Goal: Task Accomplishment & Management: Use online tool/utility

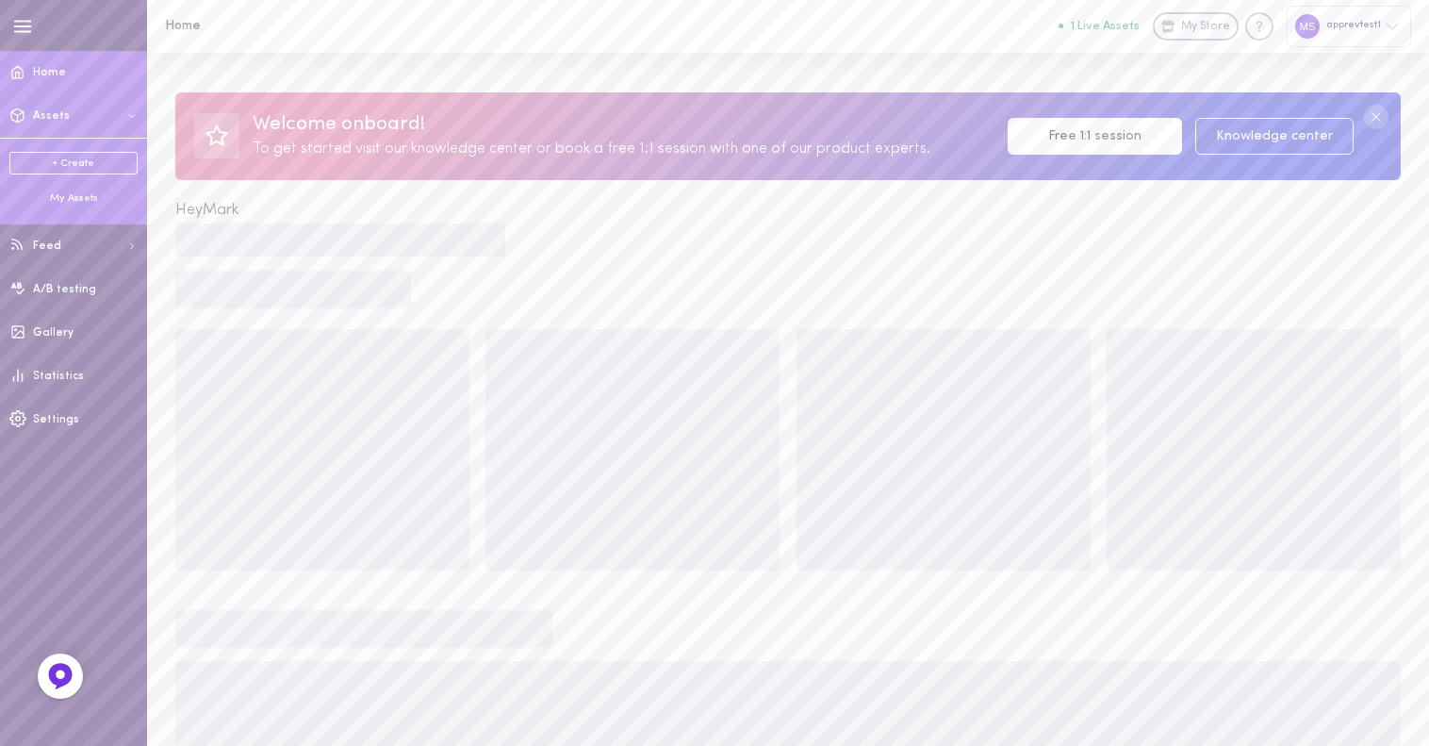
click at [69, 172] on link "+ Create" at bounding box center [73, 163] width 128 height 23
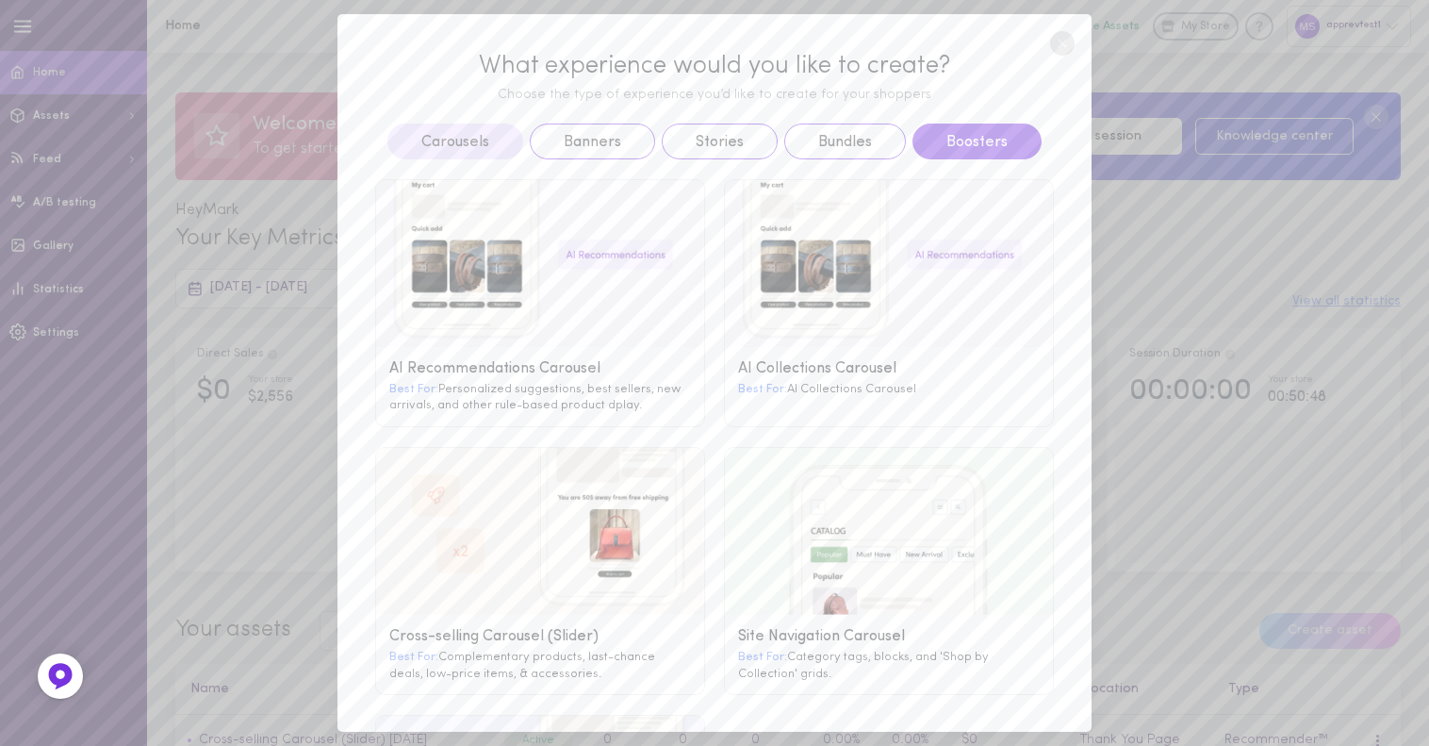
click at [983, 124] on button "Boosters" at bounding box center [977, 142] width 129 height 36
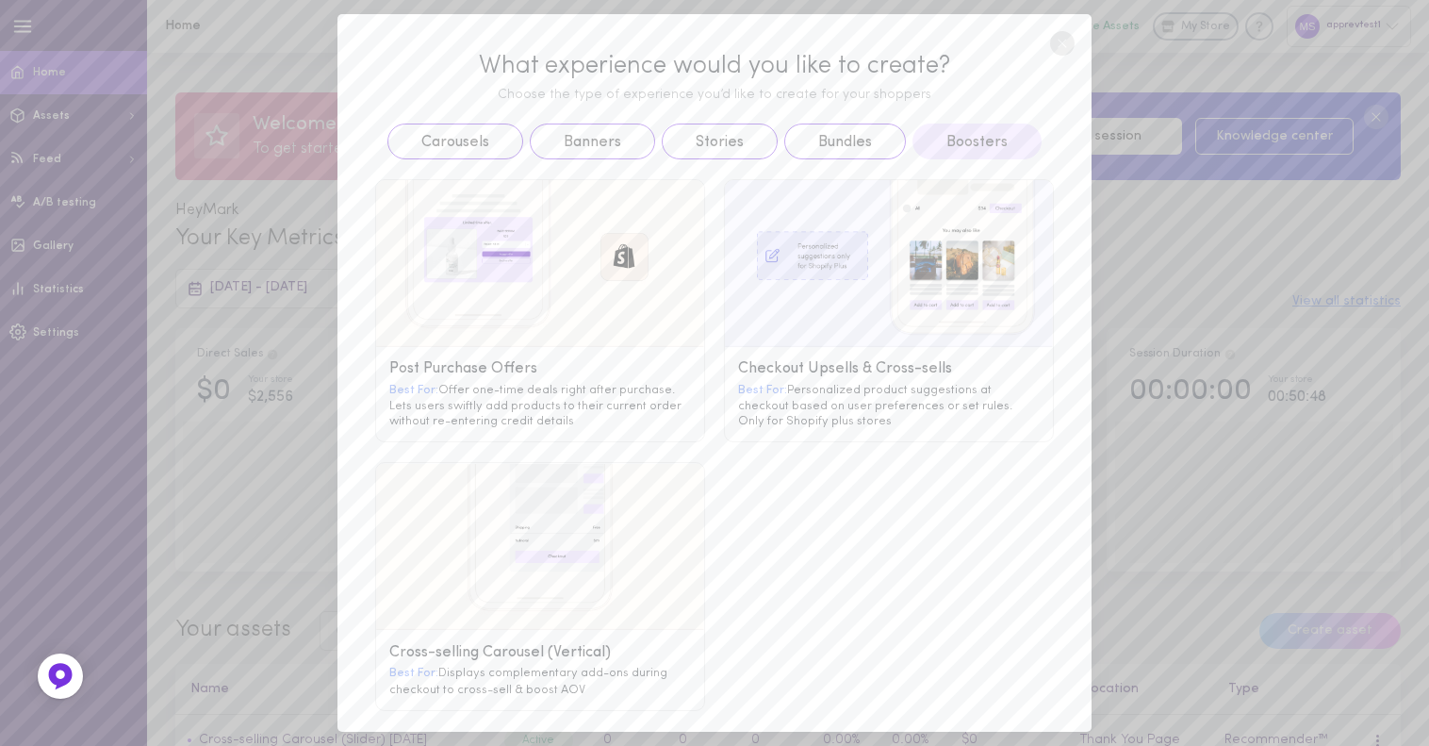
click at [881, 296] on img at bounding box center [889, 263] width 328 height 167
click at [820, 289] on img at bounding box center [889, 263] width 328 height 167
click at [996, 245] on img at bounding box center [889, 257] width 328 height 167
click at [872, 260] on g at bounding box center [889, 258] width 328 height 167
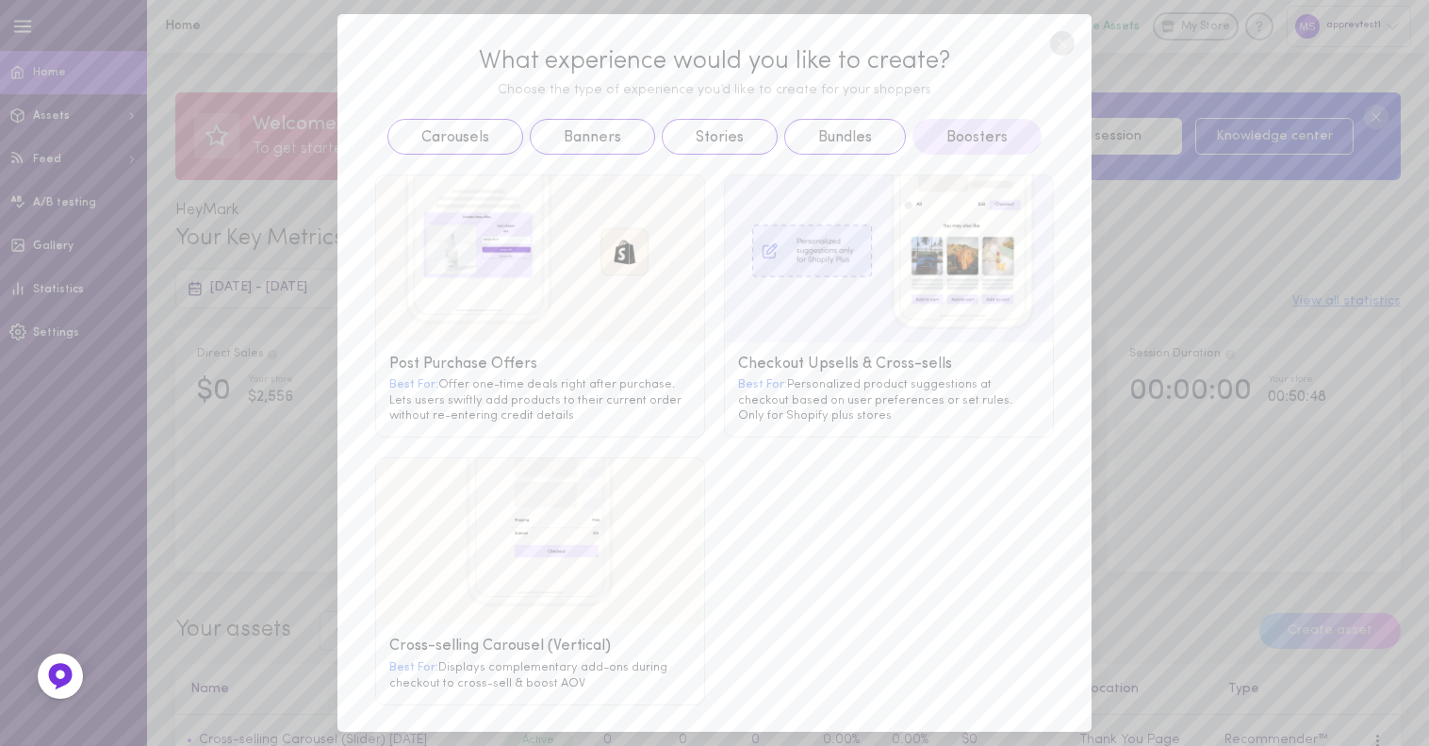
click at [815, 255] on g at bounding box center [889, 258] width 328 height 167
click at [817, 202] on g at bounding box center [889, 258] width 328 height 167
click at [794, 319] on g at bounding box center [889, 258] width 328 height 167
click at [757, 378] on span "Best For:" at bounding box center [762, 384] width 49 height 12
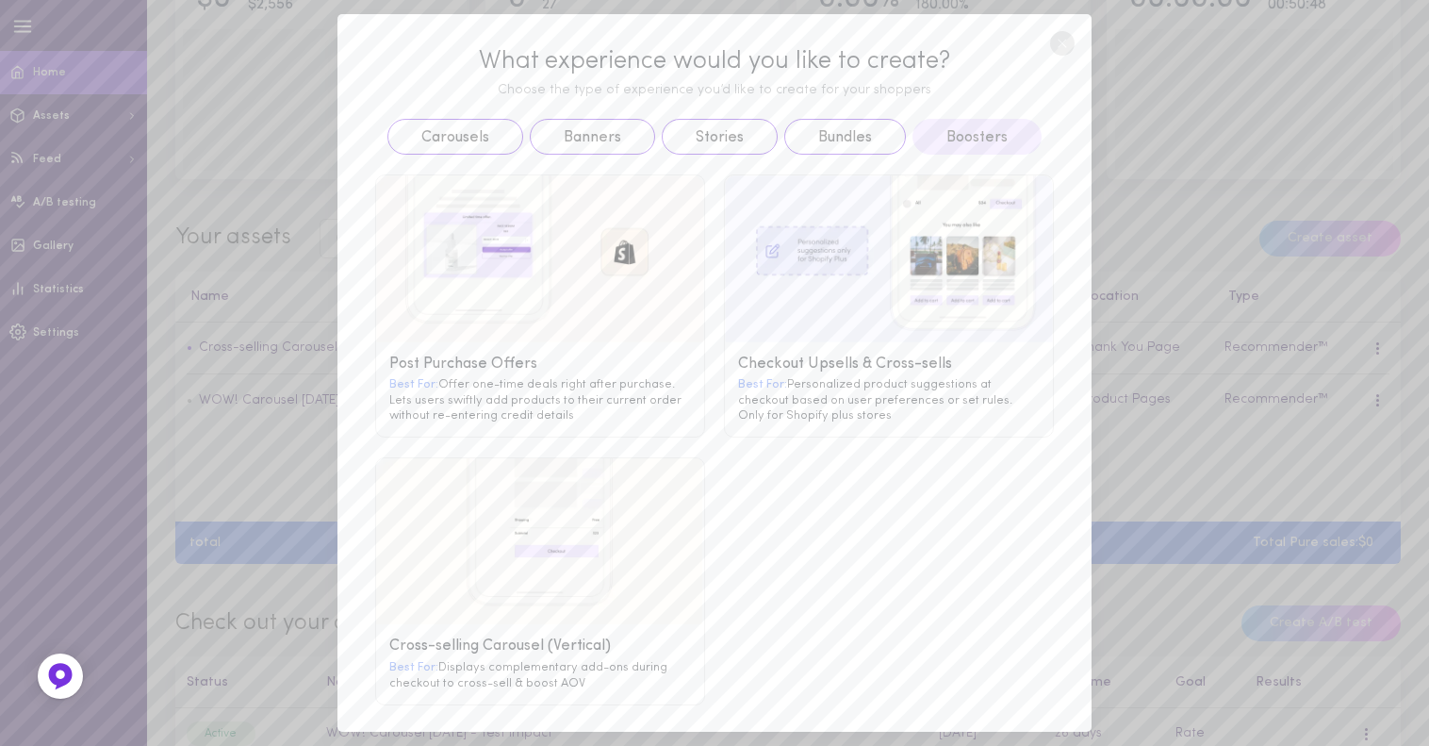
scroll to position [321, 0]
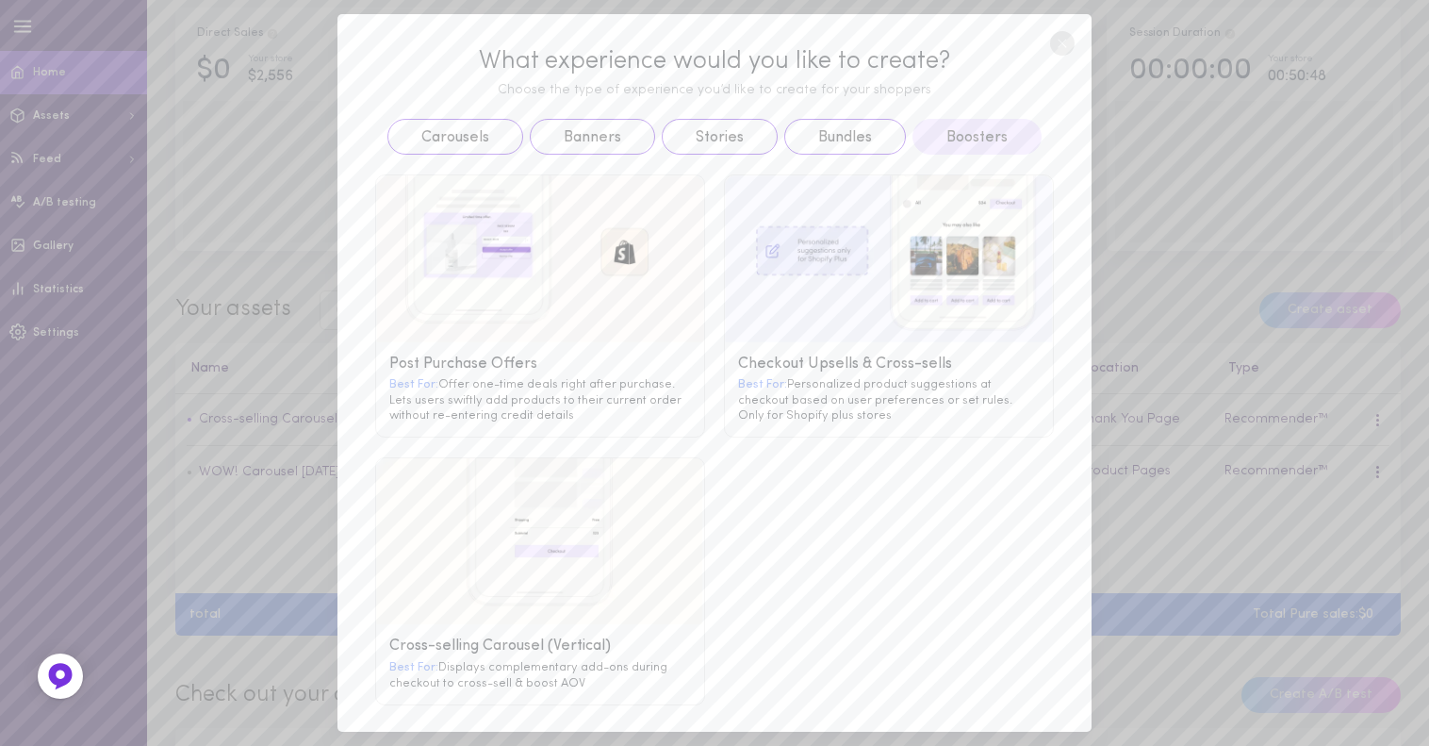
click at [924, 324] on g at bounding box center [889, 258] width 328 height 167
click at [927, 312] on g at bounding box center [889, 258] width 328 height 167
click at [934, 245] on g at bounding box center [889, 258] width 328 height 167
click at [941, 206] on g at bounding box center [889, 258] width 328 height 167
drag, startPoint x: 887, startPoint y: 201, endPoint x: 810, endPoint y: 210, distance: 77.9
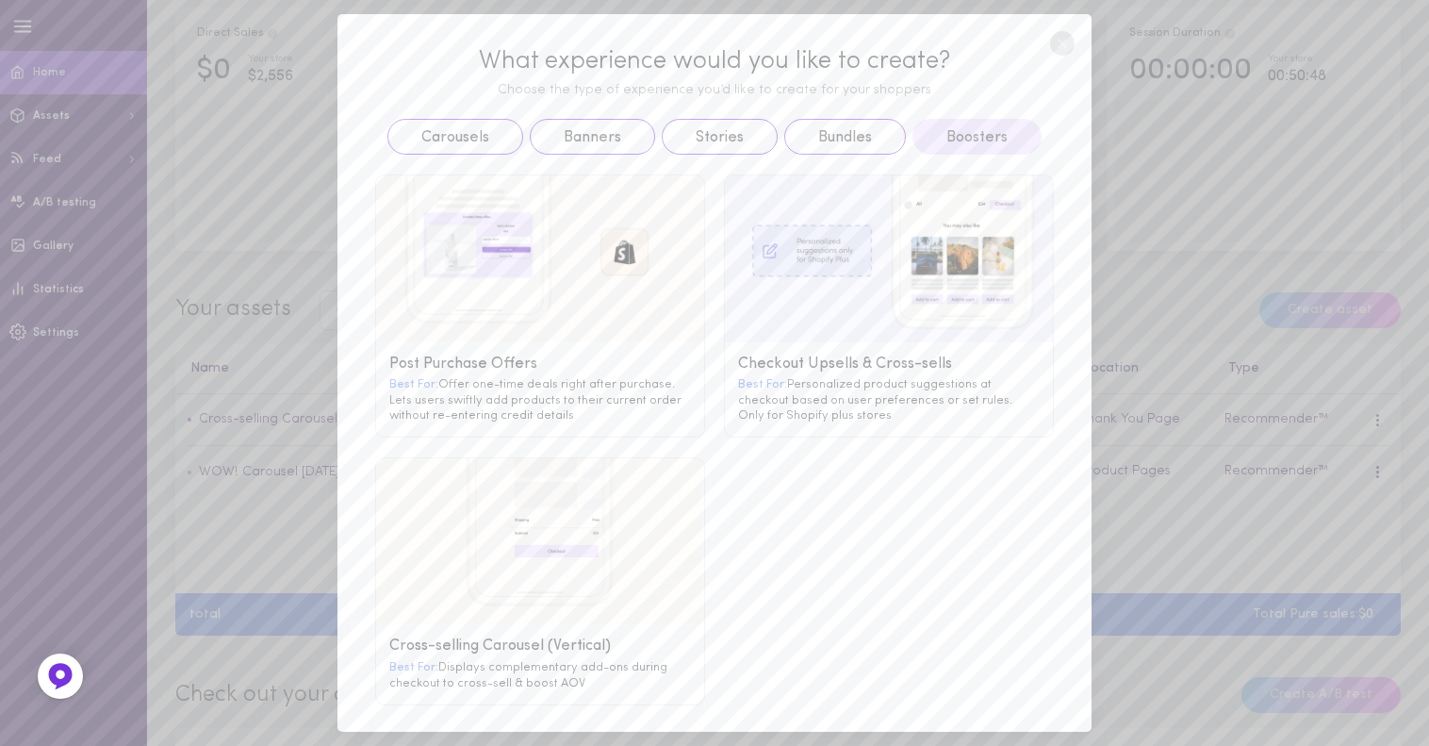
click at [886, 201] on g at bounding box center [889, 258] width 328 height 167
click at [803, 207] on g at bounding box center [889, 258] width 328 height 167
click at [744, 223] on g at bounding box center [889, 258] width 328 height 167
click at [827, 141] on button "Bundles" at bounding box center [845, 137] width 122 height 36
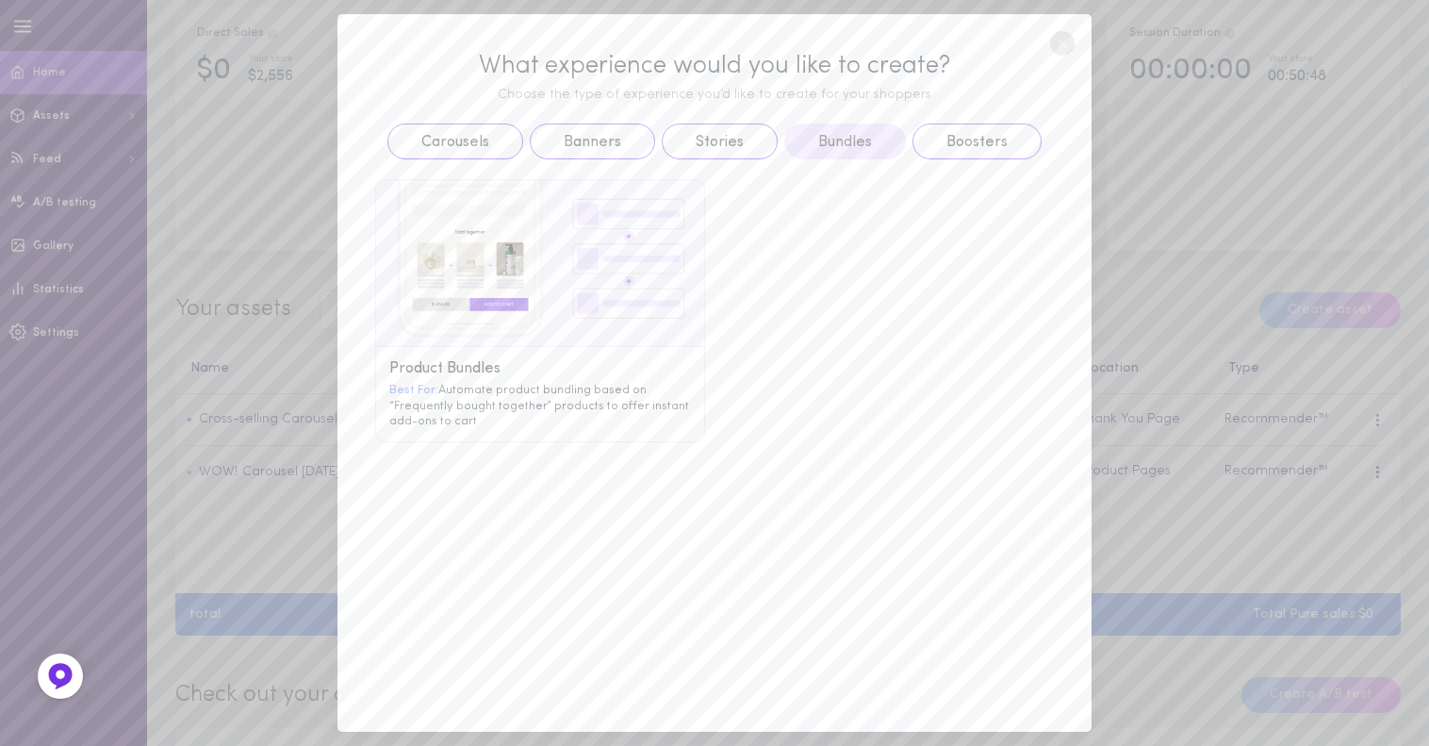
scroll to position [0, 0]
click at [955, 143] on button "Boosters" at bounding box center [977, 142] width 129 height 36
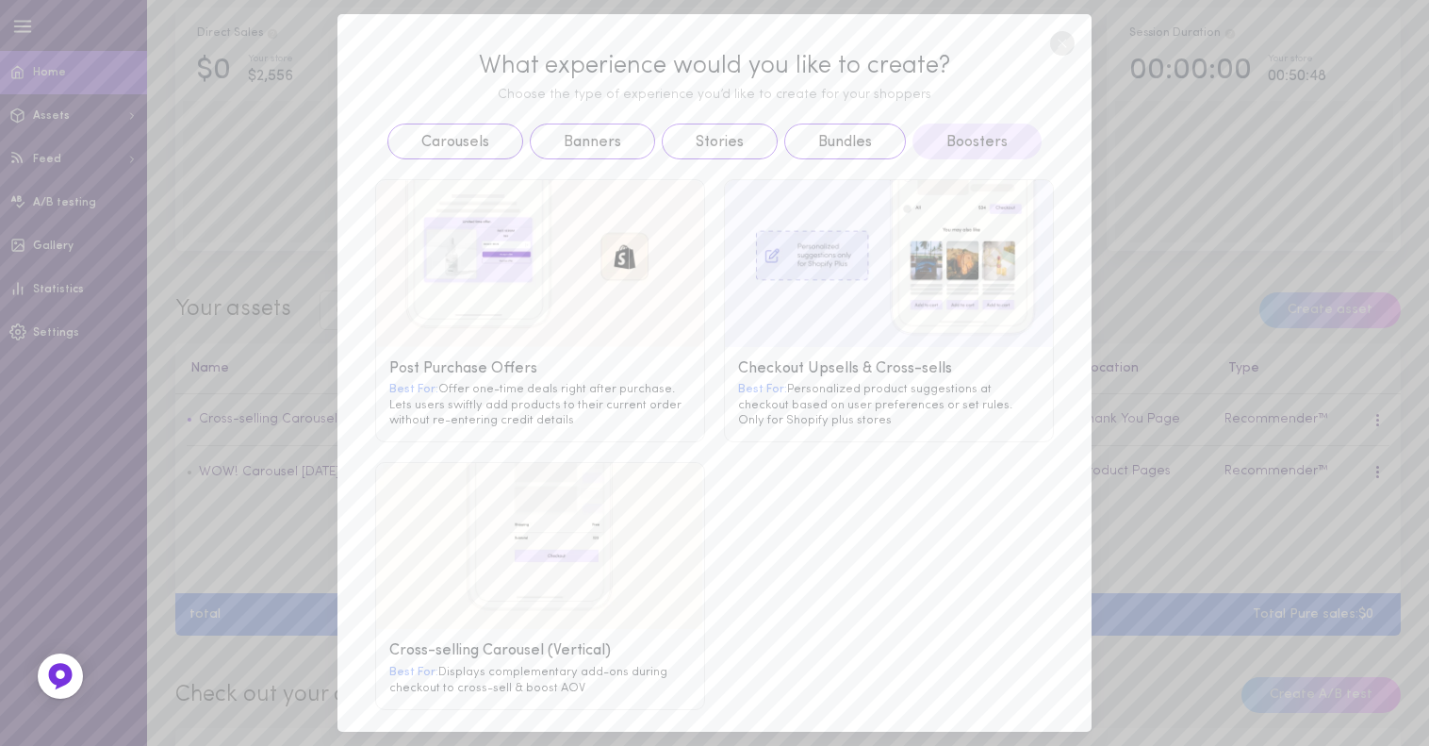
click at [802, 301] on g at bounding box center [889, 263] width 328 height 167
click at [910, 247] on g at bounding box center [889, 263] width 328 height 167
click at [834, 264] on g at bounding box center [889, 263] width 328 height 167
click at [832, 266] on g at bounding box center [889, 263] width 328 height 167
click at [836, 360] on div "Checkout Upsells & Cross-sells" at bounding box center [889, 369] width 302 height 18
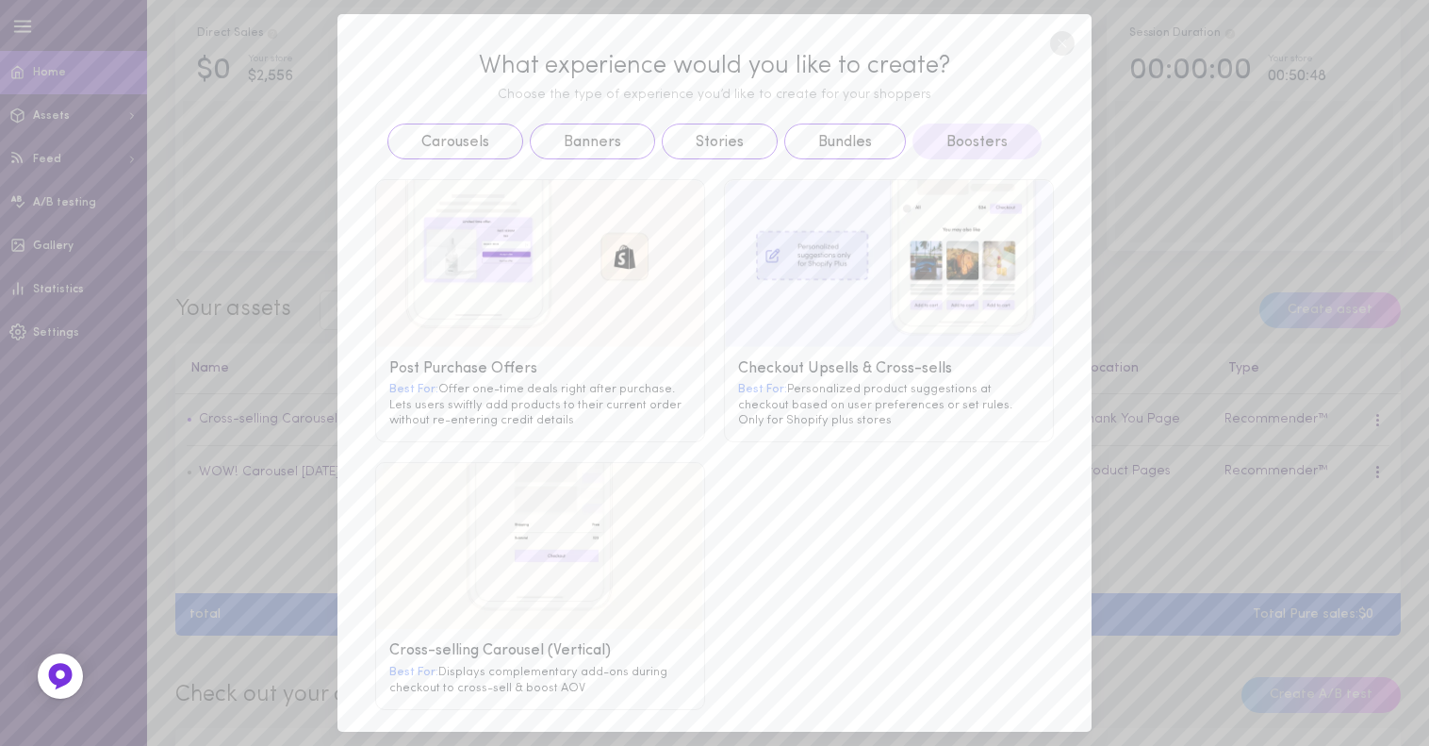
click at [860, 407] on div "Best For: Personalized product suggestions at checkout based on user preference…" at bounding box center [889, 404] width 302 height 46
click at [1061, 44] on line at bounding box center [1063, 44] width 8 height 8
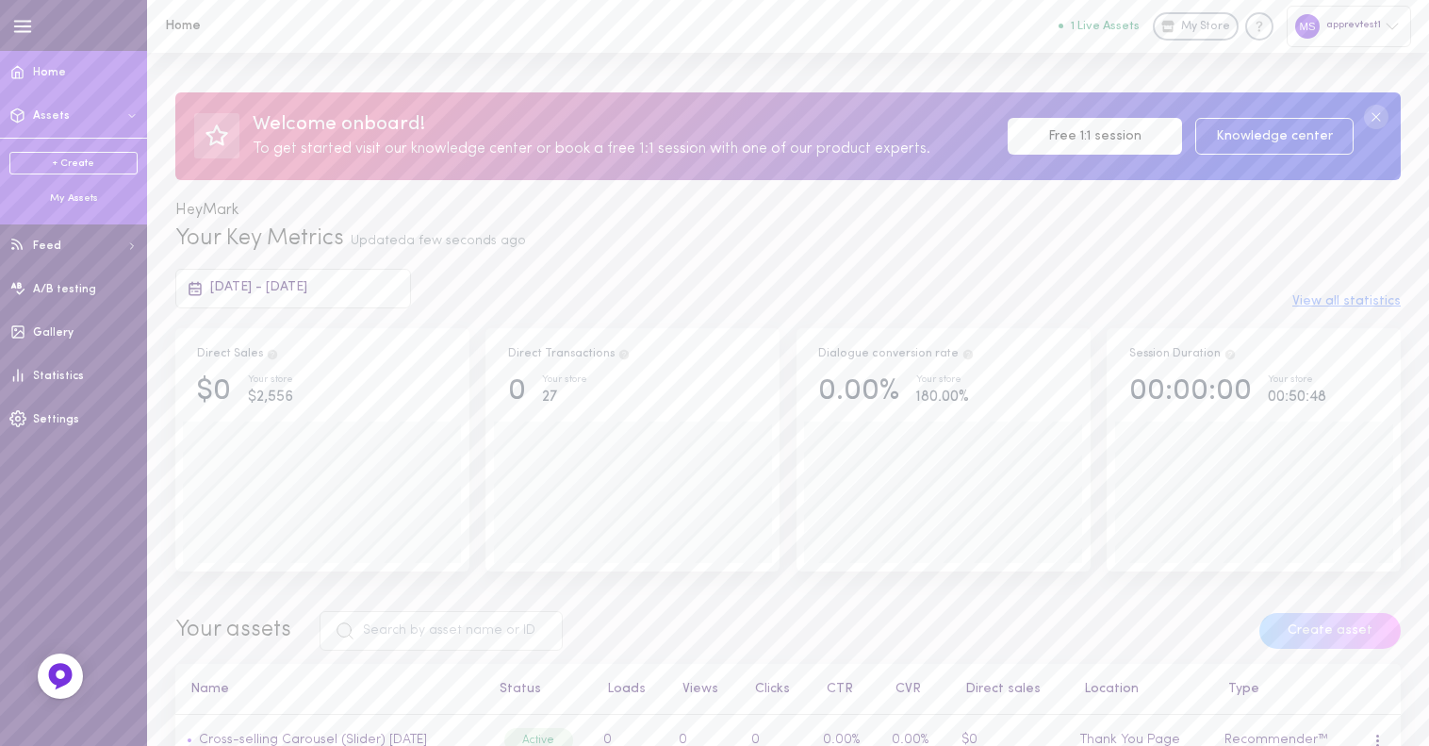
click at [67, 167] on link "+ Create" at bounding box center [73, 163] width 128 height 23
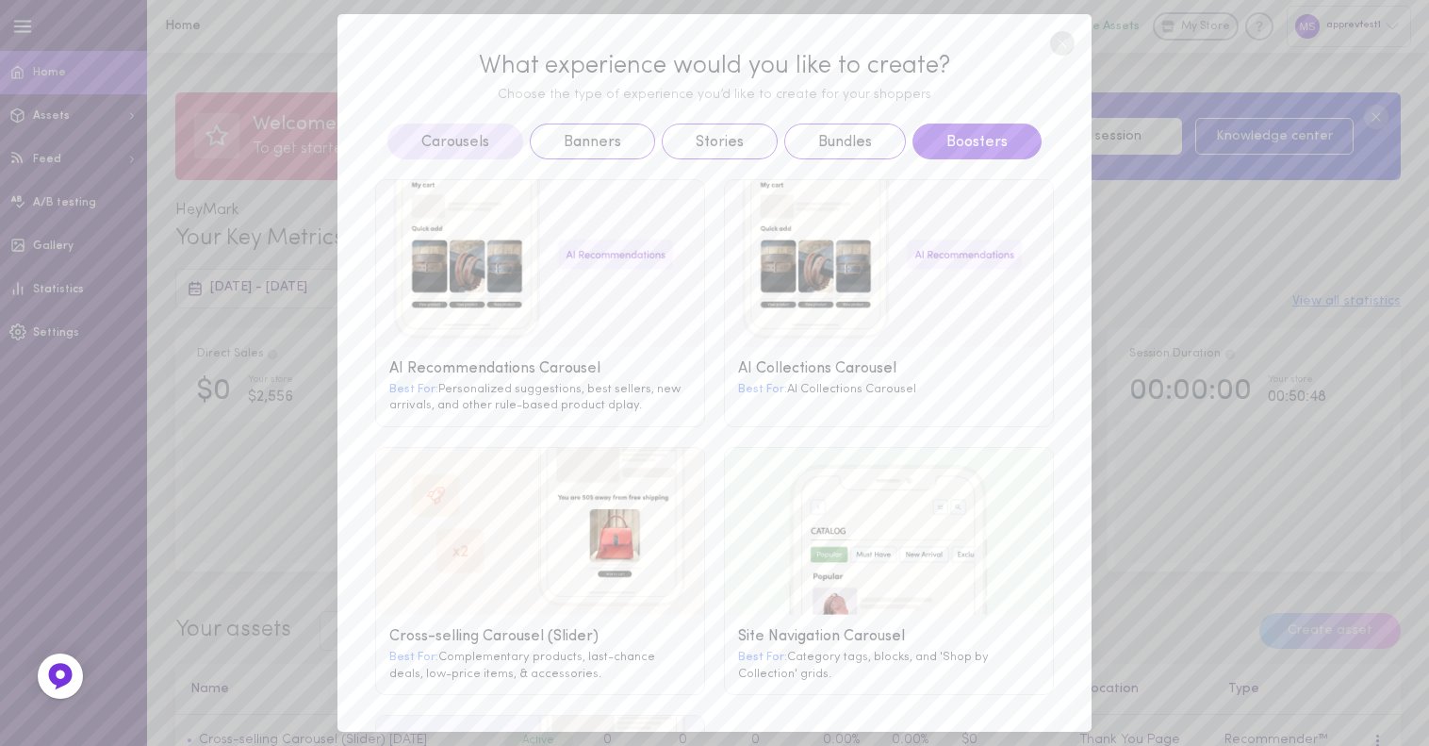
click at [958, 132] on button "Boosters" at bounding box center [977, 142] width 129 height 36
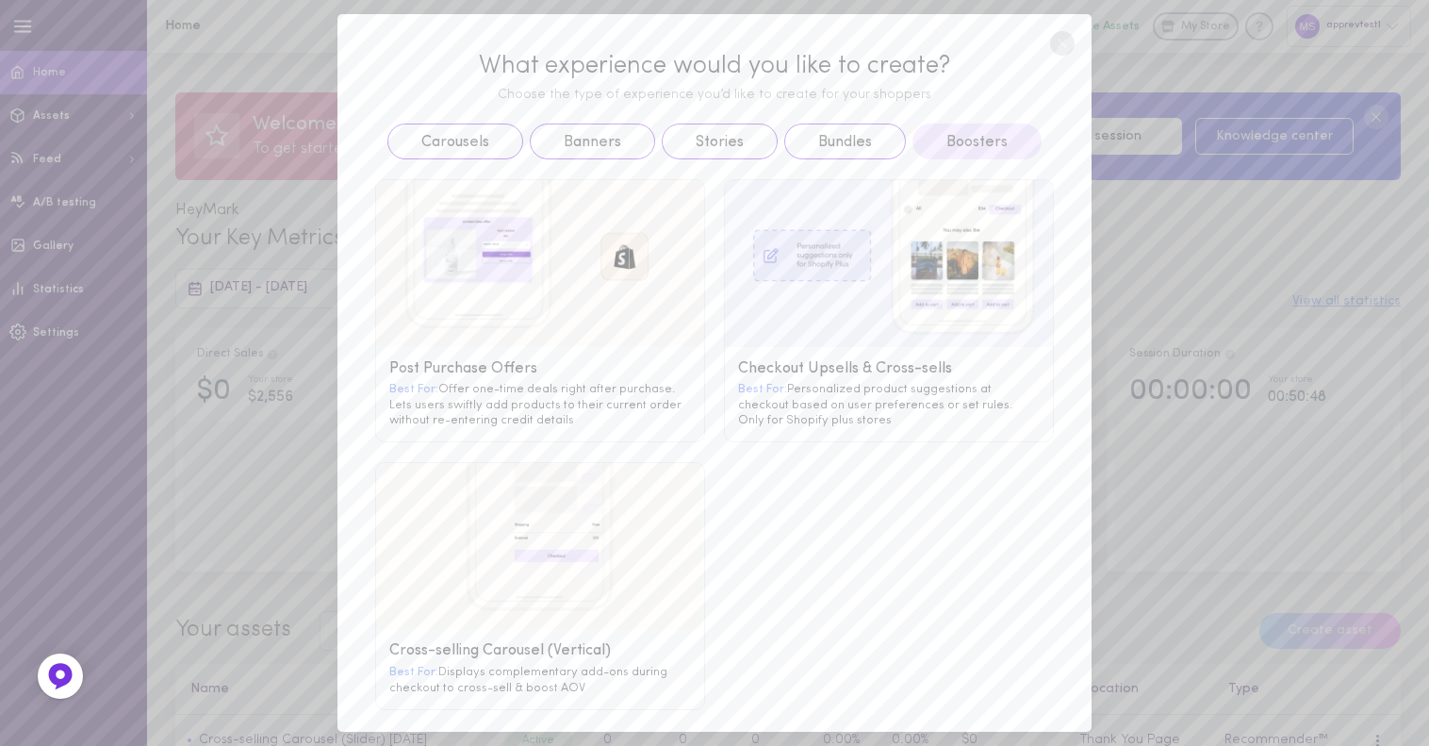
click at [834, 284] on g at bounding box center [889, 263] width 328 height 167
click at [970, 245] on g at bounding box center [889, 263] width 328 height 167
click at [824, 368] on div "Checkout Upsells & Cross-sells" at bounding box center [889, 369] width 302 height 18
click at [1072, 41] on circle at bounding box center [1062, 43] width 25 height 25
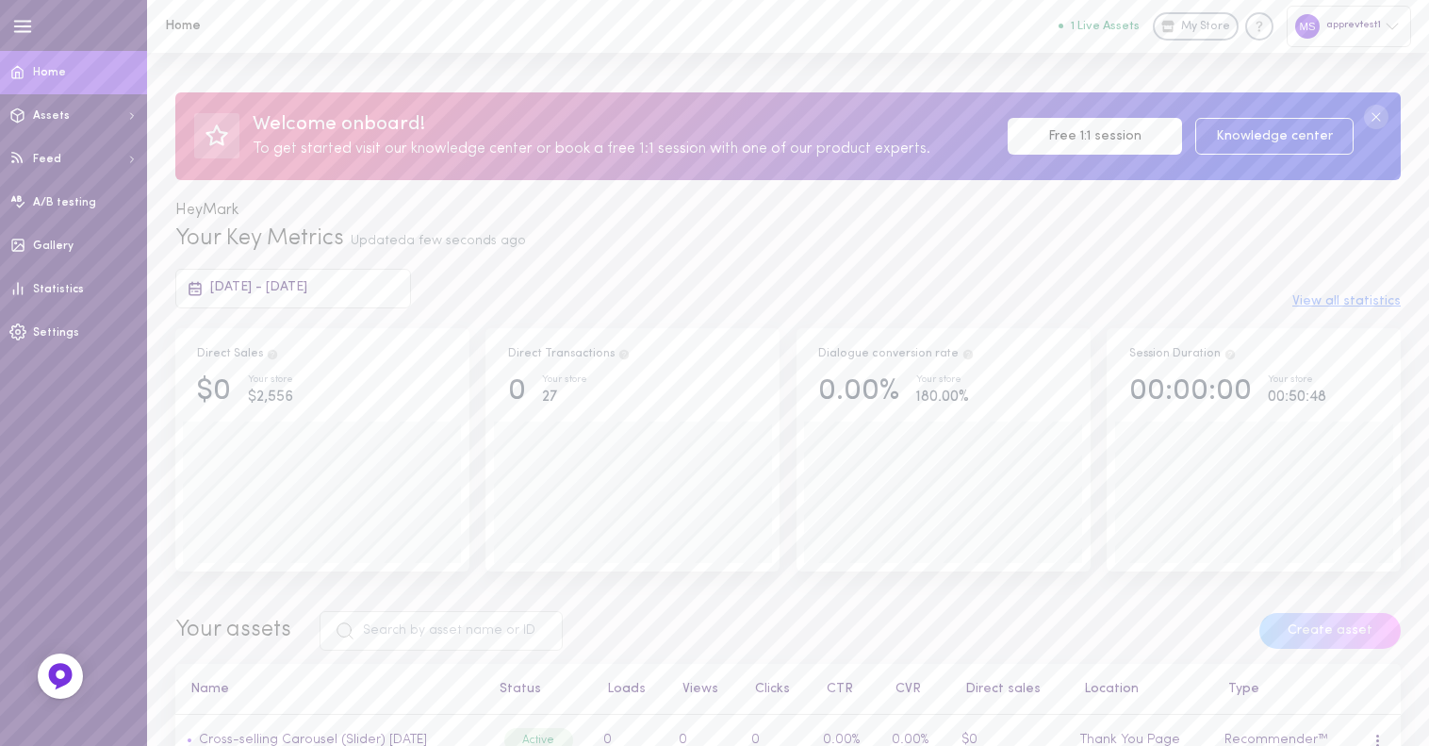
click at [1204, 27] on span "My Store" at bounding box center [1205, 27] width 49 height 17
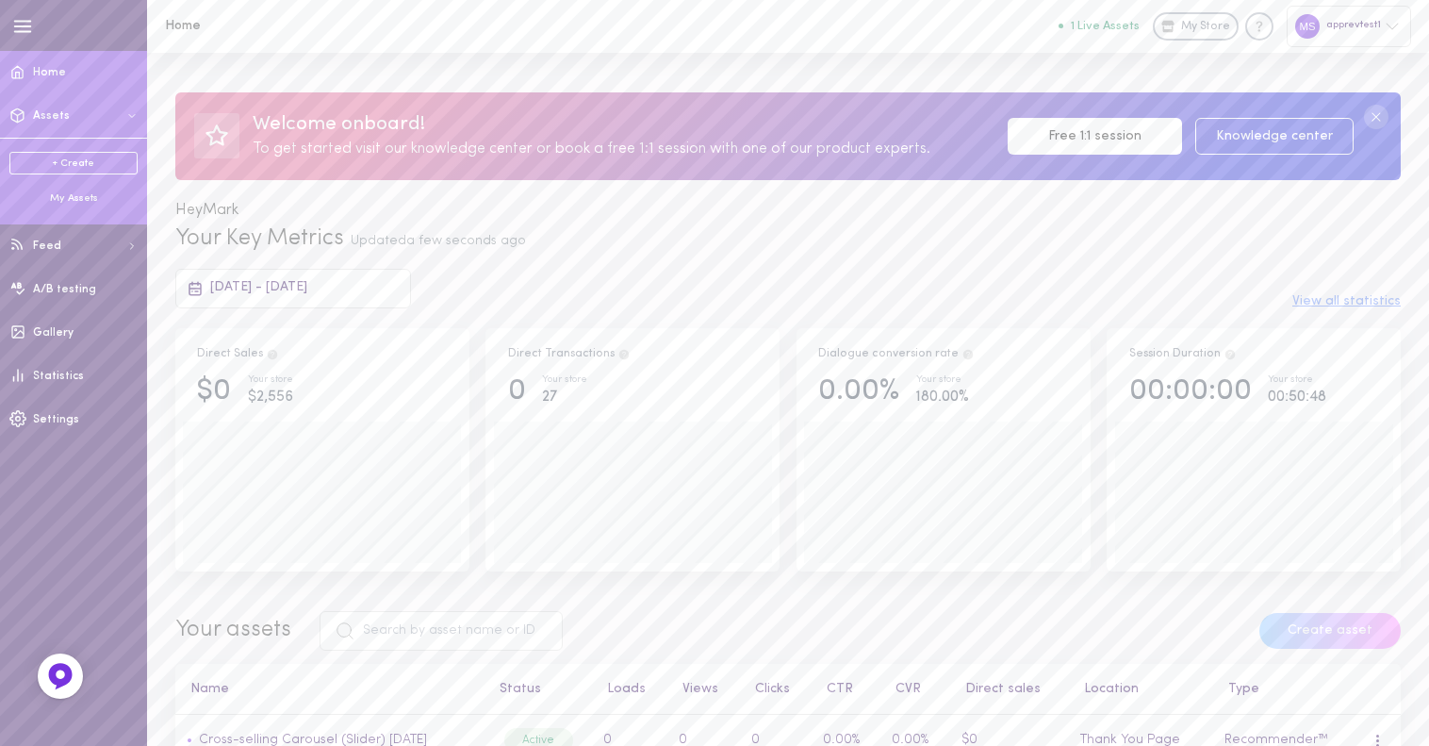
click at [60, 170] on link "+ Create" at bounding box center [73, 163] width 128 height 23
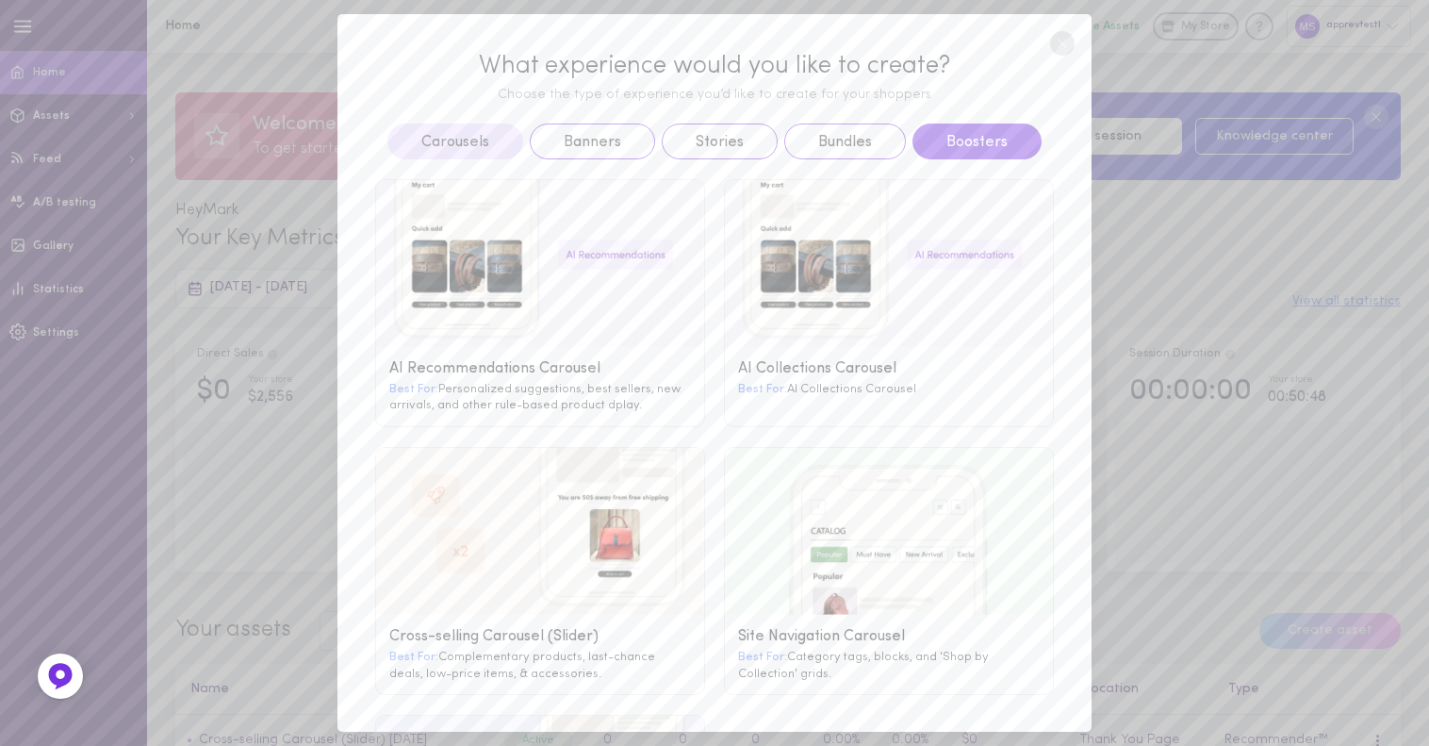
click at [980, 133] on button "Boosters" at bounding box center [977, 142] width 129 height 36
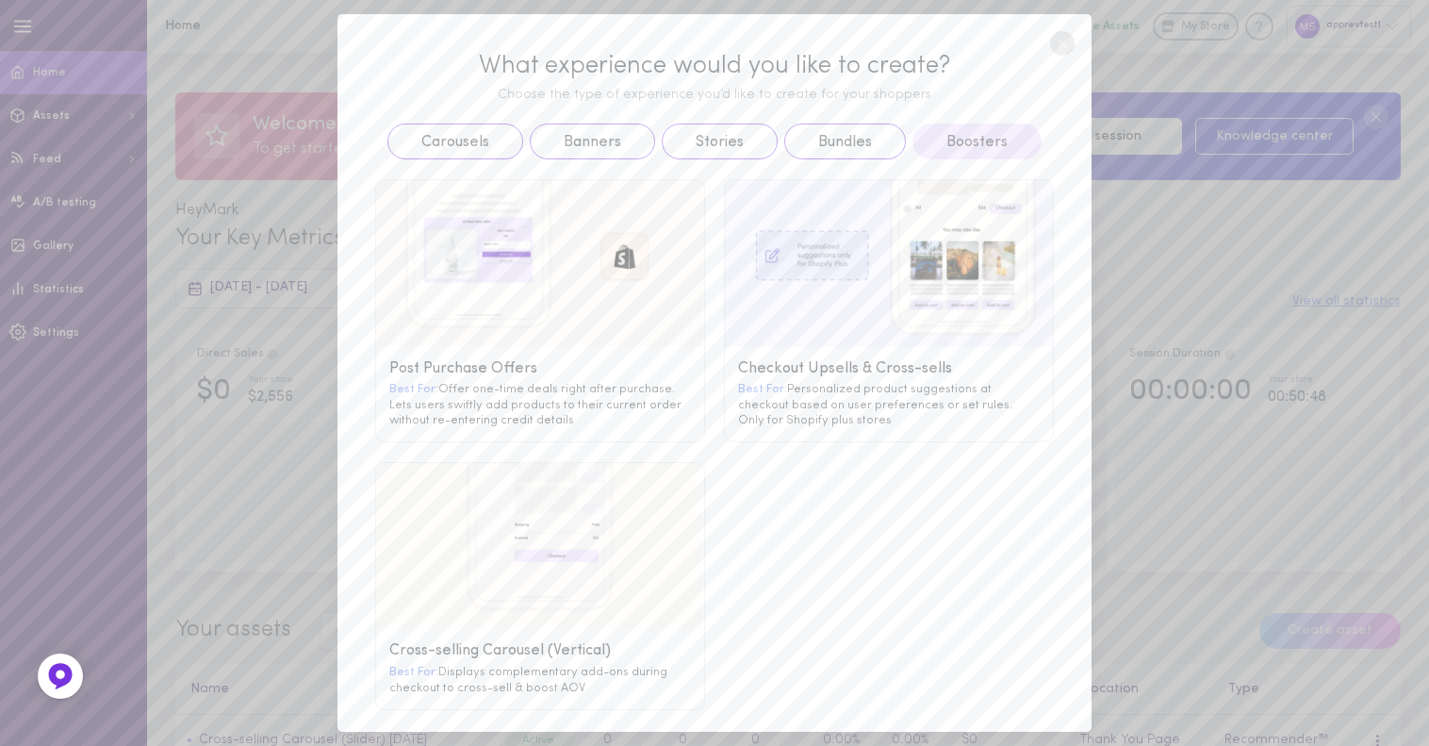
click at [808, 283] on g at bounding box center [889, 263] width 328 height 167
click at [811, 250] on g at bounding box center [889, 263] width 328 height 167
click at [812, 277] on g at bounding box center [889, 263] width 328 height 167
click at [793, 347] on div "Checkout Upsells & Cross-sells Best For: Personalized product suggestions at ch…" at bounding box center [889, 394] width 328 height 94
drag, startPoint x: 817, startPoint y: 370, endPoint x: 834, endPoint y: 387, distance: 24.0
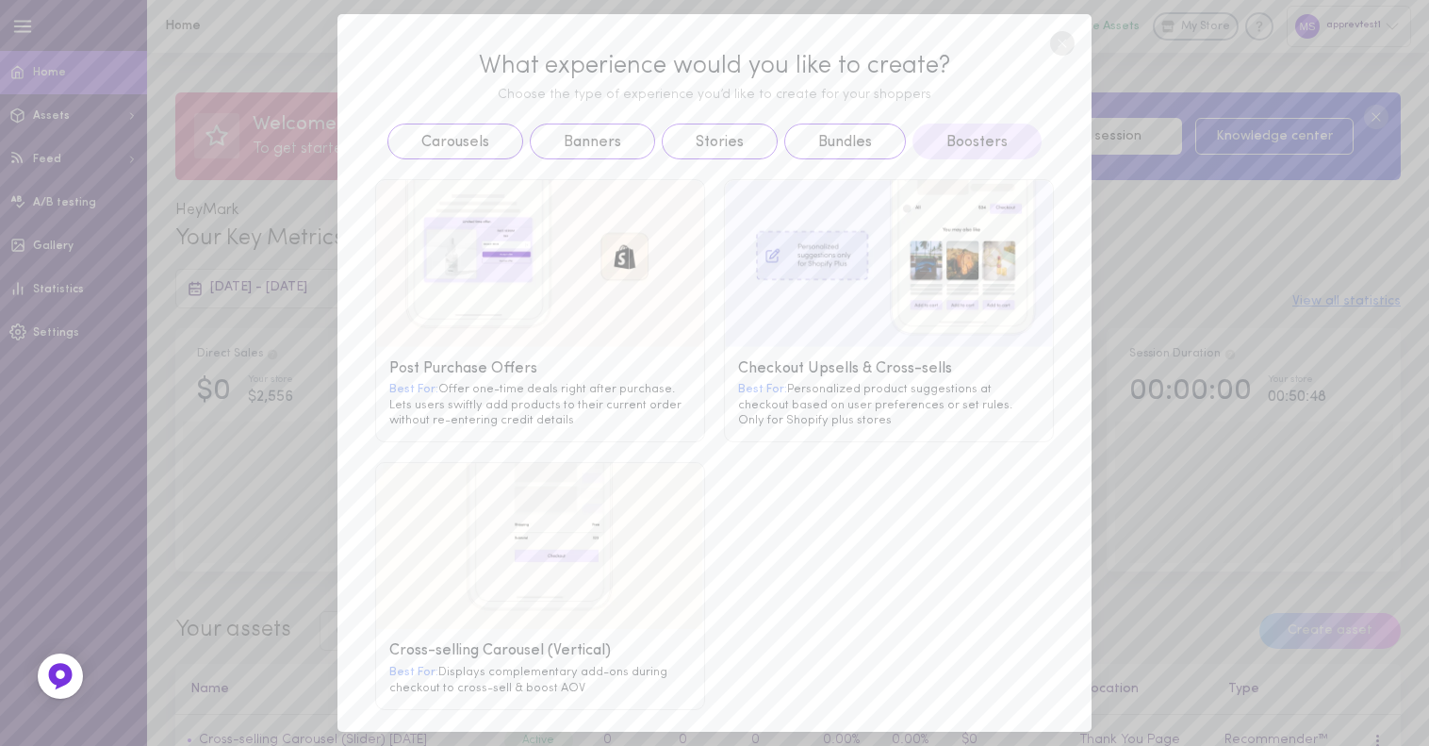
click at [824, 377] on div "Checkout Upsells & Cross-sells Best For: Personalized product suggestions at ch…" at bounding box center [889, 394] width 328 height 94
click at [839, 388] on div "Best For: Personalized product suggestions at checkout based on user preference…" at bounding box center [889, 404] width 302 height 46
click at [865, 280] on g at bounding box center [889, 263] width 328 height 167
click at [905, 239] on g at bounding box center [889, 263] width 328 height 167
drag, startPoint x: 939, startPoint y: 232, endPoint x: 956, endPoint y: 227, distance: 17.6
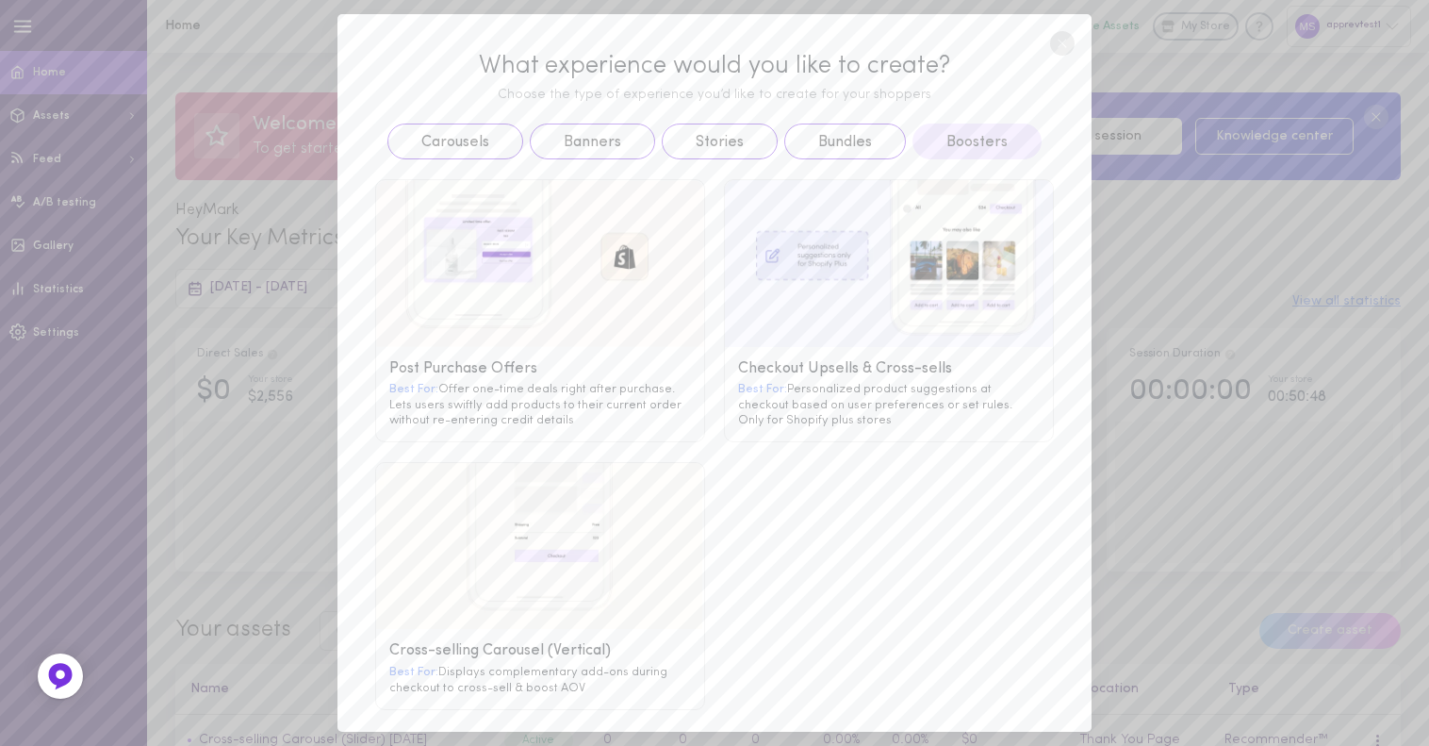
click at [948, 229] on g at bounding box center [889, 263] width 328 height 167
drag, startPoint x: 940, startPoint y: 223, endPoint x: 818, endPoint y: 292, distance: 139.8
click at [925, 229] on g at bounding box center [889, 263] width 328 height 167
drag, startPoint x: 818, startPoint y: 292, endPoint x: 861, endPoint y: 392, distance: 108.6
click at [823, 307] on g at bounding box center [889, 263] width 328 height 167
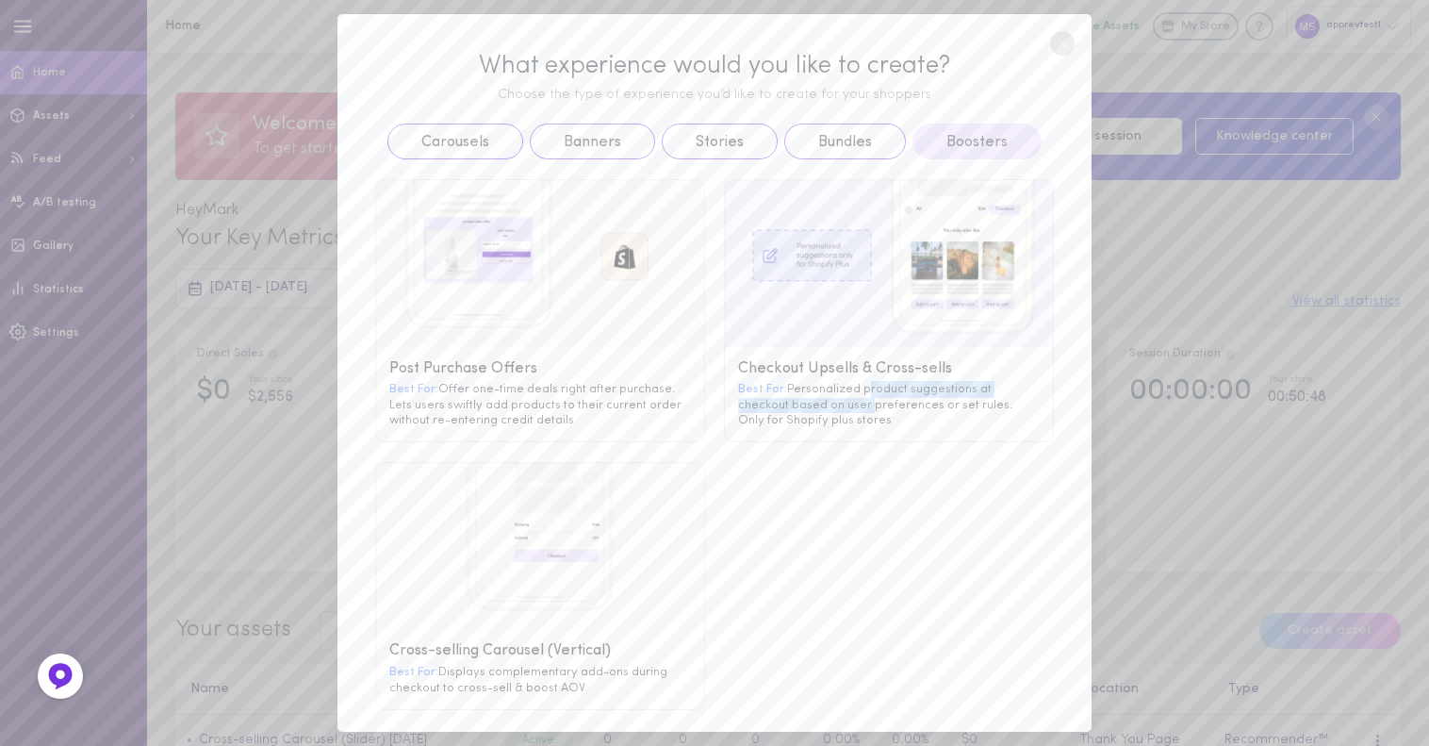
drag, startPoint x: 861, startPoint y: 392, endPoint x: 850, endPoint y: 413, distance: 23.2
click at [861, 399] on div "Best For: Personalized product suggestions at checkout based on user preference…" at bounding box center [889, 404] width 302 height 46
click at [818, 422] on div "Best For: Personalized product suggestions at checkout based on user preference…" at bounding box center [889, 404] width 302 height 46
click at [754, 434] on div "Checkout Upsells & Cross-sells Best For: Personalized product suggestions at ch…" at bounding box center [889, 394] width 328 height 94
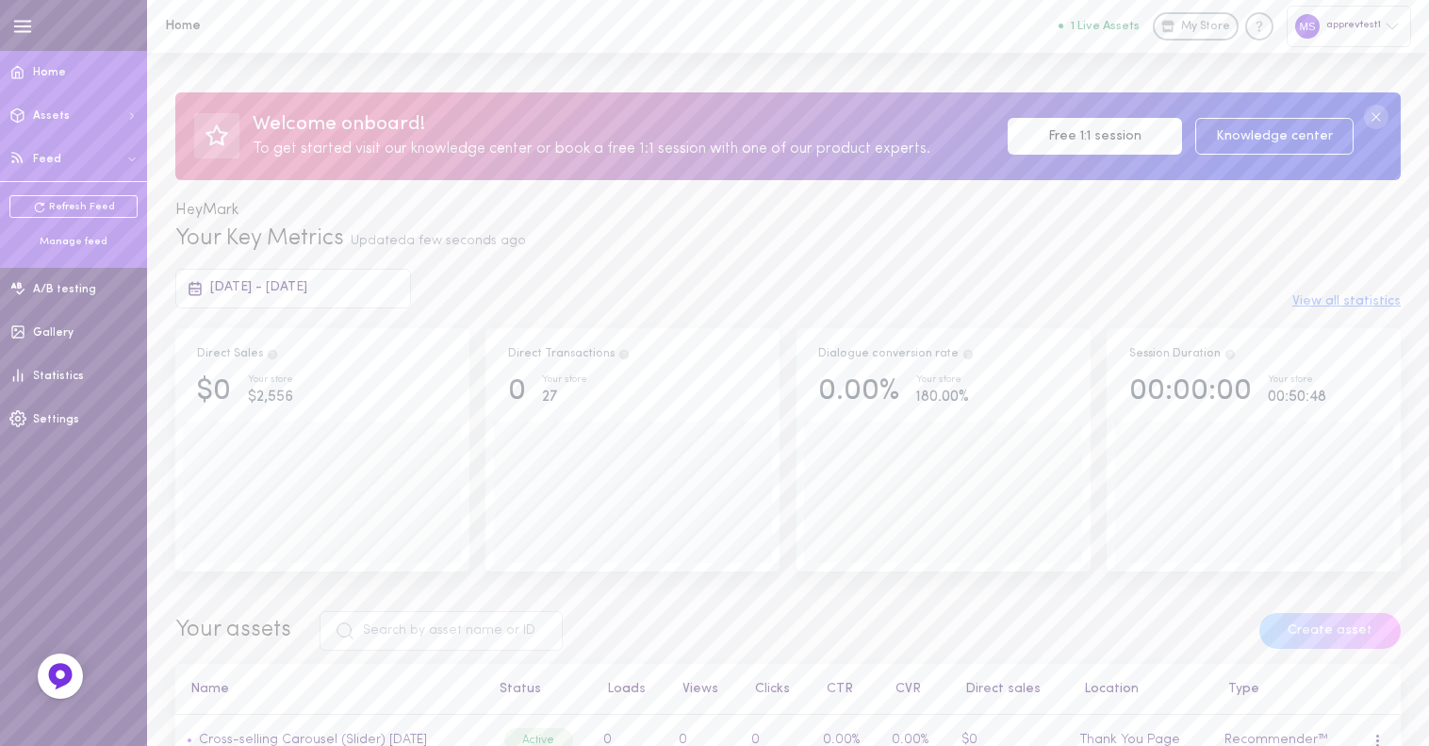
click at [66, 115] on button "Assets" at bounding box center [73, 115] width 147 height 43
click at [75, 164] on link "+ Create" at bounding box center [73, 163] width 128 height 23
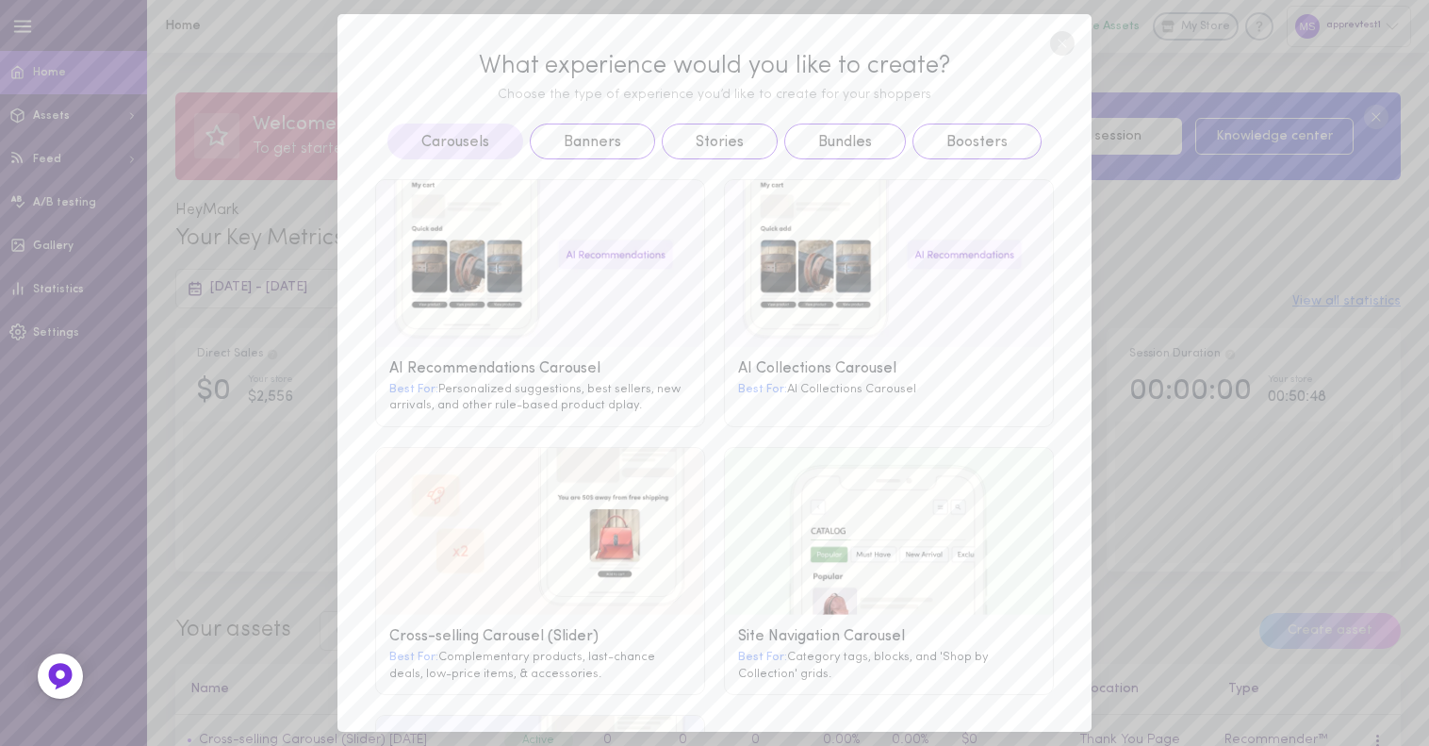
click at [1034, 137] on div "Carousels Banners Stories Bundles Boosters" at bounding box center [714, 142] width 679 height 36
click at [979, 149] on button "Boosters" at bounding box center [977, 142] width 129 height 36
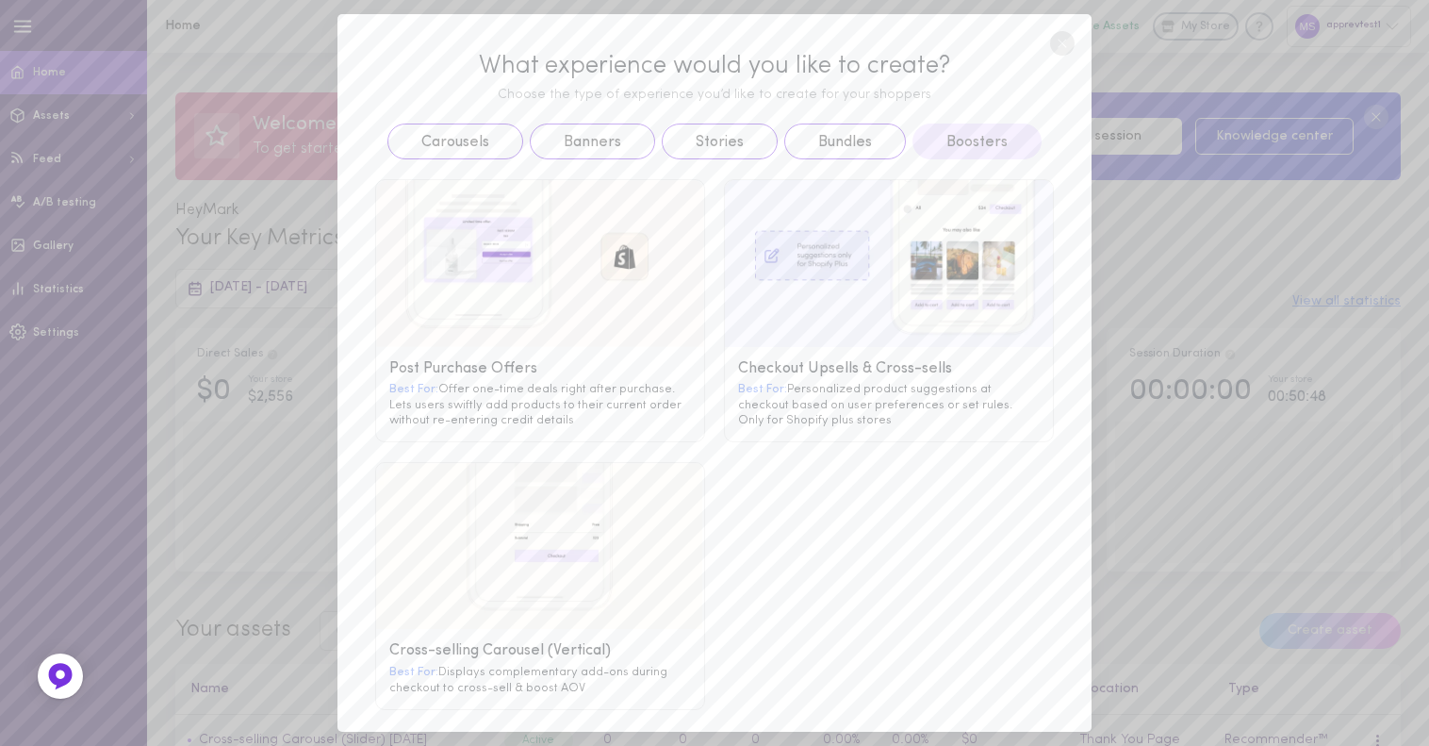
click at [809, 299] on g at bounding box center [889, 263] width 328 height 167
click at [843, 239] on g at bounding box center [889, 263] width 328 height 167
click at [772, 374] on div "Checkout Upsells & Cross-sells Best For: Personalized product suggestions at ch…" at bounding box center [889, 394] width 328 height 94
click at [757, 387] on span "Best For:" at bounding box center [762, 389] width 49 height 12
click at [758, 383] on span "Best For:" at bounding box center [762, 389] width 49 height 12
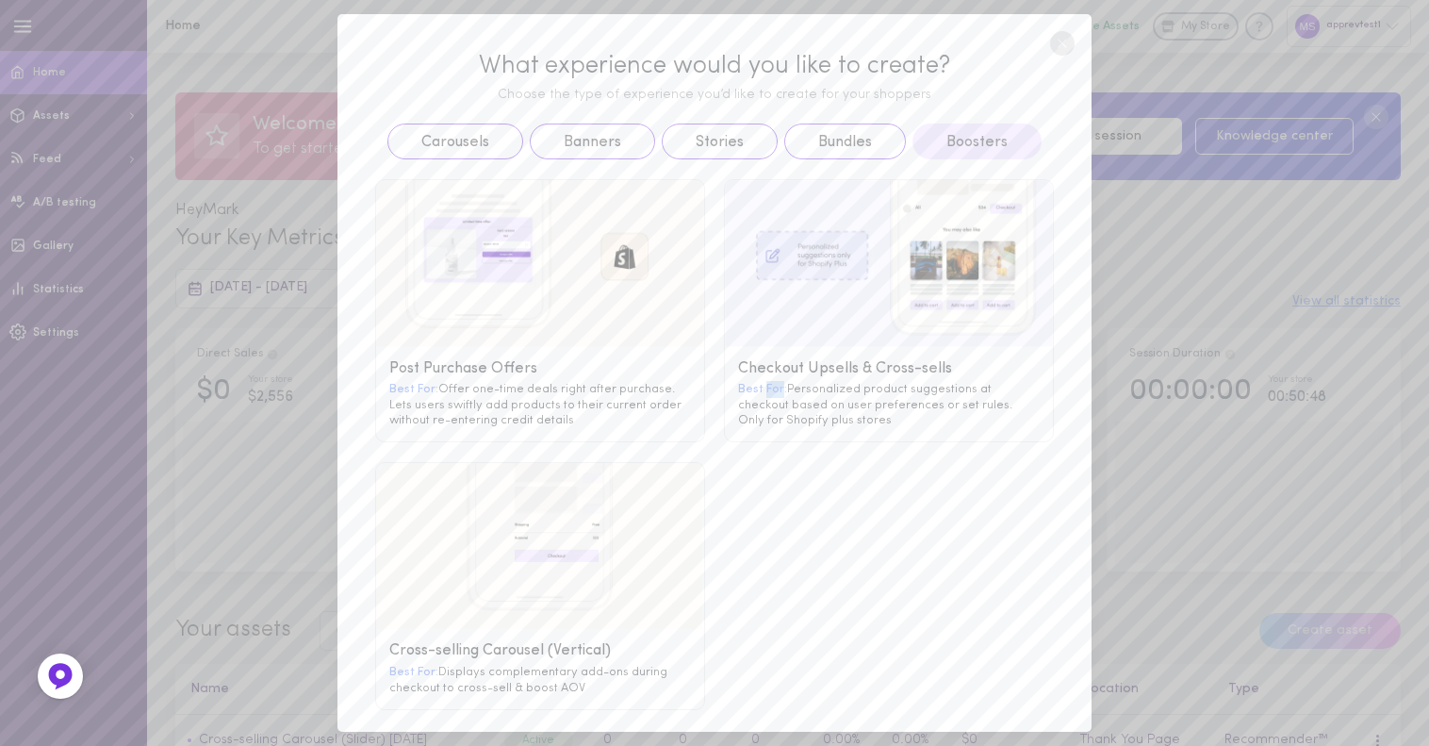
click at [758, 383] on span "Best For:" at bounding box center [762, 389] width 49 height 12
click at [1064, 44] on line at bounding box center [1063, 44] width 8 height 8
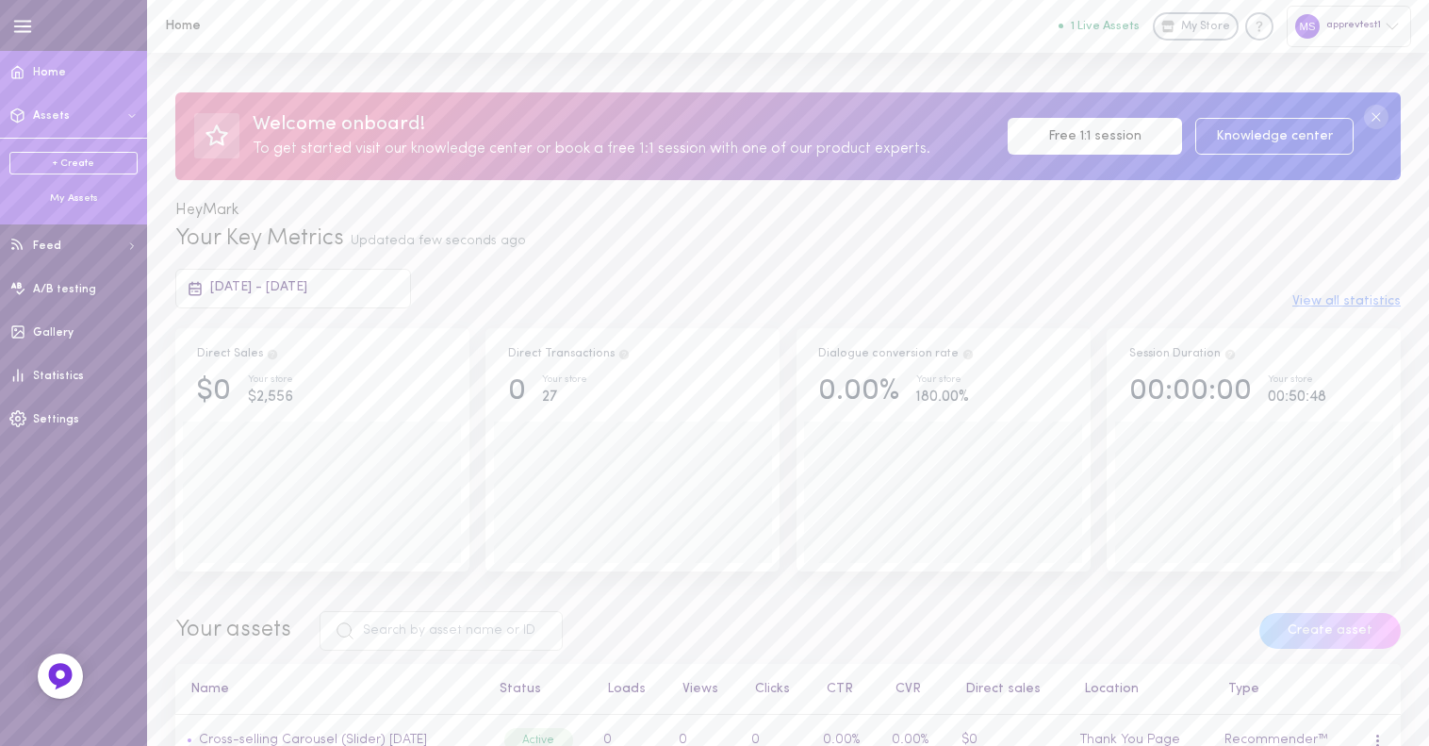
click at [39, 108] on button "Assets" at bounding box center [73, 115] width 147 height 43
click at [66, 165] on link "+ Create" at bounding box center [73, 163] width 128 height 23
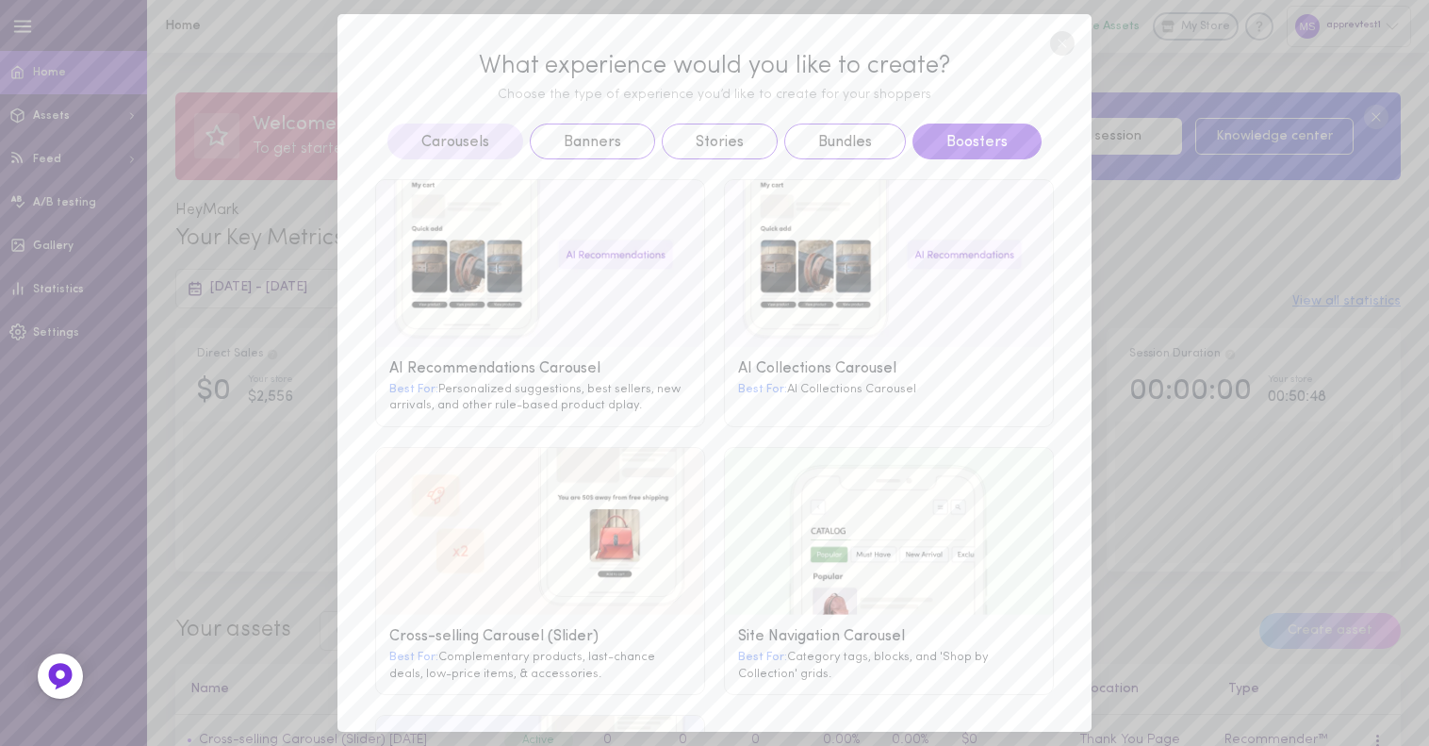
click at [966, 131] on button "Boosters" at bounding box center [977, 142] width 129 height 36
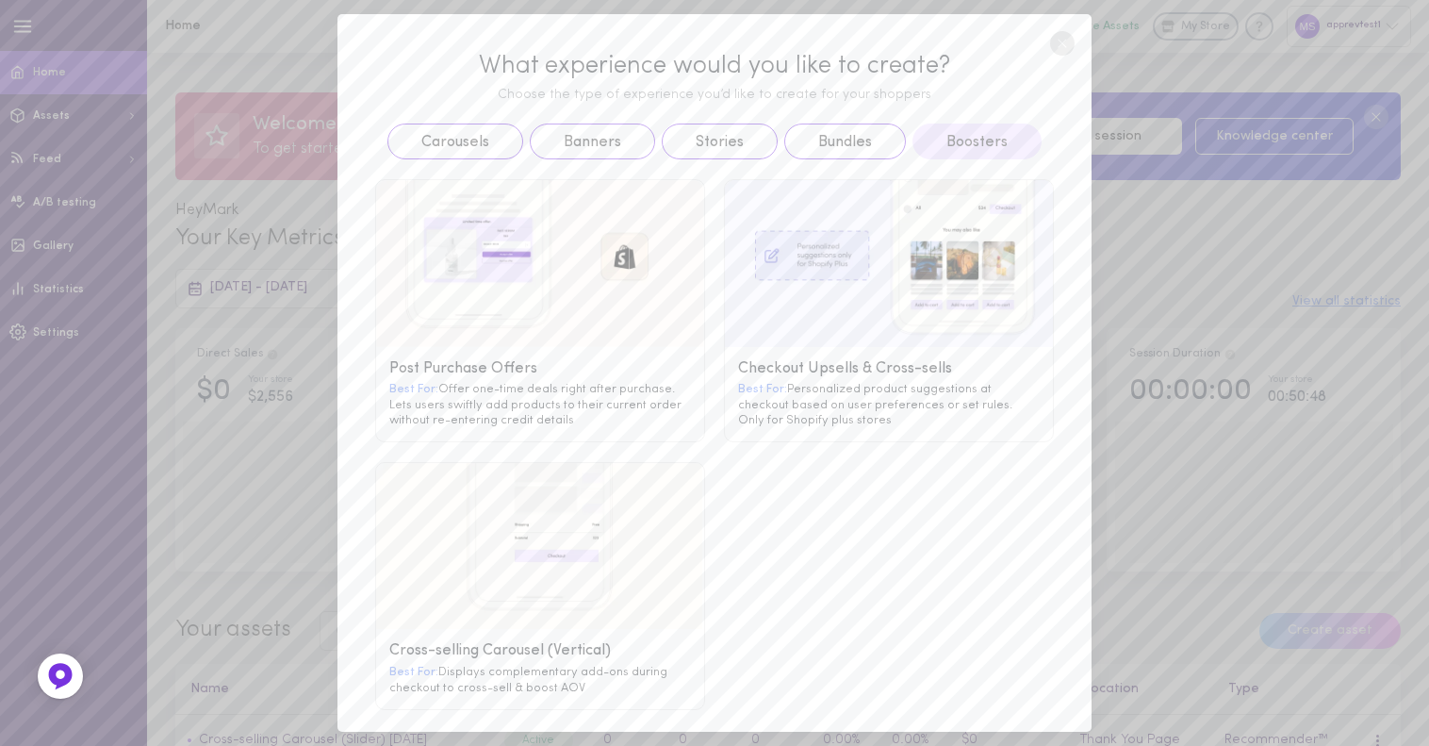
click at [810, 278] on g at bounding box center [889, 263] width 328 height 167
click at [810, 281] on g at bounding box center [889, 263] width 328 height 167
click at [790, 349] on div "Checkout Upsells & Cross-sells Best For: Personalized product suggestions at ch…" at bounding box center [889, 394] width 328 height 94
drag, startPoint x: 919, startPoint y: 312, endPoint x: 960, endPoint y: 273, distance: 56.0
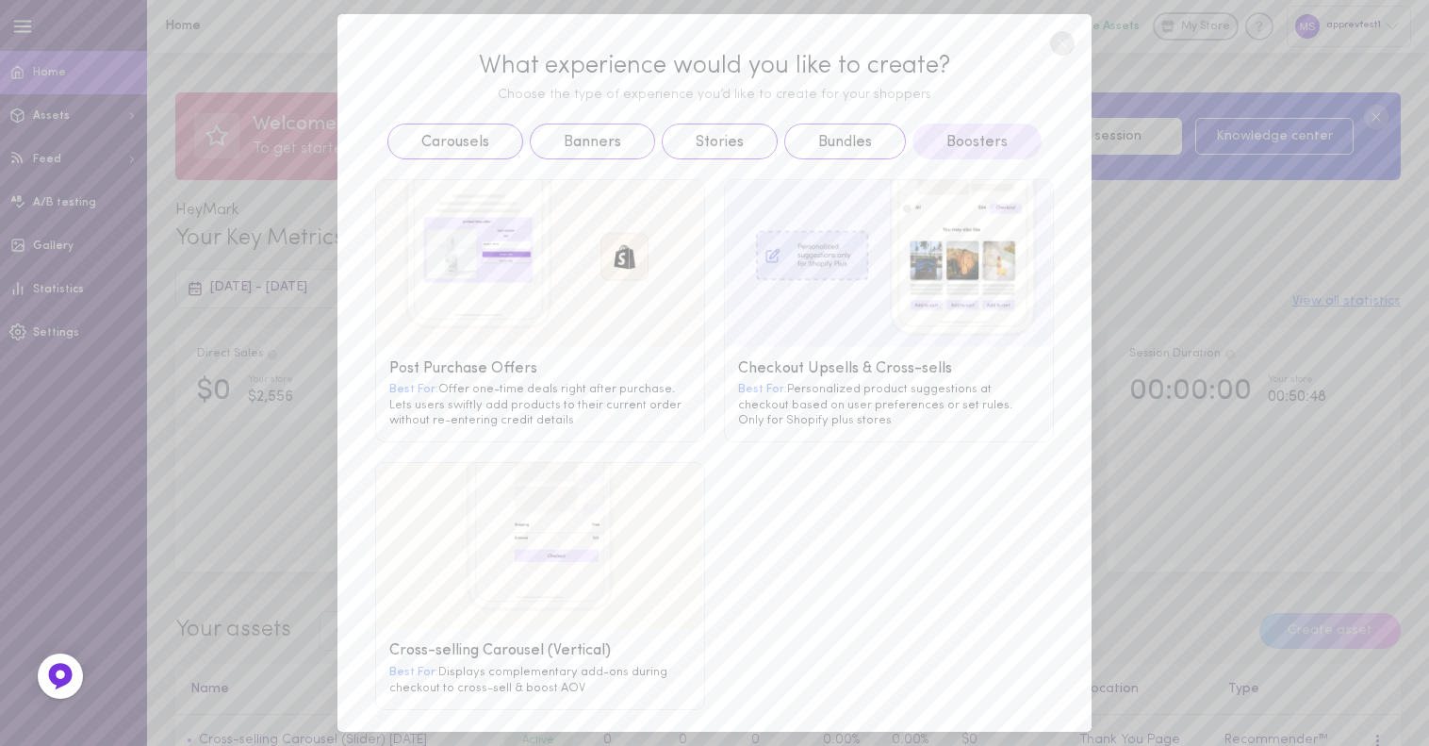
click at [920, 311] on g at bounding box center [889, 263] width 328 height 167
click at [960, 273] on g at bounding box center [889, 263] width 328 height 167
click at [981, 256] on g at bounding box center [889, 263] width 328 height 167
click at [806, 362] on div "Checkout Upsells & Cross-sells" at bounding box center [889, 369] width 302 height 18
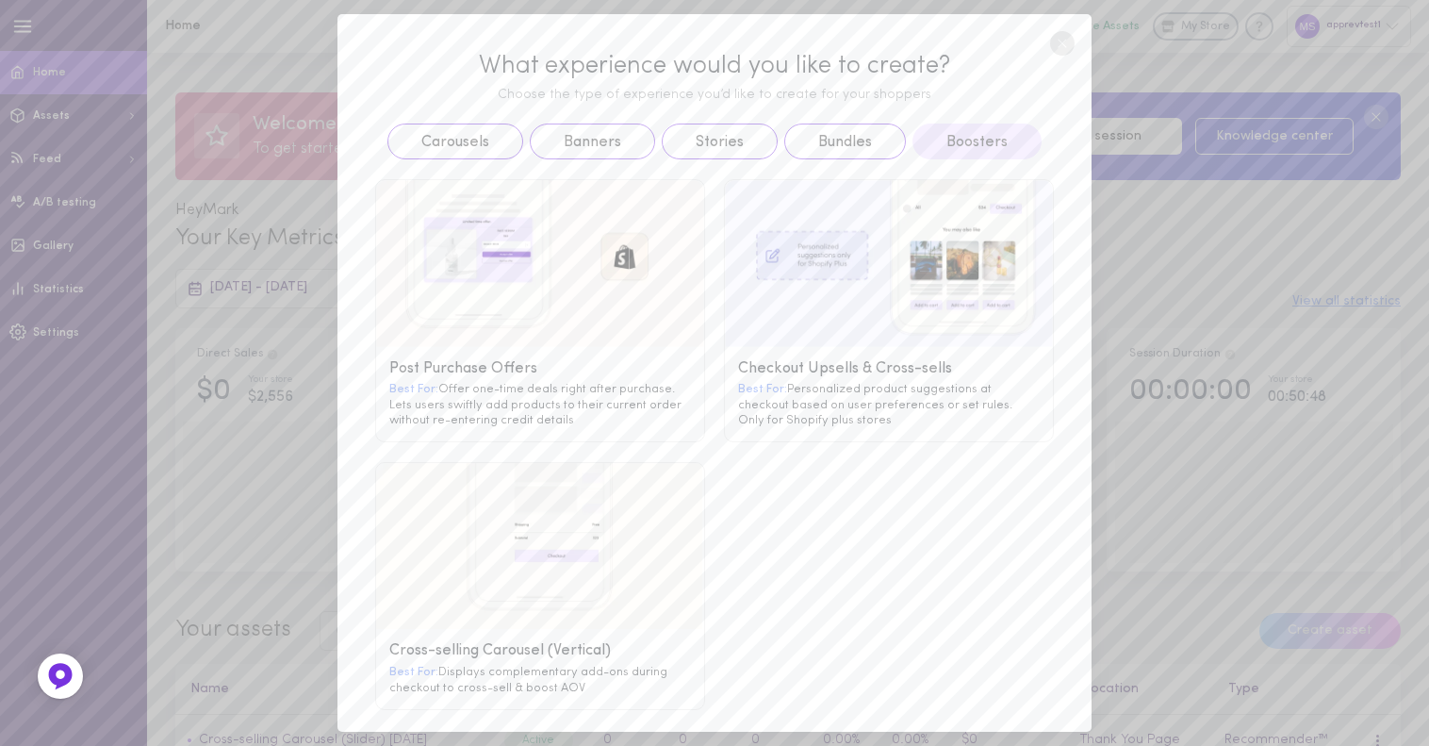
click at [834, 388] on div "Best For: Personalized product suggestions at checkout based on user preference…" at bounding box center [889, 404] width 302 height 46
drag, startPoint x: 830, startPoint y: 408, endPoint x: 779, endPoint y: 431, distance: 55.7
click at [824, 413] on div "Best For: Personalized product suggestions at checkout based on user preference…" at bounding box center [889, 404] width 302 height 46
click at [779, 431] on div "Checkout Upsells & Cross-sells Best For: Personalized product suggestions at ch…" at bounding box center [889, 394] width 328 height 94
click at [793, 421] on div "Checkout Upsells & Cross-sells Best For: Personalized product suggestions at ch…" at bounding box center [889, 394] width 328 height 94
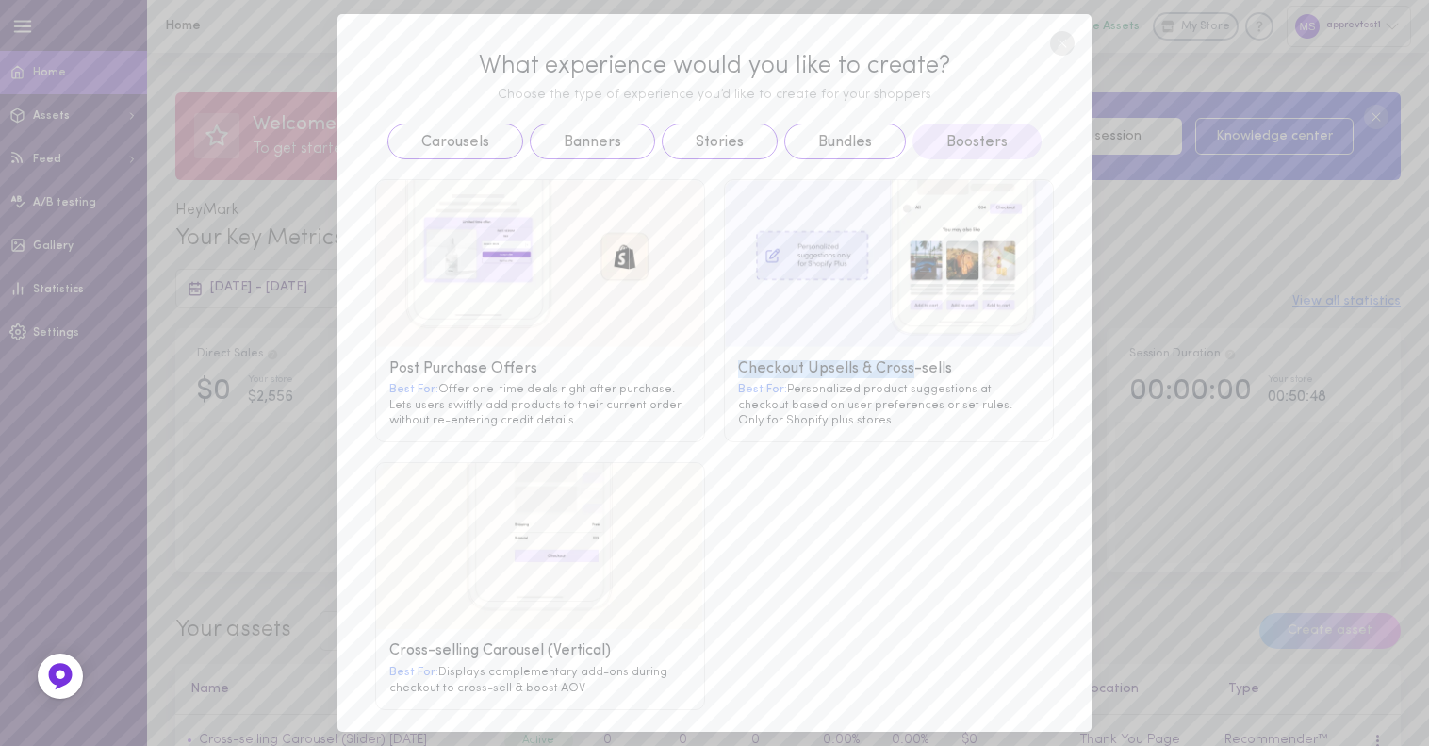
drag, startPoint x: 904, startPoint y: 328, endPoint x: 900, endPoint y: 265, distance: 63.3
click at [907, 317] on div "Checkout Upsells & Cross-sells Best For: Personalized product suggestions at ch…" at bounding box center [889, 310] width 330 height 263
click at [887, 250] on g at bounding box center [889, 263] width 328 height 167
click at [874, 279] on g at bounding box center [889, 263] width 328 height 167
click at [868, 351] on div "Checkout Upsells & Cross-sells Best For: Personalized product suggestions at ch…" at bounding box center [889, 310] width 330 height 263
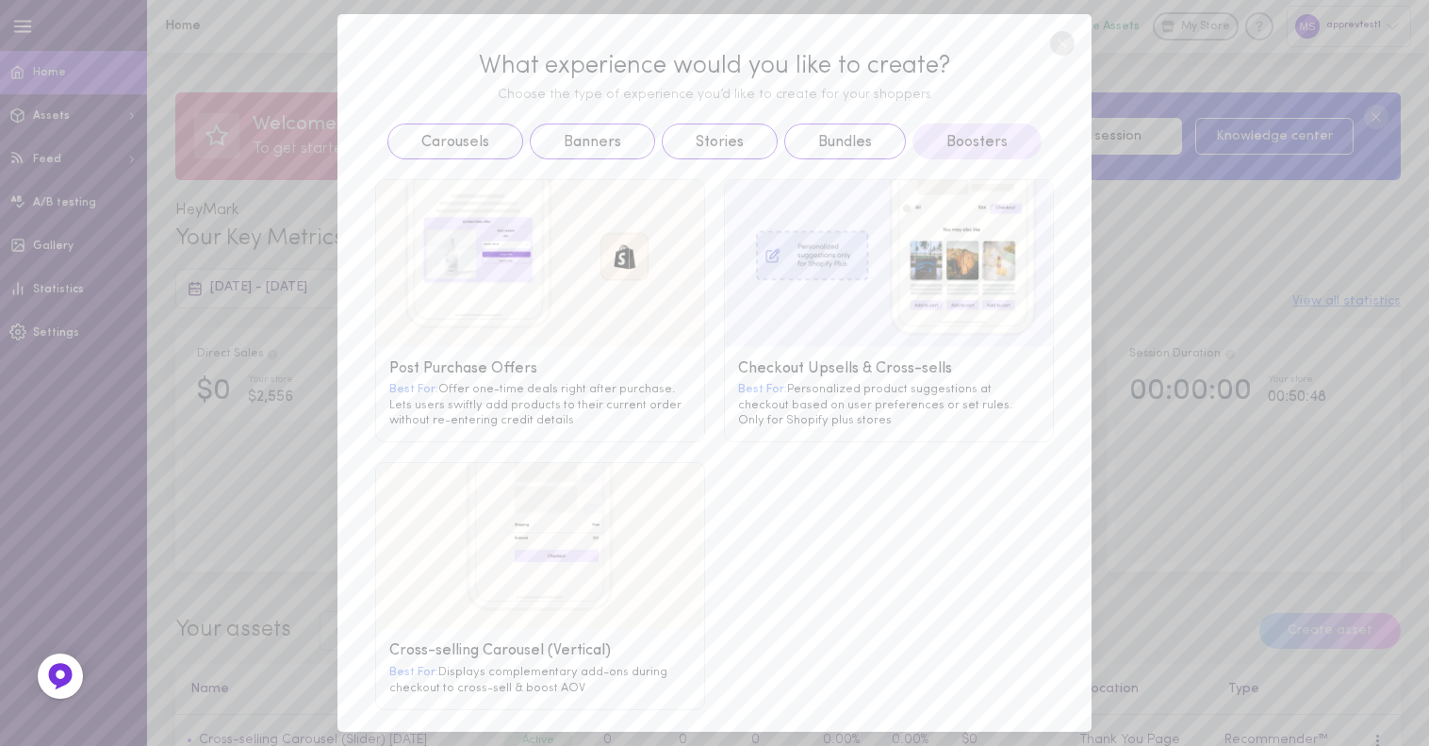
drag, startPoint x: 853, startPoint y: 390, endPoint x: 847, endPoint y: 404, distance: 15.6
click at [847, 404] on div "Best For: Personalized product suggestions at checkout based on user preference…" at bounding box center [889, 404] width 302 height 46
click at [824, 409] on div "Checkout Upsells & Cross-sells Best For: Personalized product suggestions at ch…" at bounding box center [889, 394] width 328 height 94
drag, startPoint x: 855, startPoint y: 333, endPoint x: 894, endPoint y: 285, distance: 61.7
click at [861, 328] on div "Checkout Upsells & Cross-sells Best For: Personalized product suggestions at ch…" at bounding box center [889, 310] width 330 height 263
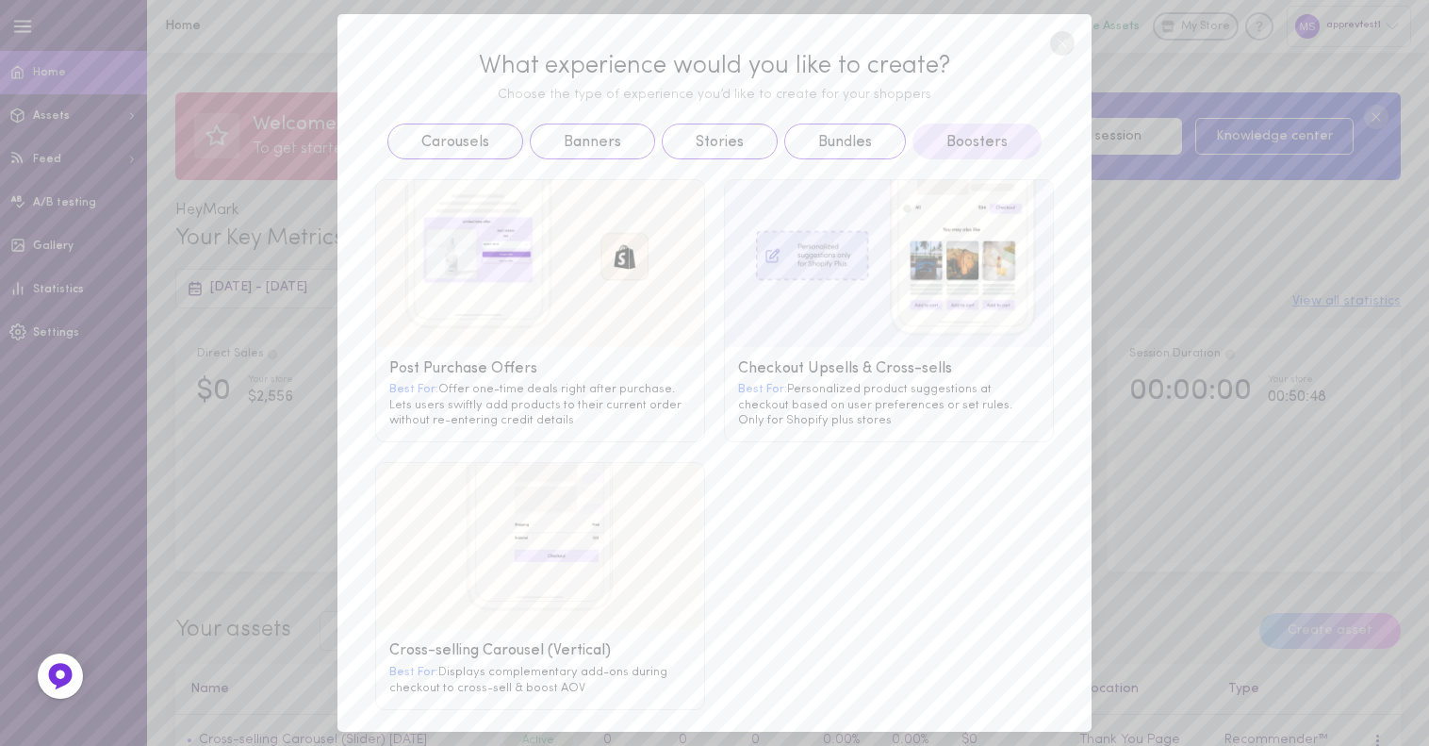
drag, startPoint x: 894, startPoint y: 285, endPoint x: 787, endPoint y: 266, distance: 108.2
click at [864, 270] on g at bounding box center [889, 263] width 328 height 167
click at [787, 266] on g at bounding box center [889, 263] width 328 height 167
click at [769, 239] on g at bounding box center [889, 263] width 328 height 167
drag, startPoint x: 796, startPoint y: 234, endPoint x: 899, endPoint y: 268, distance: 108.2
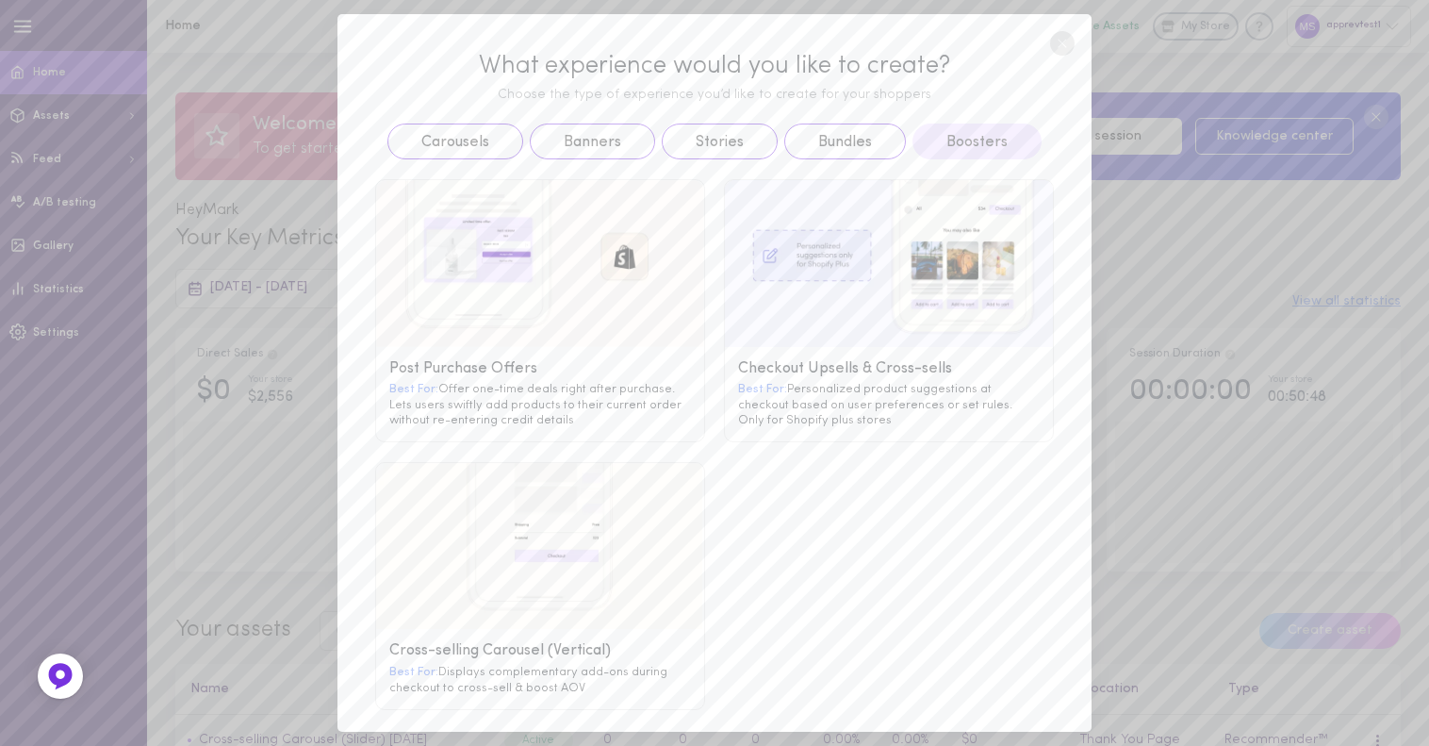
click at [818, 242] on g at bounding box center [889, 263] width 328 height 167
drag, startPoint x: 899, startPoint y: 268, endPoint x: 903, endPoint y: 320, distance: 52.1
click at [903, 306] on g at bounding box center [889, 263] width 328 height 167
drag, startPoint x: 894, startPoint y: 349, endPoint x: 795, endPoint y: 403, distance: 112.7
click at [876, 371] on div "Checkout Upsells & Cross-sells Best For: Personalized product suggestions at ch…" at bounding box center [889, 394] width 328 height 94
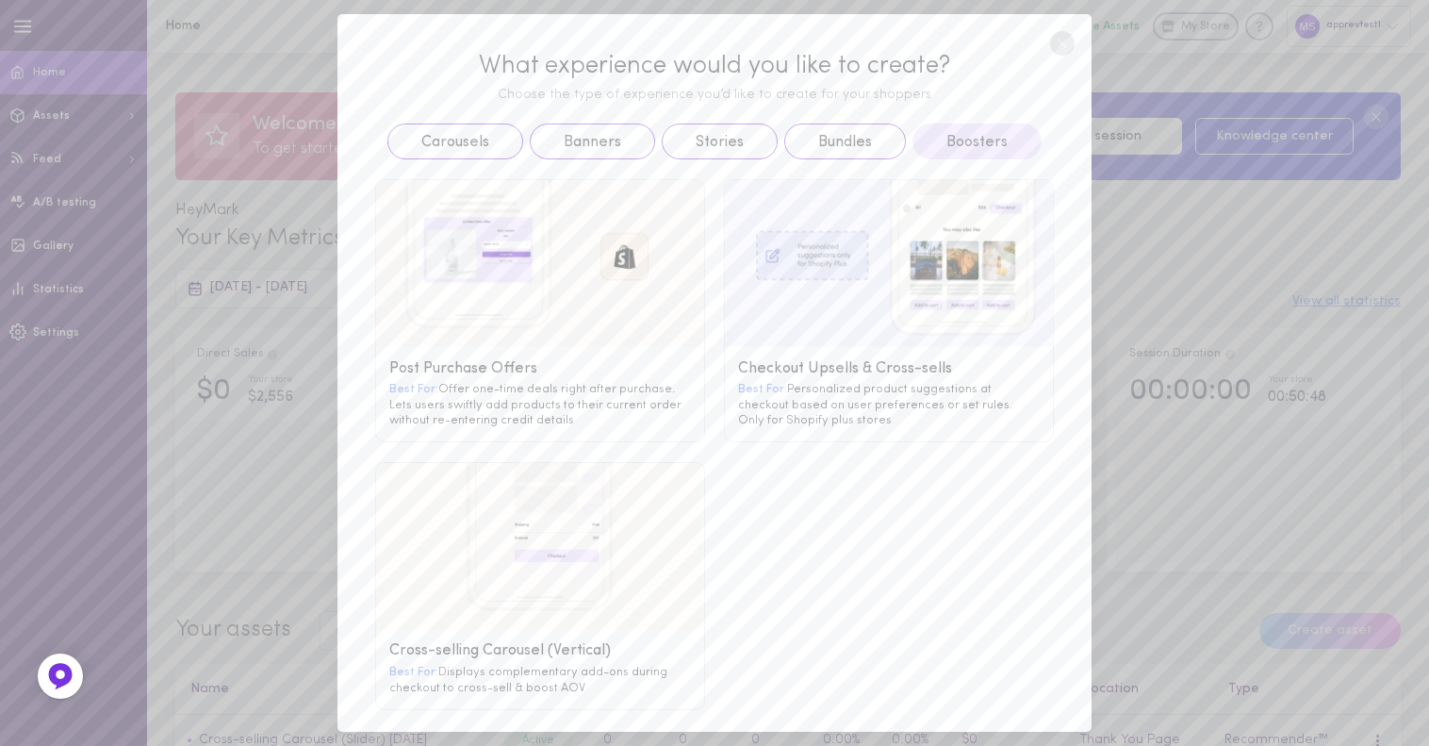
click at [795, 403] on div "Best For: Personalized product suggestions at checkout based on user preference…" at bounding box center [889, 404] width 302 height 46
drag, startPoint x: 699, startPoint y: 421, endPoint x: 770, endPoint y: 324, distance: 120.7
click at [702, 416] on div "Post Purchase Offers Best For: Offer one-time deals right after purchase. Lets …" at bounding box center [540, 310] width 349 height 263
click at [786, 279] on g at bounding box center [889, 263] width 328 height 167
click at [789, 275] on g at bounding box center [889, 263] width 328 height 167
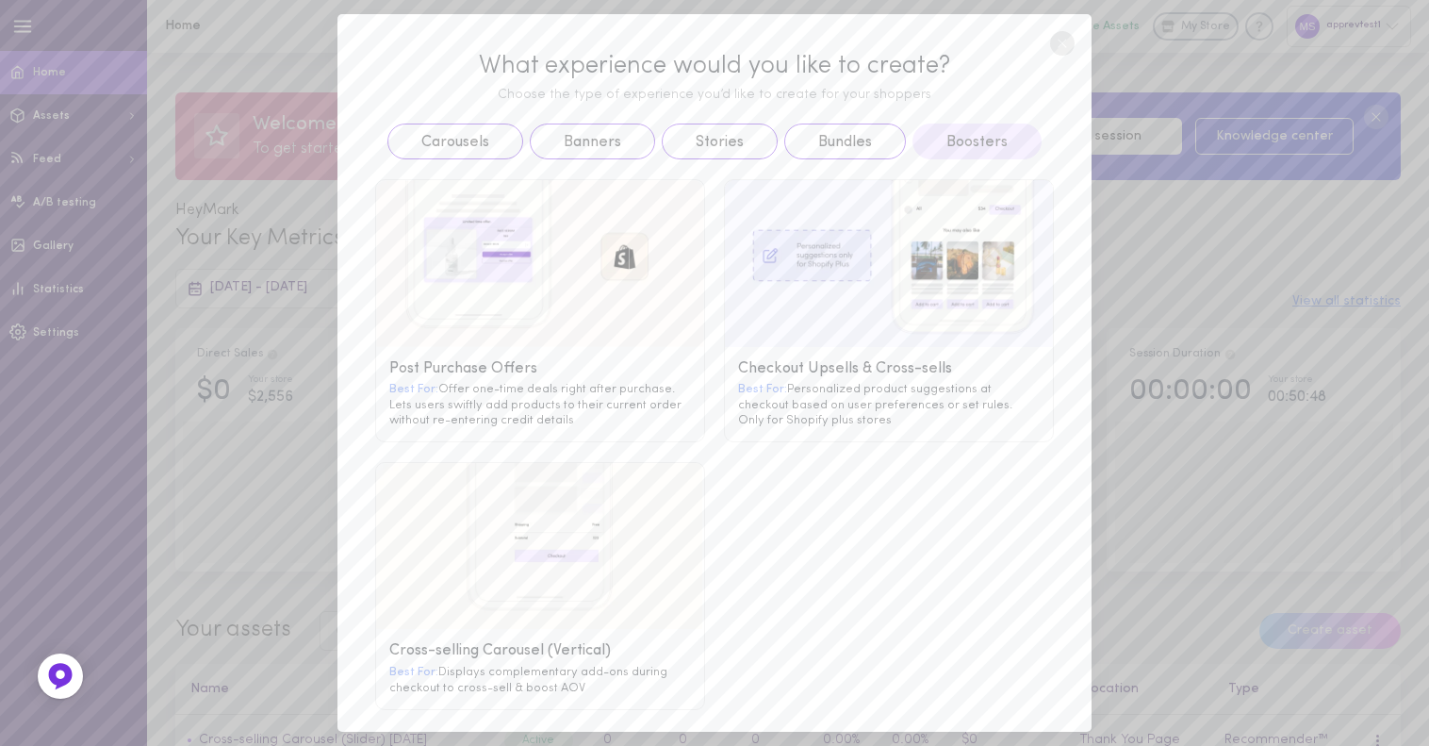
click at [992, 230] on g at bounding box center [889, 263] width 328 height 167
click at [890, 382] on div "Best For: Personalized product suggestions at checkout based on user preference…" at bounding box center [889, 404] width 302 height 46
click at [787, 408] on div "Best For: Personalized product suggestions at checkout based on user preference…" at bounding box center [889, 404] width 302 height 46
drag, startPoint x: 732, startPoint y: 405, endPoint x: 768, endPoint y: 408, distance: 35.9
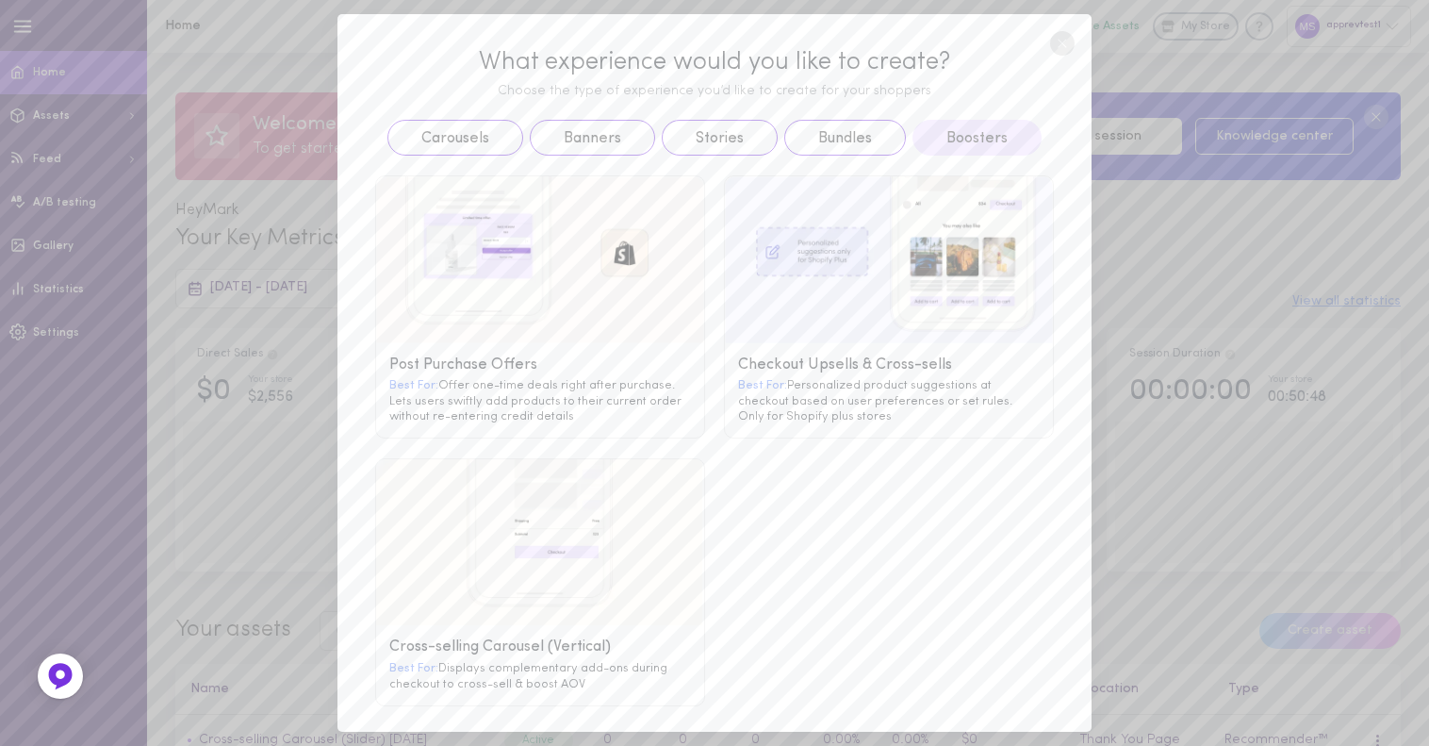
click at [738, 405] on div "Best For: Personalized product suggestions at checkout based on user preference…" at bounding box center [889, 400] width 302 height 46
click at [768, 408] on div "Best For: Personalized product suggestions at checkout based on user preference…" at bounding box center [889, 400] width 302 height 46
click at [907, 266] on g at bounding box center [889, 259] width 328 height 167
click at [891, 236] on g at bounding box center [889, 259] width 328 height 167
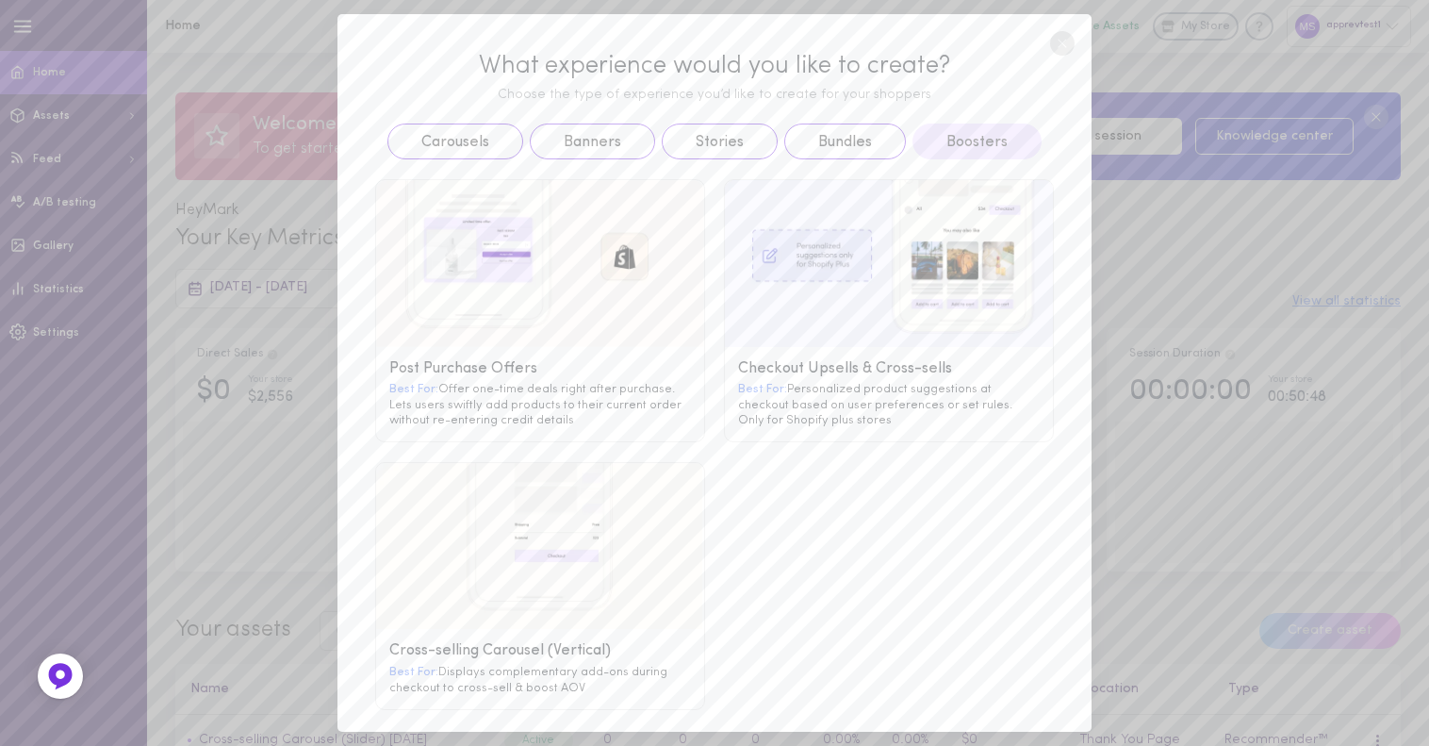
click at [904, 214] on g at bounding box center [889, 263] width 328 height 167
click at [774, 205] on g at bounding box center [889, 263] width 328 height 167
drag, startPoint x: 749, startPoint y: 210, endPoint x: 797, endPoint y: 284, distance: 87.9
click at [751, 217] on g at bounding box center [889, 263] width 328 height 167
click at [797, 285] on g at bounding box center [889, 263] width 328 height 167
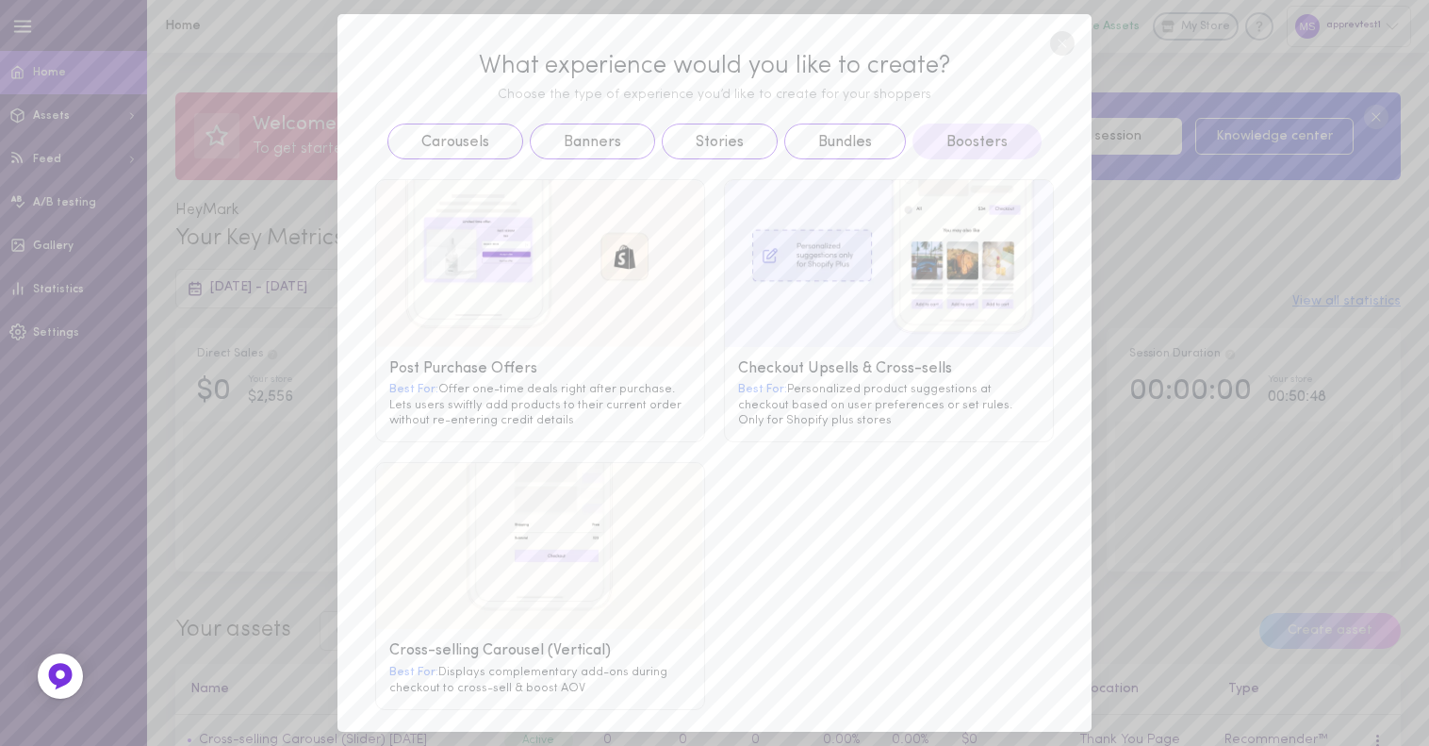
click at [807, 305] on g at bounding box center [889, 263] width 328 height 167
drag, startPoint x: 872, startPoint y: 268, endPoint x: 897, endPoint y: 233, distance: 42.6
click at [885, 249] on g at bounding box center [889, 263] width 328 height 167
click at [897, 232] on g at bounding box center [889, 263] width 328 height 167
click at [902, 247] on image at bounding box center [889, 263] width 328 height 167
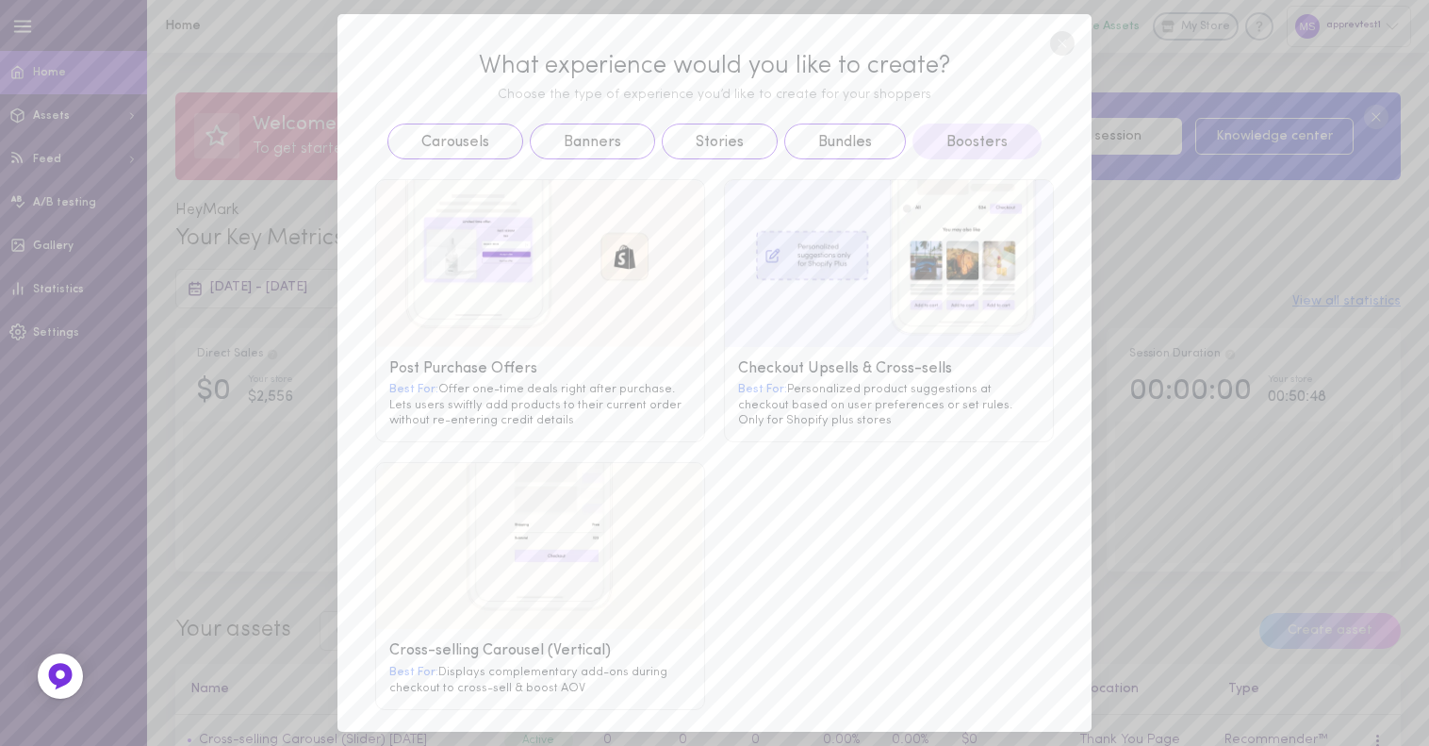
click at [912, 303] on image at bounding box center [889, 263] width 328 height 167
click at [864, 256] on image at bounding box center [889, 263] width 328 height 167
click at [869, 249] on image at bounding box center [889, 263] width 328 height 167
click at [842, 296] on image at bounding box center [889, 263] width 328 height 167
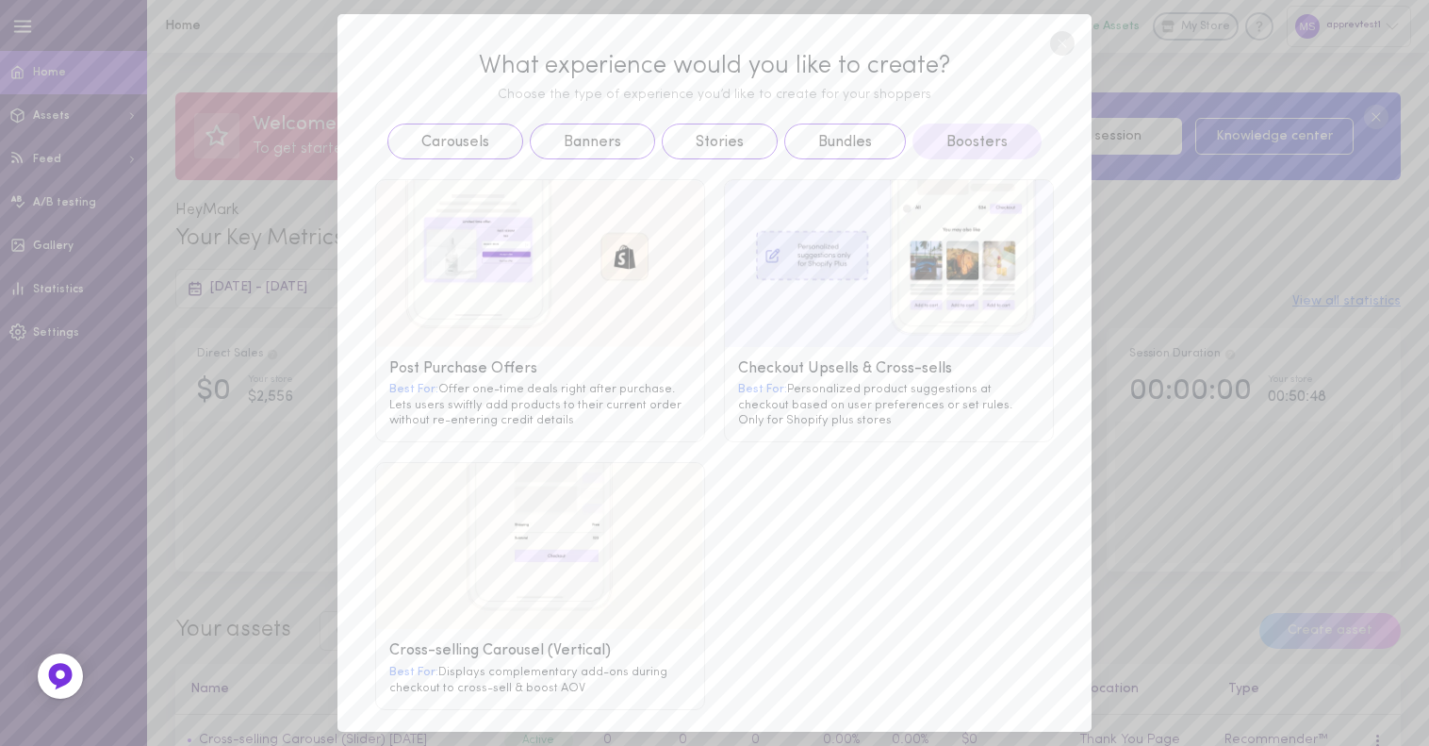
click at [923, 288] on image at bounding box center [889, 263] width 328 height 167
click at [933, 265] on image at bounding box center [889, 263] width 328 height 167
click at [936, 231] on image at bounding box center [889, 263] width 328 height 167
drag, startPoint x: 925, startPoint y: 375, endPoint x: 881, endPoint y: 395, distance: 48.5
click at [923, 381] on div "Best For: Personalized product suggestions at checkout based on user preference…" at bounding box center [889, 404] width 302 height 46
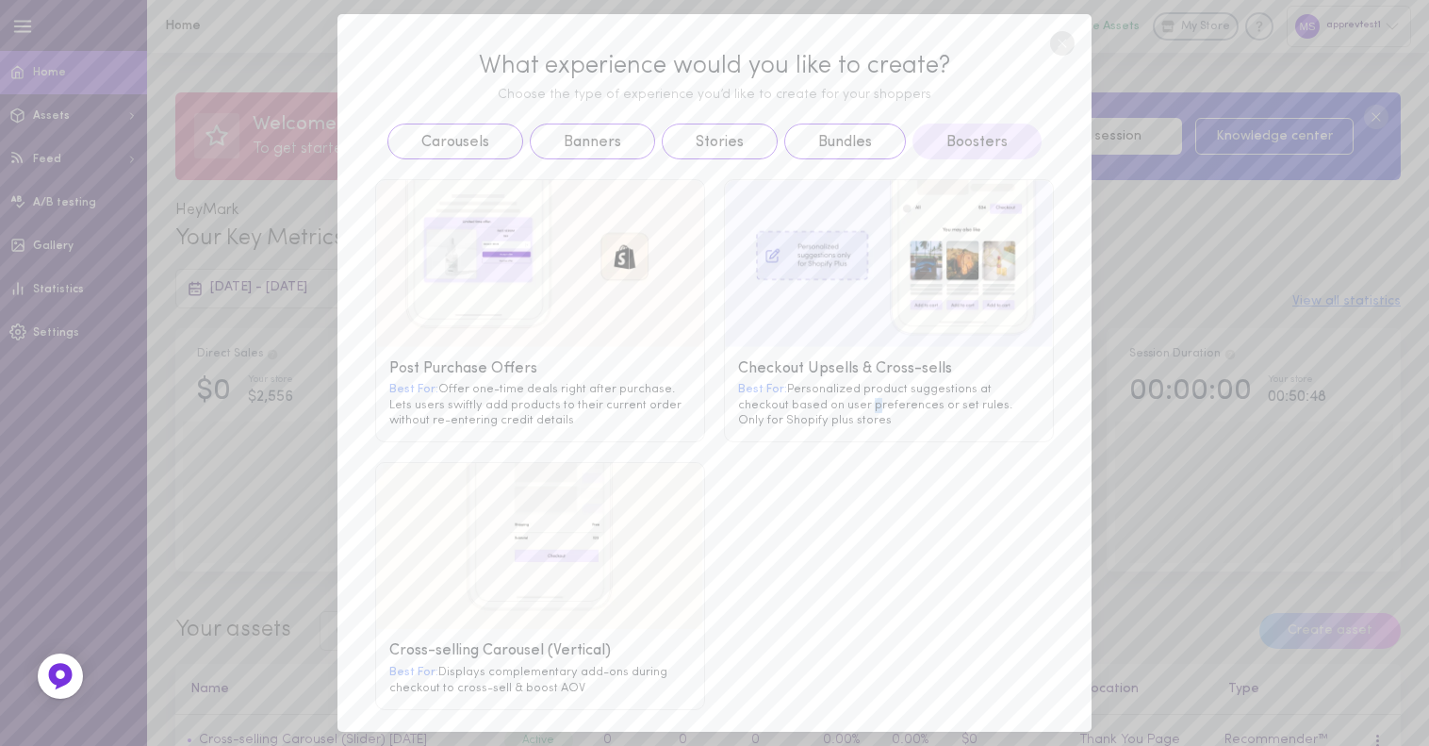
drag, startPoint x: 866, startPoint y: 396, endPoint x: 826, endPoint y: 402, distance: 40.0
click at [857, 399] on div "Best For: Personalized product suggestions at checkout based on user preference…" at bounding box center [889, 404] width 302 height 46
drag, startPoint x: 809, startPoint y: 402, endPoint x: 797, endPoint y: 402, distance: 12.3
click at [806, 402] on div "Best For: Personalized product suggestions at checkout based on user preference…" at bounding box center [889, 404] width 302 height 46
click at [760, 402] on div "Best For: Personalized product suggestions at checkout based on user preference…" at bounding box center [889, 404] width 302 height 46
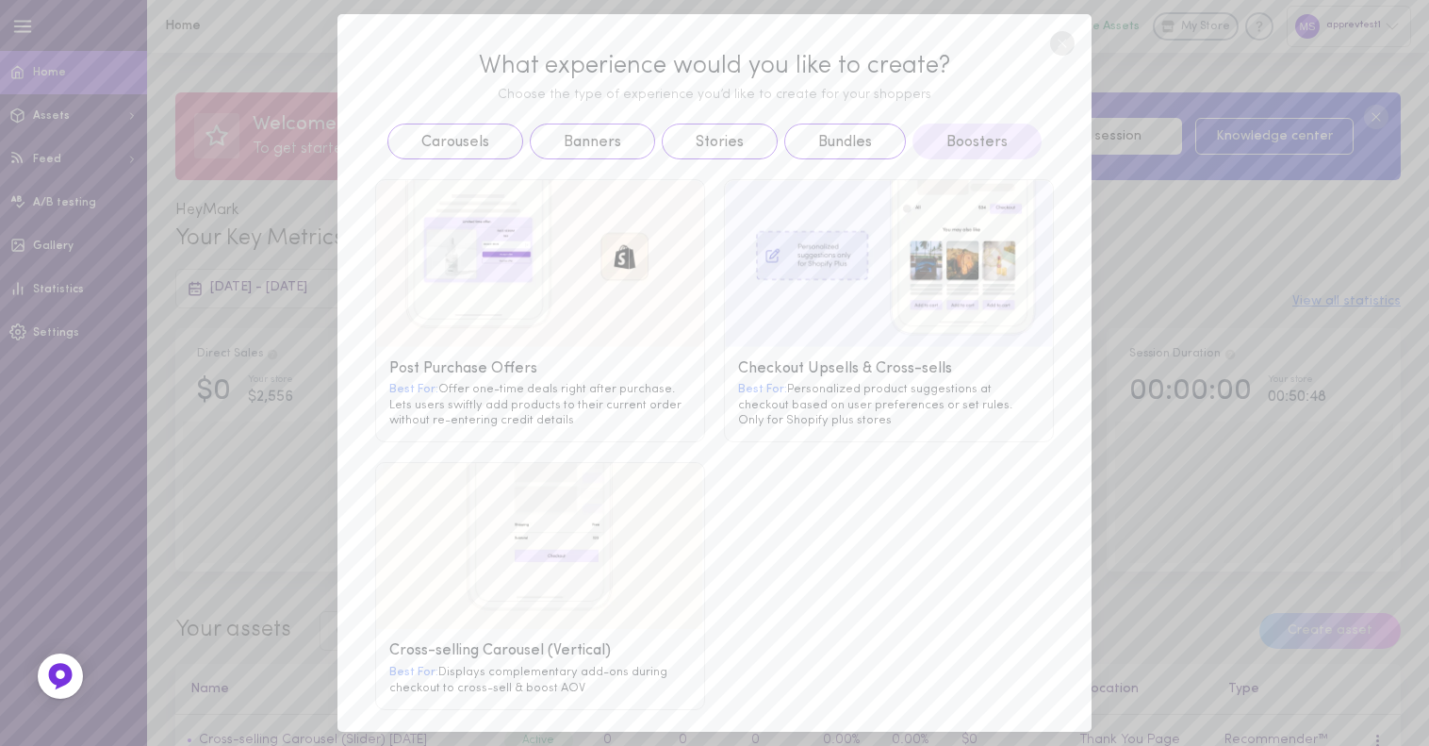
click at [775, 307] on g at bounding box center [889, 263] width 328 height 167
drag, startPoint x: 823, startPoint y: 256, endPoint x: 851, endPoint y: 233, distance: 36.8
click at [833, 254] on g at bounding box center [889, 263] width 328 height 167
drag, startPoint x: 850, startPoint y: 229, endPoint x: 890, endPoint y: 230, distance: 39.6
click at [850, 229] on g at bounding box center [889, 263] width 328 height 167
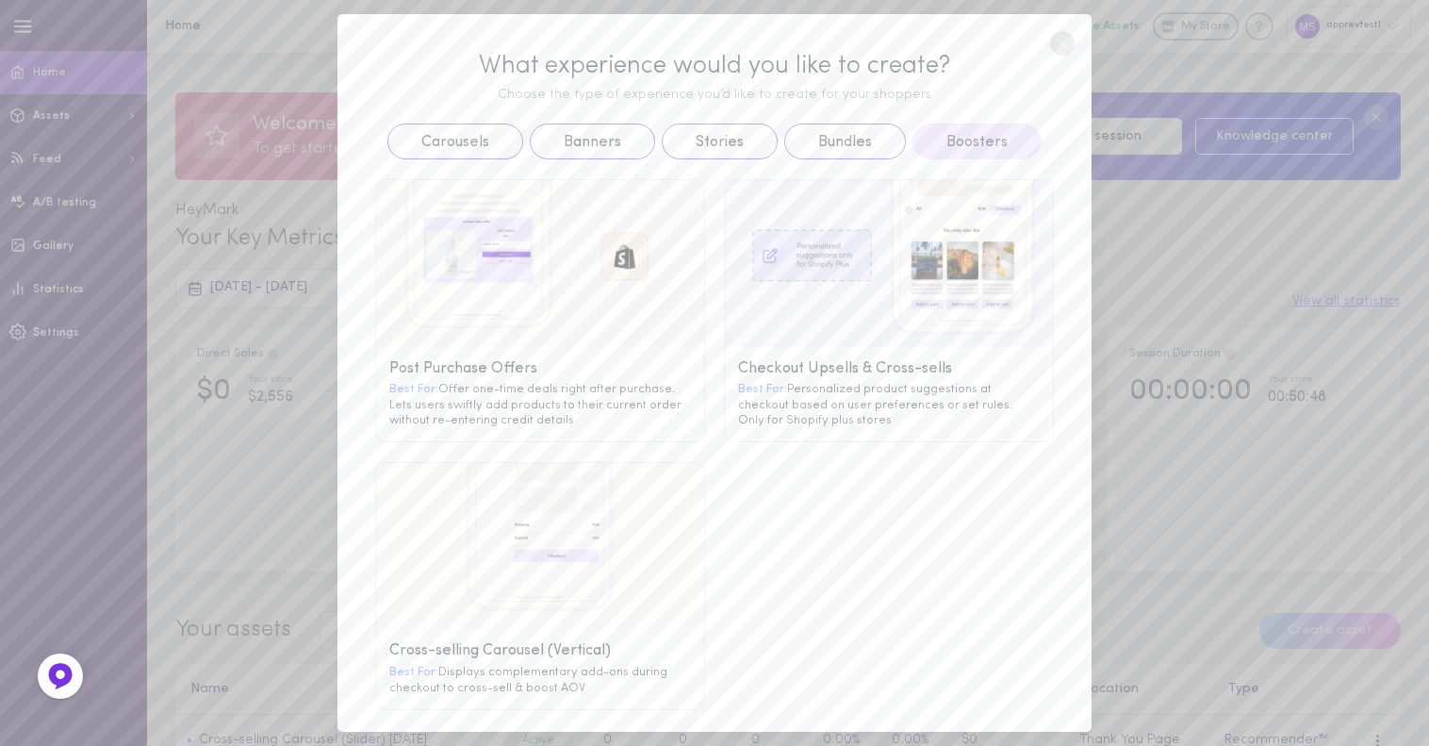
drag, startPoint x: 897, startPoint y: 230, endPoint x: 950, endPoint y: 247, distance: 56.4
click at [906, 233] on g at bounding box center [889, 263] width 328 height 167
click at [957, 283] on g at bounding box center [889, 263] width 328 height 167
drag, startPoint x: 938, startPoint y: 316, endPoint x: 801, endPoint y: 285, distance: 140.2
click at [932, 319] on g at bounding box center [889, 263] width 328 height 167
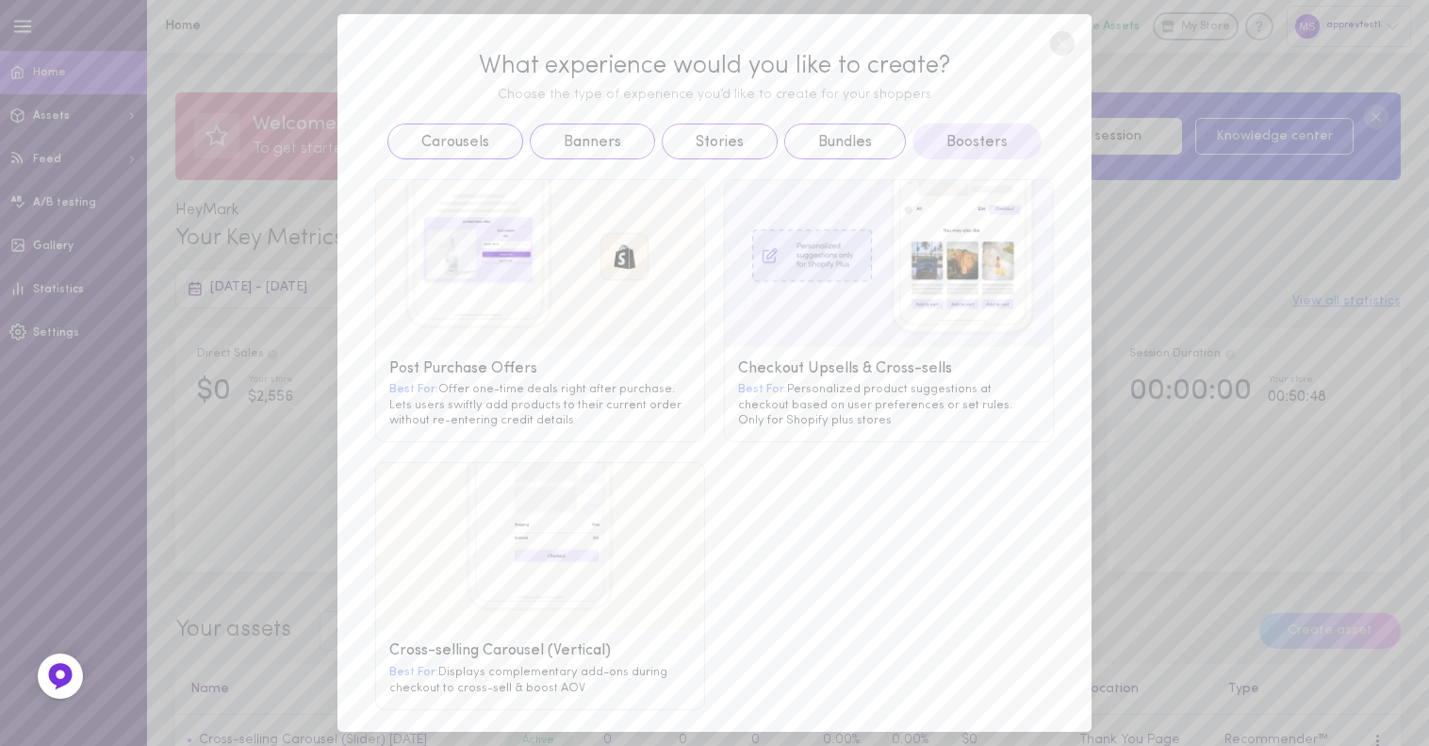
drag, startPoint x: 790, startPoint y: 276, endPoint x: 773, endPoint y: 275, distance: 17.0
click at [788, 274] on g at bounding box center [889, 263] width 328 height 167
drag, startPoint x: 773, startPoint y: 275, endPoint x: 782, endPoint y: 378, distance: 103.1
click at [778, 330] on g at bounding box center [889, 263] width 328 height 167
drag, startPoint x: 782, startPoint y: 378, endPoint x: 797, endPoint y: 401, distance: 27.2
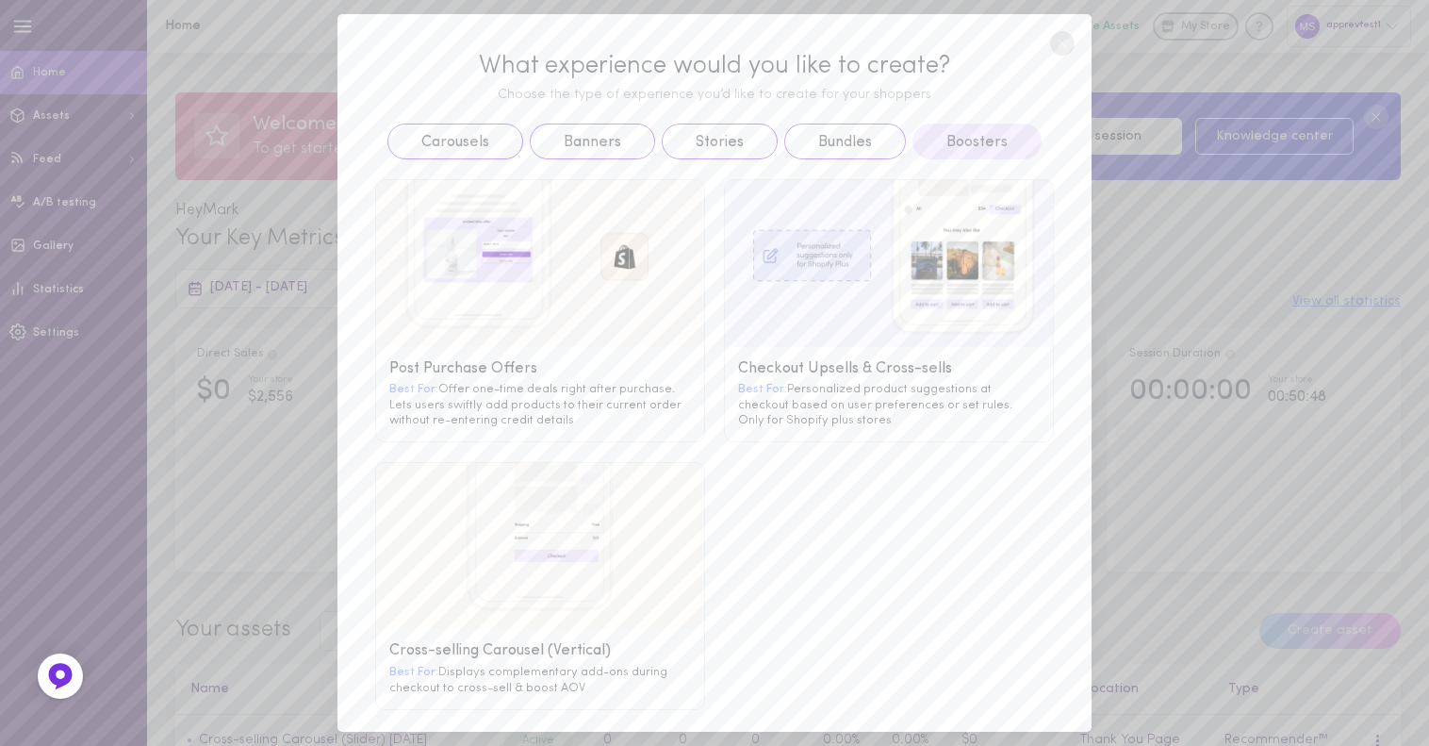
click at [787, 390] on div "Best For: Personalized product suggestions at checkout based on user preference…" at bounding box center [889, 404] width 302 height 46
drag, startPoint x: 819, startPoint y: 419, endPoint x: 808, endPoint y: 438, distance: 22.8
click at [817, 428] on div "Checkout Upsells & Cross-sells Best For: Personalized product suggestions at ch…" at bounding box center [889, 394] width 328 height 94
click at [808, 438] on div "Post Purchase Offers Best For: Offer one-time deals right after purchase. Lets …" at bounding box center [715, 434] width 698 height 551
drag, startPoint x: 813, startPoint y: 285, endPoint x: 827, endPoint y: 256, distance: 31.6
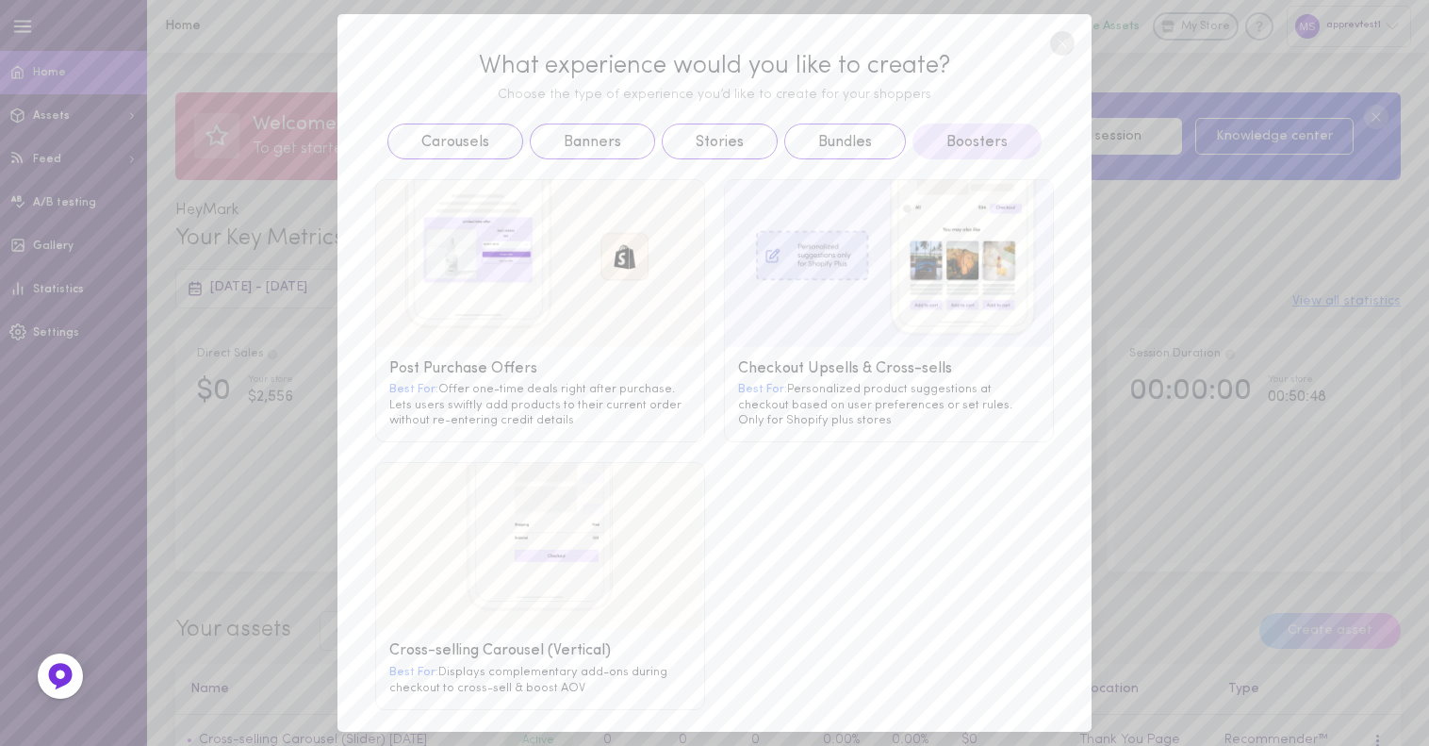
click at [815, 281] on g at bounding box center [889, 263] width 328 height 167
click at [827, 256] on g at bounding box center [889, 263] width 328 height 167
click at [840, 257] on g at bounding box center [889, 263] width 328 height 167
drag, startPoint x: 927, startPoint y: 274, endPoint x: 898, endPoint y: 196, distance: 83.5
click at [935, 277] on g at bounding box center [889, 263] width 328 height 167
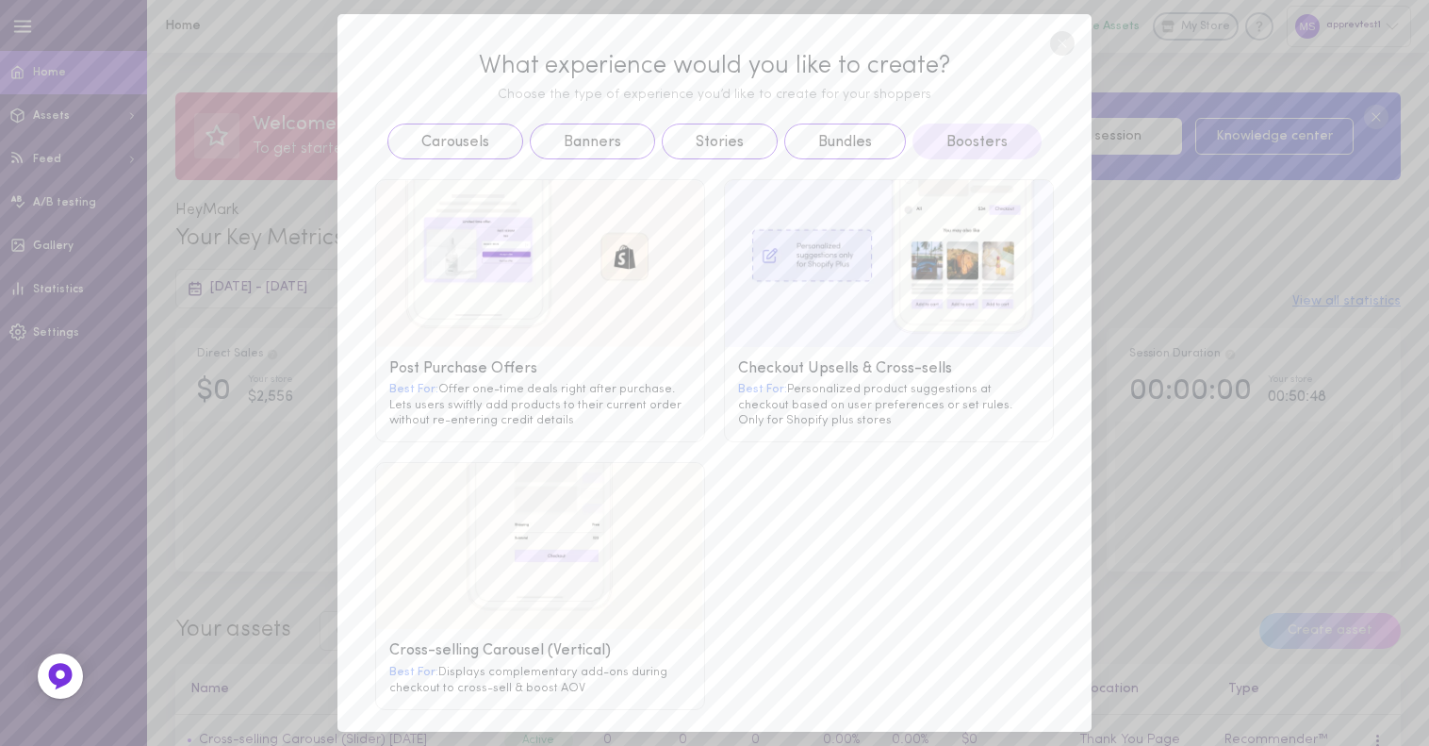
drag, startPoint x: 898, startPoint y: 196, endPoint x: 806, endPoint y: 173, distance: 94.2
click at [816, 161] on div "Post Purchase Offers Best For: Offer one-time deals right after purchase. Lets …" at bounding box center [715, 434] width 698 height 551
drag, startPoint x: 802, startPoint y: 204, endPoint x: 811, endPoint y: 239, distance: 36.8
click at [802, 211] on div "Checkout Upsells & Cross-sells Best For: Personalized product suggestions at ch…" at bounding box center [889, 310] width 330 height 263
click at [837, 257] on g at bounding box center [889, 263] width 328 height 167
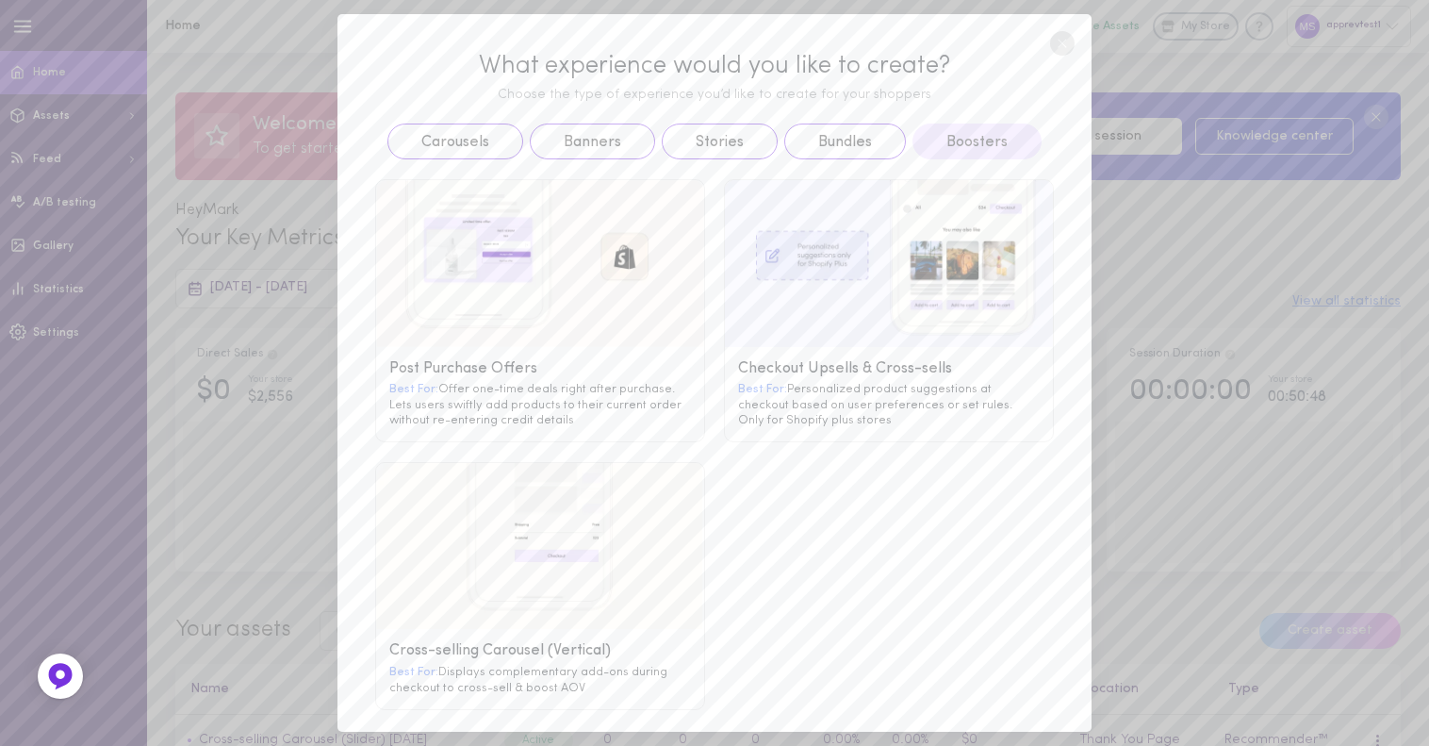
click at [927, 281] on g at bounding box center [889, 263] width 328 height 167
click at [1067, 43] on circle at bounding box center [1062, 43] width 25 height 25
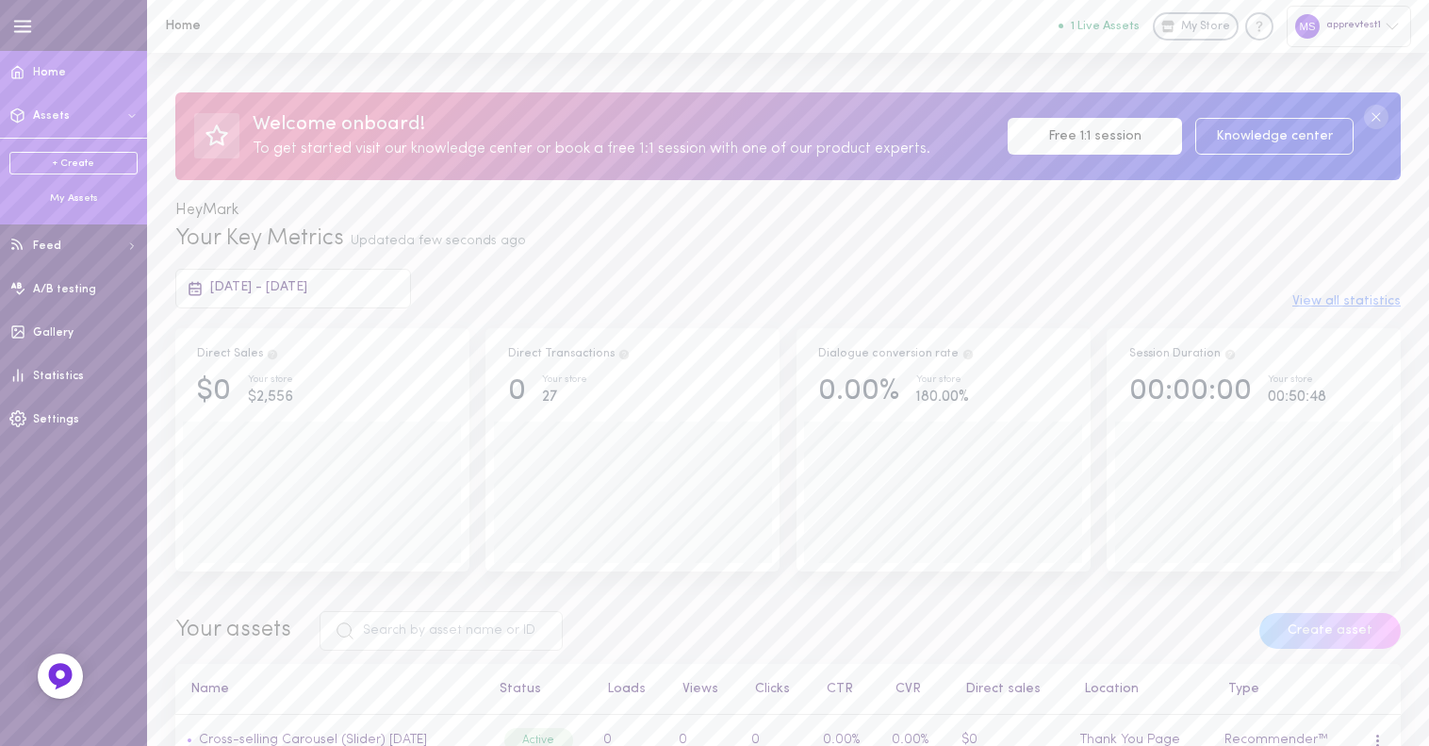
click at [64, 110] on span "Assets" at bounding box center [51, 115] width 37 height 11
click at [58, 164] on link "+ Create" at bounding box center [73, 163] width 128 height 23
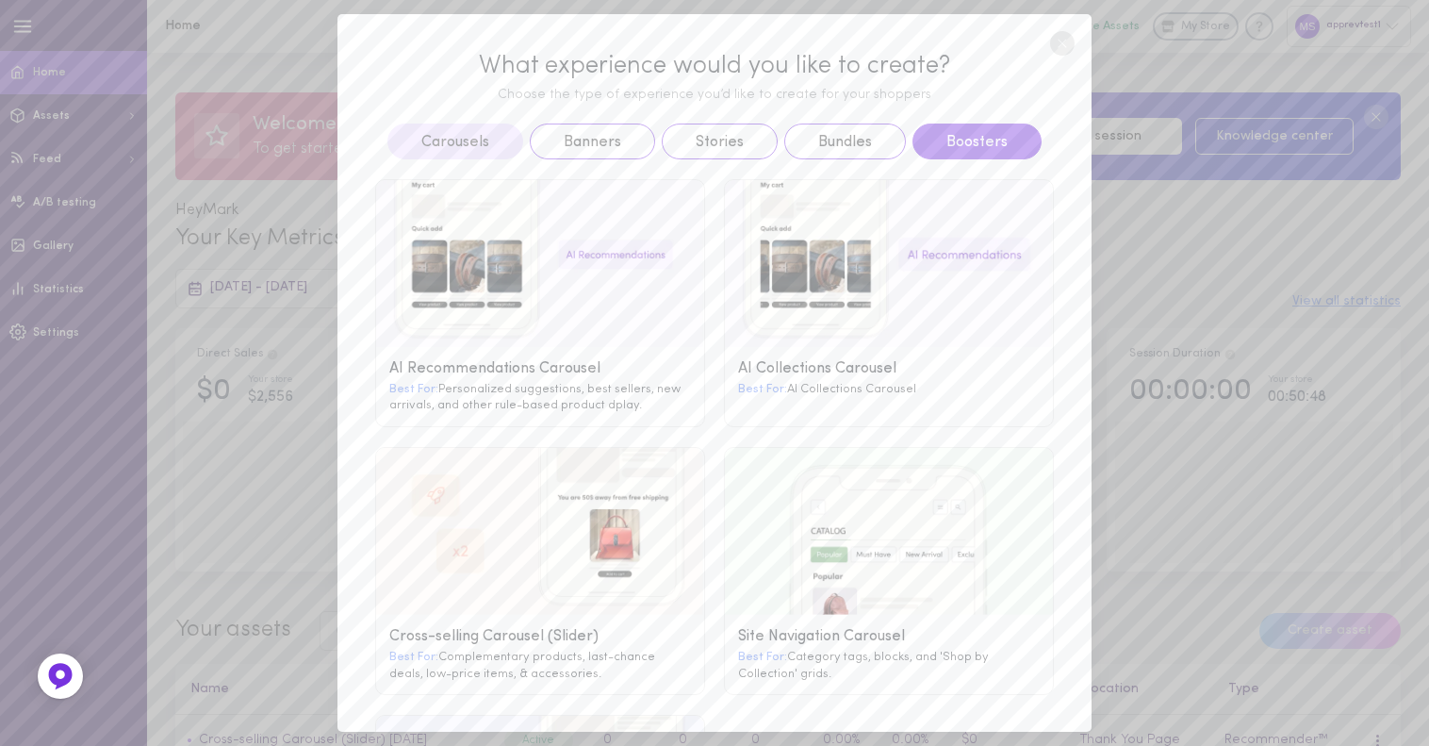
click at [942, 141] on button "Boosters" at bounding box center [977, 142] width 129 height 36
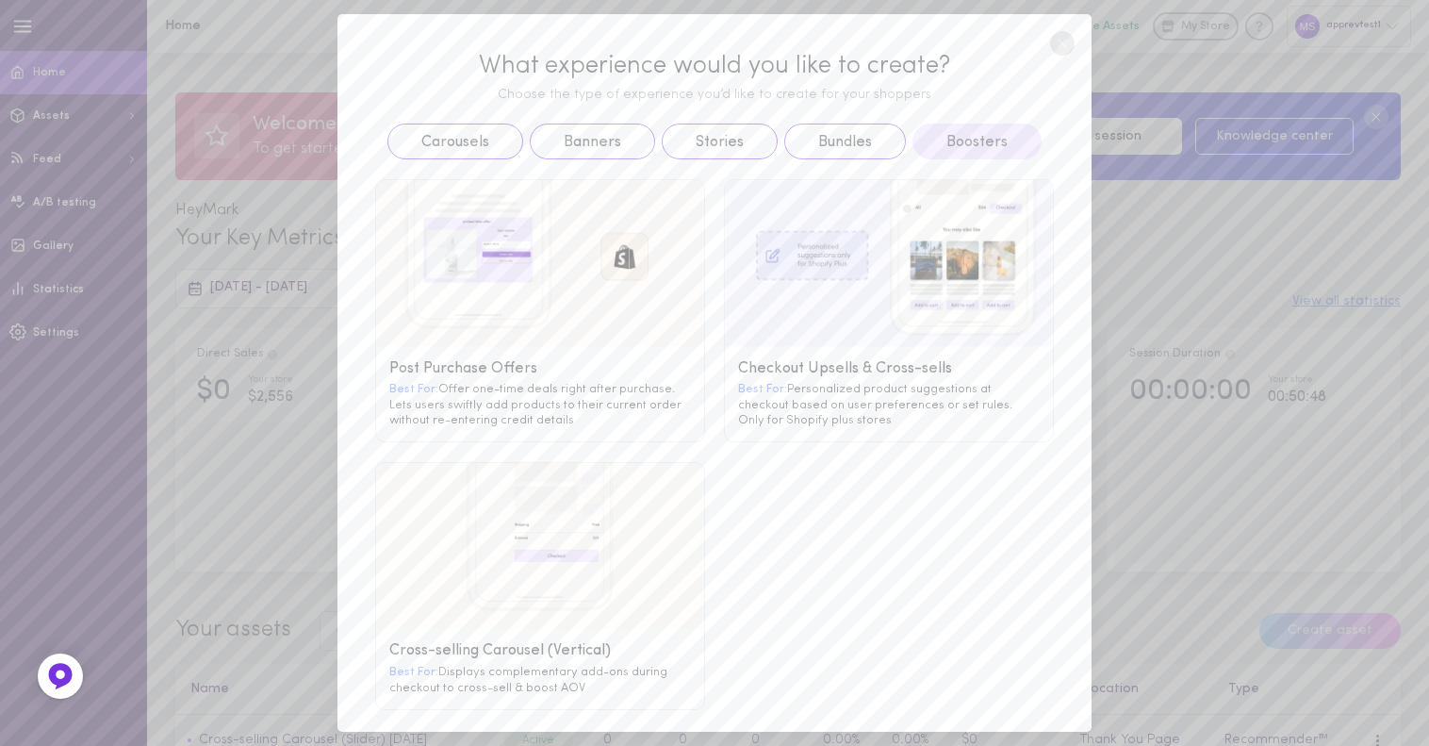
click at [795, 347] on div "Checkout Upsells & Cross-sells Best For: Personalized product suggestions at ch…" at bounding box center [889, 394] width 328 height 94
click at [796, 381] on div "Best For: Personalized product suggestions at checkout based on user preference…" at bounding box center [889, 404] width 302 height 46
click at [831, 411] on div "Best For: Personalized product suggestions at checkout based on user preference…" at bounding box center [889, 404] width 302 height 46
click at [933, 327] on g at bounding box center [889, 263] width 328 height 167
drag, startPoint x: 942, startPoint y: 260, endPoint x: 977, endPoint y: 221, distance: 52.8
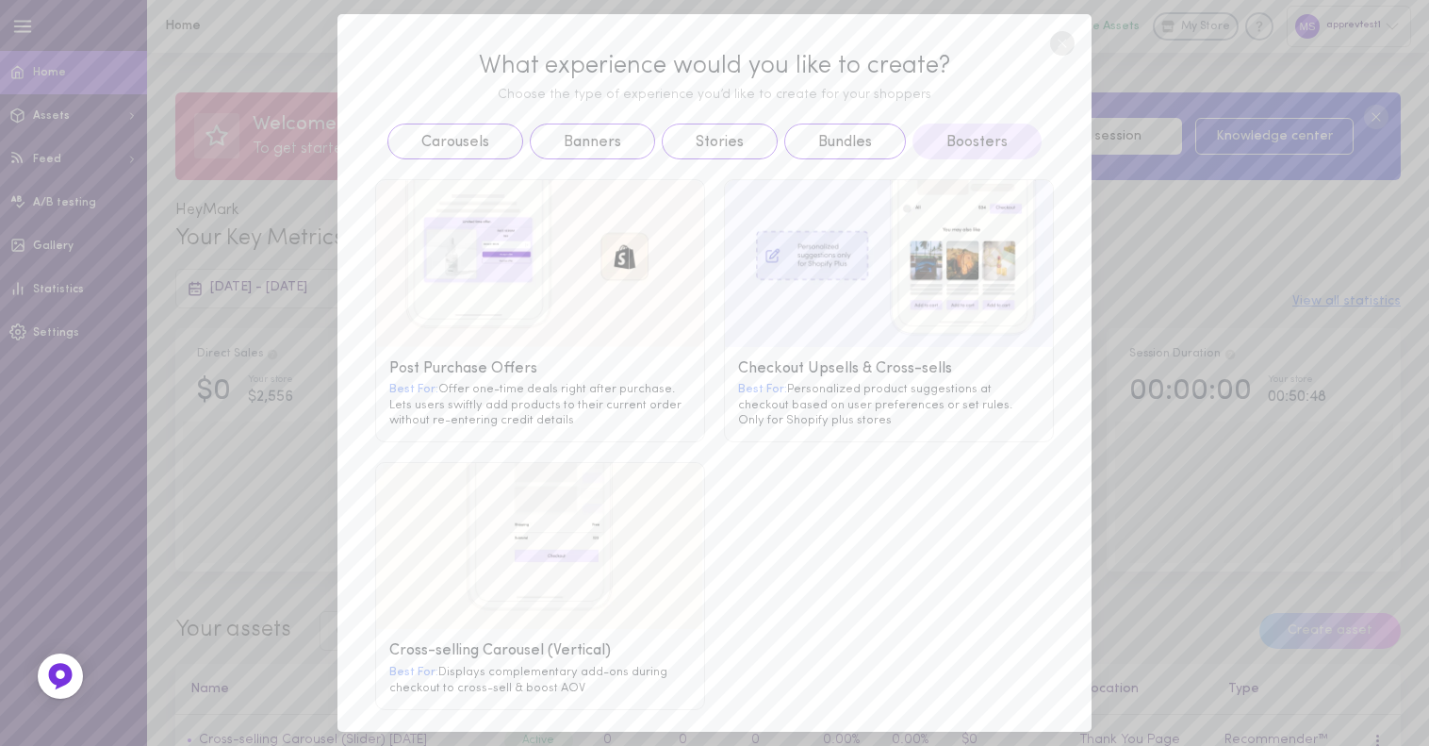
click at [942, 259] on g at bounding box center [889, 263] width 328 height 167
click at [996, 204] on g at bounding box center [889, 263] width 328 height 167
click at [1011, 181] on g at bounding box center [889, 263] width 328 height 167
drag, startPoint x: 1011, startPoint y: 181, endPoint x: 975, endPoint y: 181, distance: 35.8
click at [975, 181] on g at bounding box center [889, 263] width 328 height 167
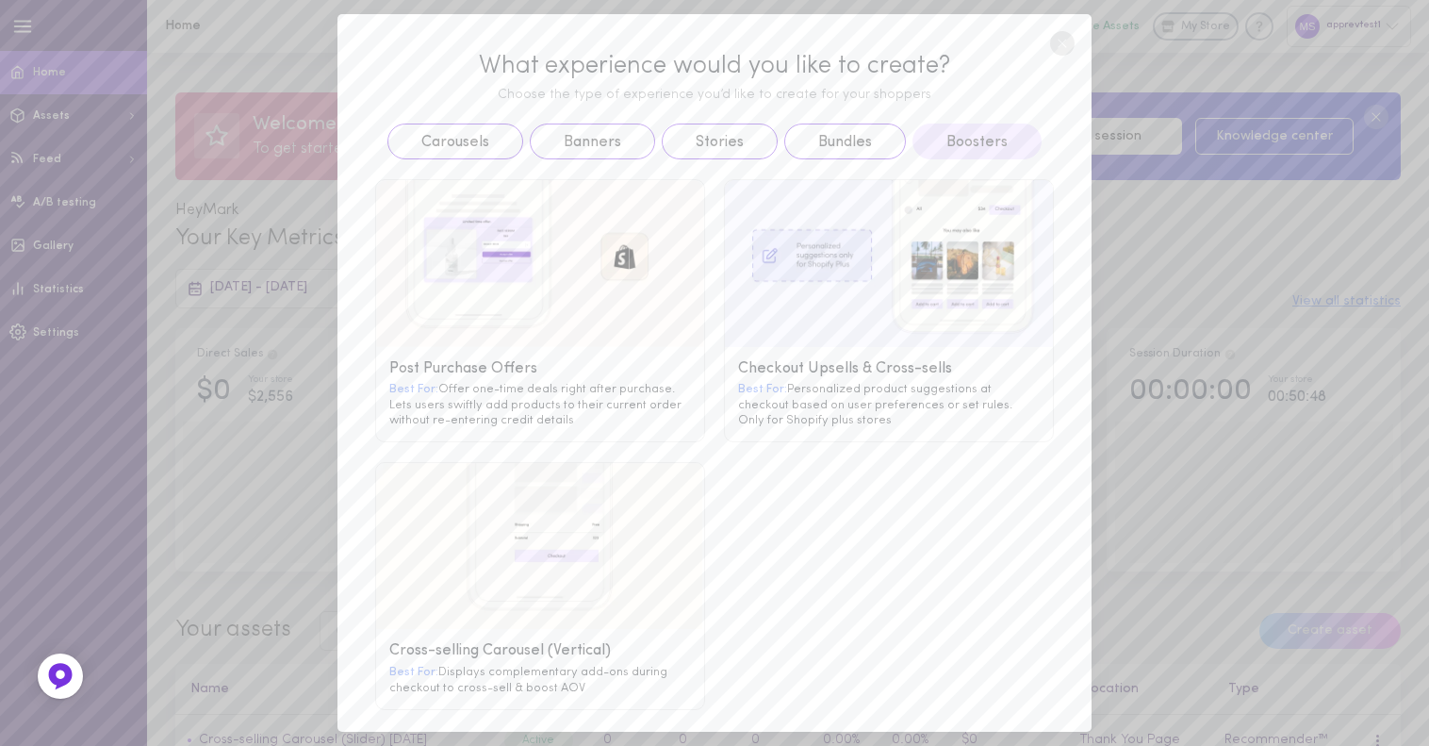
drag, startPoint x: 834, startPoint y: 177, endPoint x: 776, endPoint y: 193, distance: 59.7
click at [819, 184] on div "Checkout Upsells & Cross-sells Best For: Personalized product suggestions at ch…" at bounding box center [889, 310] width 330 height 263
drag, startPoint x: 768, startPoint y: 195, endPoint x: 694, endPoint y: 194, distance: 74.5
click at [757, 197] on g at bounding box center [889, 263] width 328 height 167
click at [694, 194] on g at bounding box center [540, 263] width 328 height 167
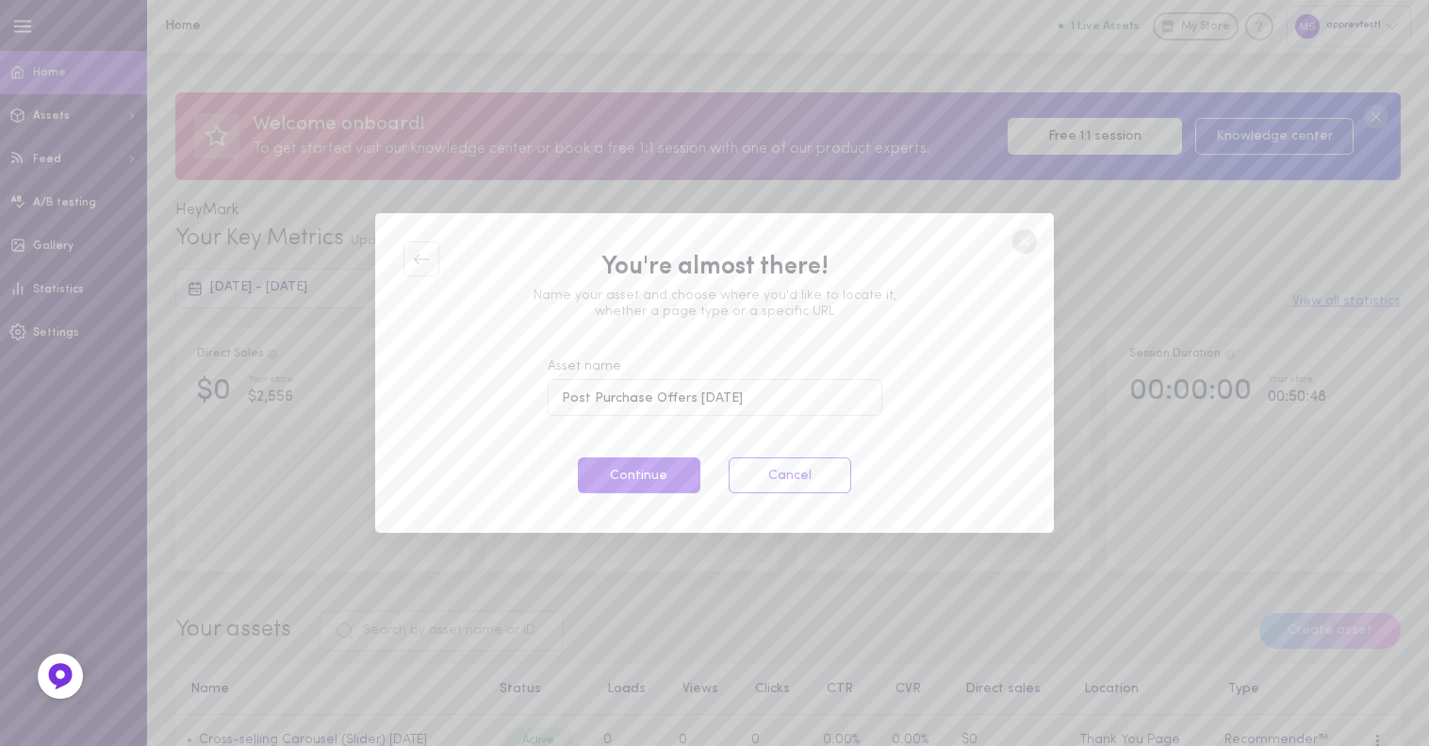
click at [717, 182] on div "You're almost there! Name your asset and choose where you'd like to locate it, …" at bounding box center [714, 373] width 1429 height 746
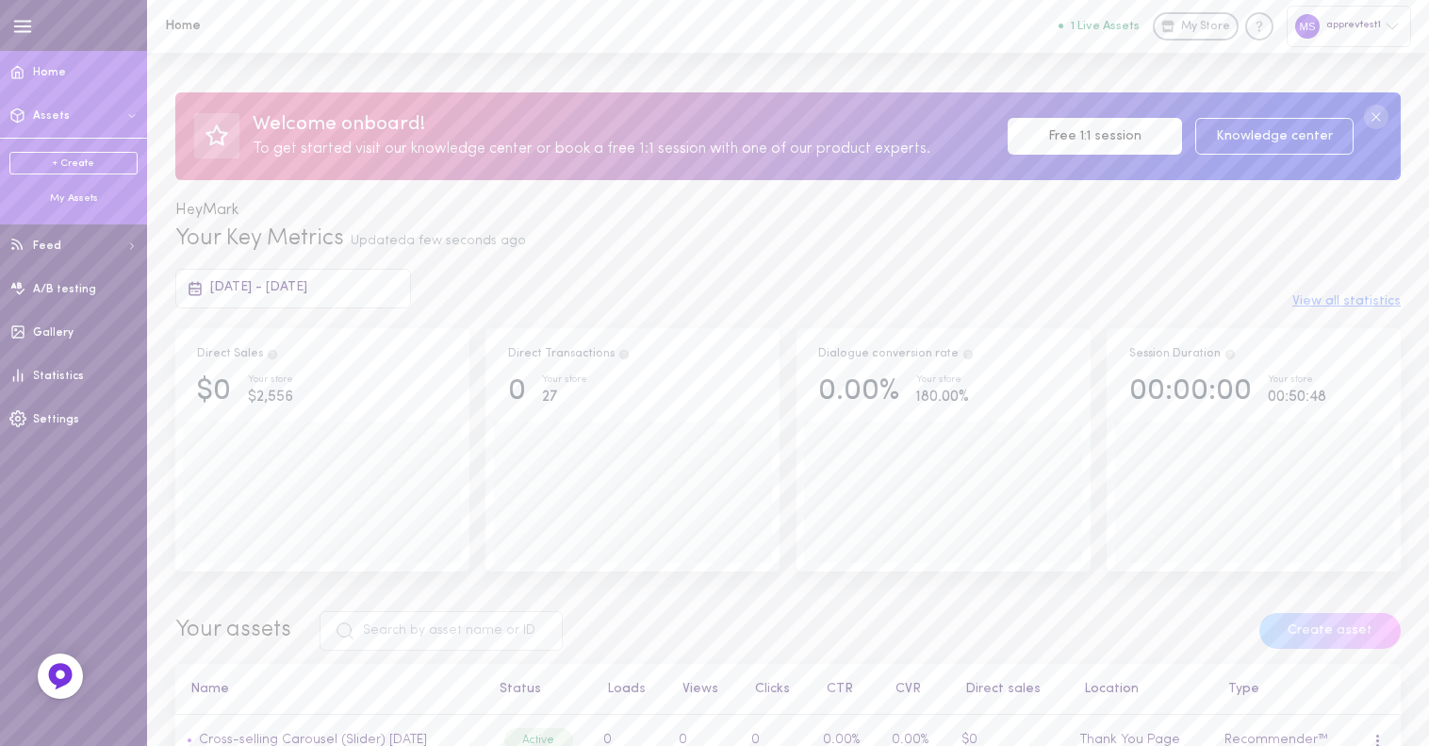
click at [81, 125] on button "Assets" at bounding box center [73, 115] width 147 height 43
click at [68, 164] on link "+ Create" at bounding box center [73, 163] width 128 height 23
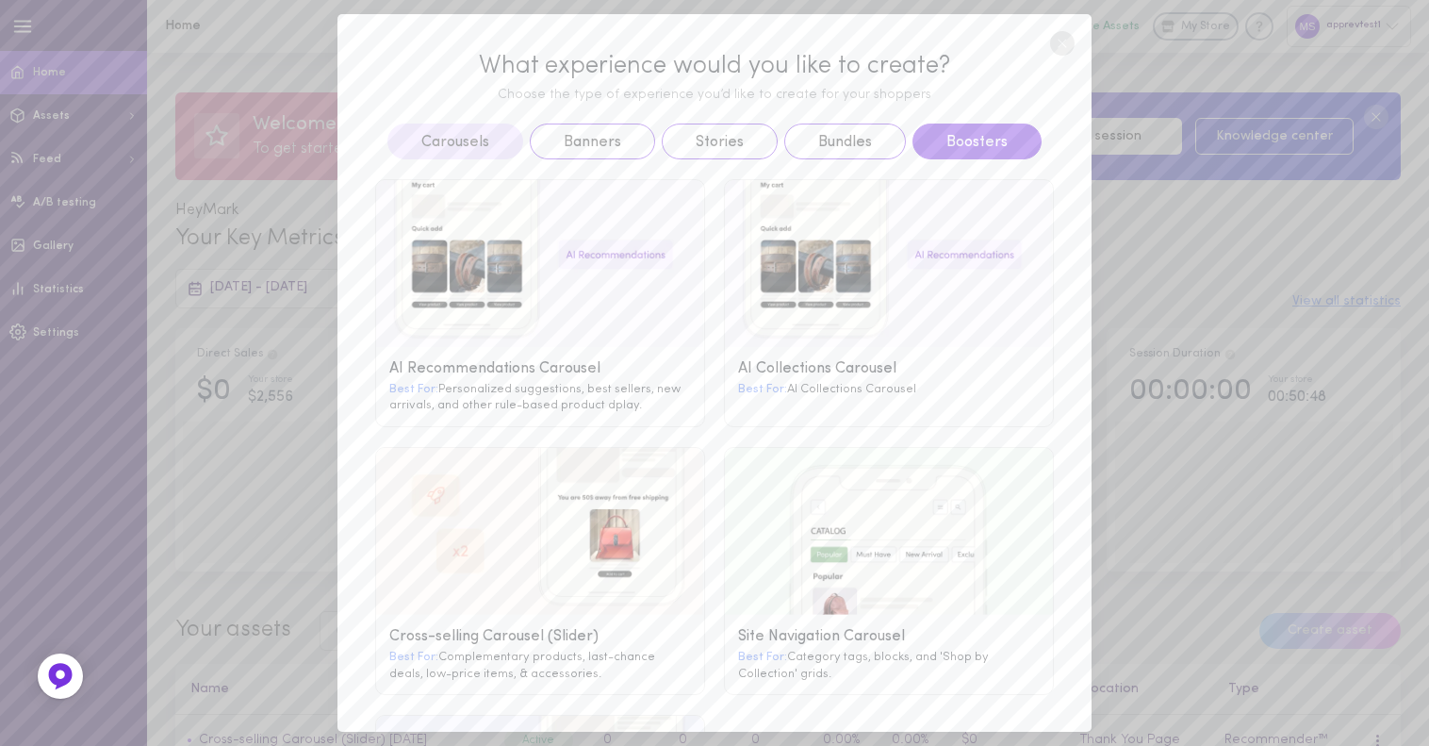
click at [980, 134] on button "Boosters" at bounding box center [977, 142] width 129 height 36
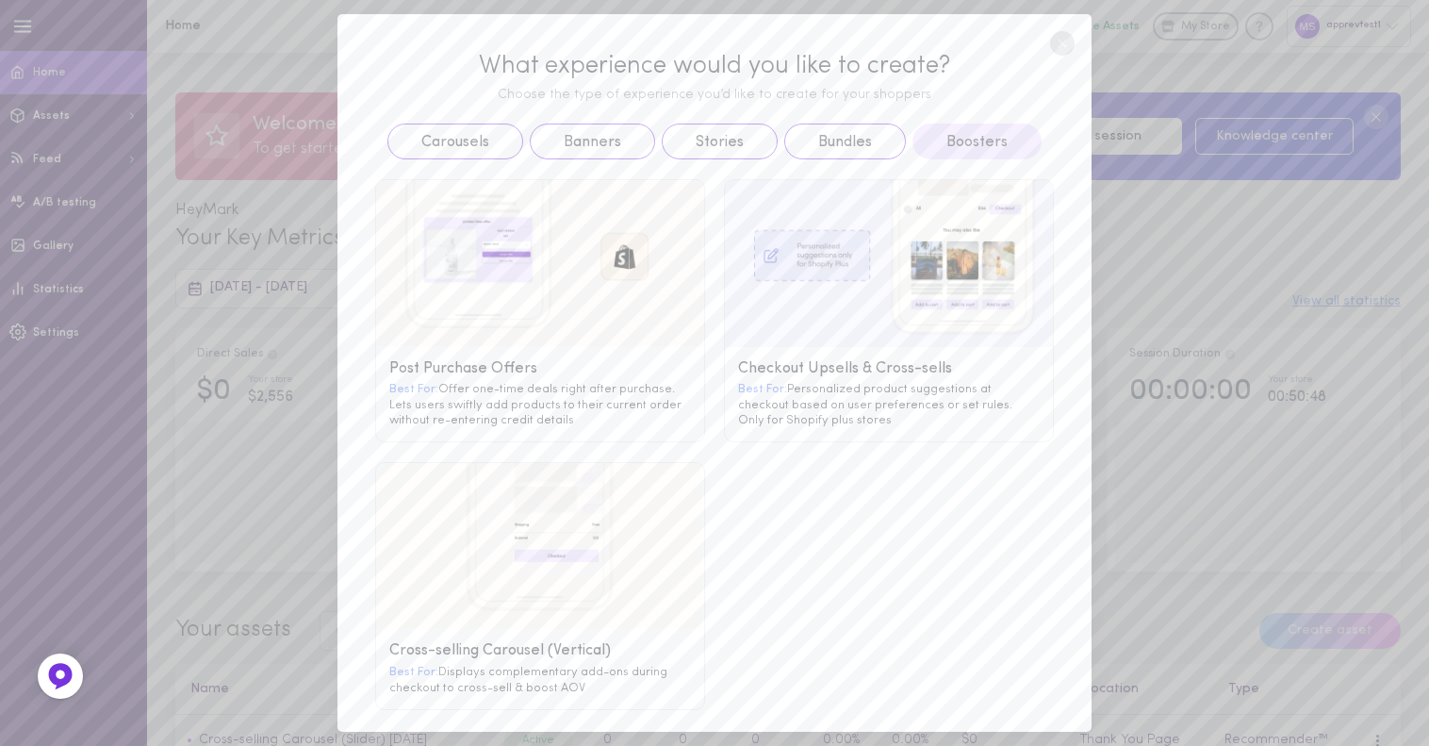
click at [725, 183] on g at bounding box center [889, 263] width 328 height 167
click at [725, 196] on g at bounding box center [889, 263] width 328 height 167
click at [783, 206] on g at bounding box center [889, 263] width 328 height 167
click at [850, 186] on g at bounding box center [889, 263] width 328 height 167
click at [949, 196] on image at bounding box center [889, 263] width 328 height 167
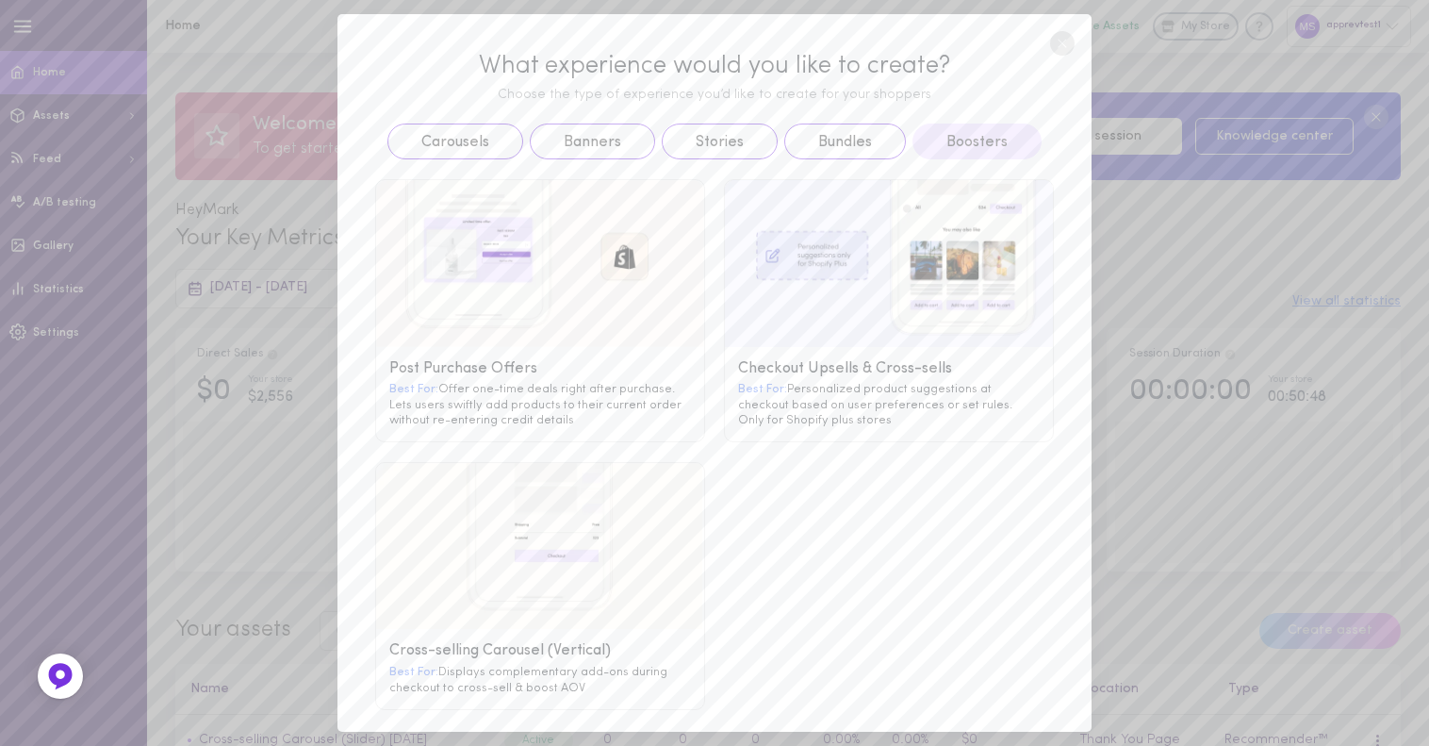
click at [996, 199] on image at bounding box center [889, 263] width 328 height 167
click at [967, 242] on image at bounding box center [889, 263] width 328 height 167
click at [842, 252] on image at bounding box center [889, 263] width 328 height 167
drag, startPoint x: 808, startPoint y: 249, endPoint x: 752, endPoint y: 251, distance: 55.7
click at [807, 249] on image at bounding box center [889, 263] width 328 height 167
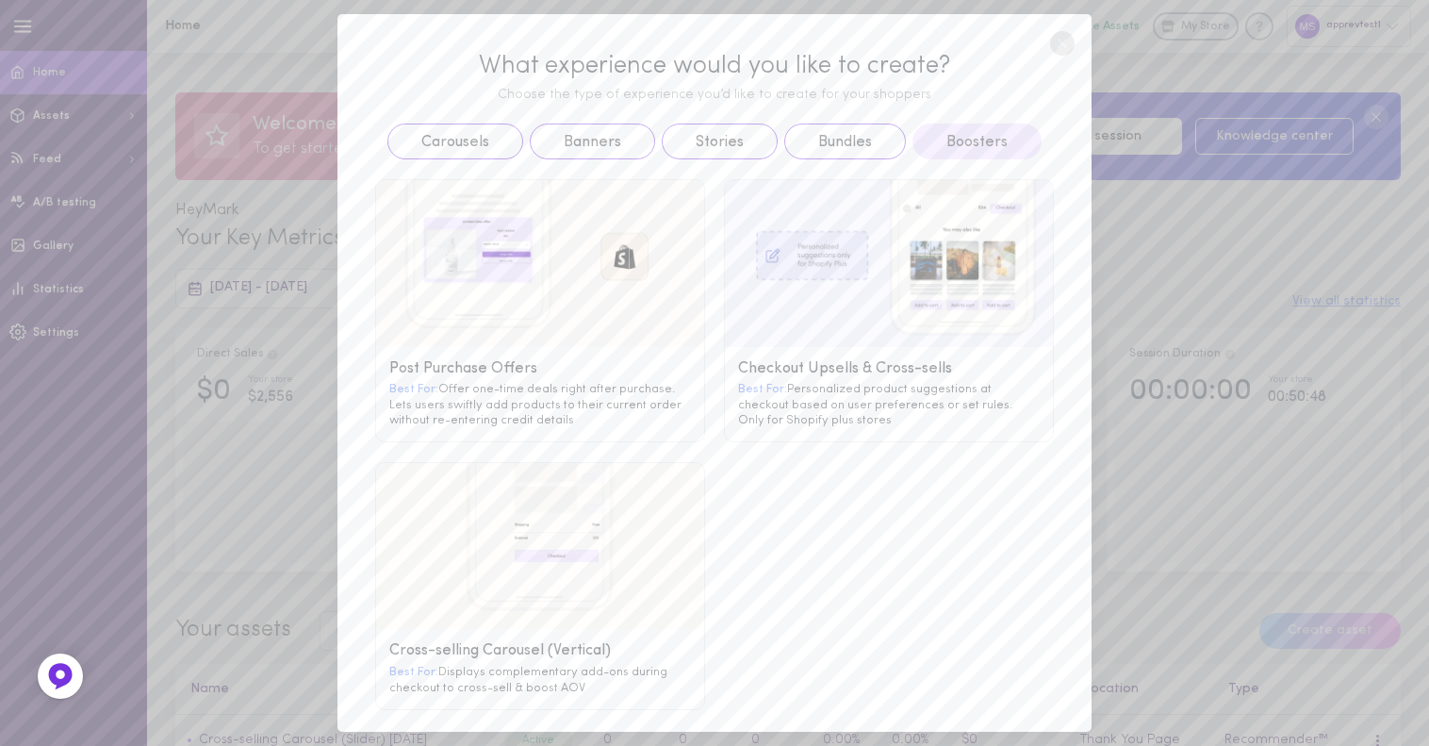
click at [752, 251] on image at bounding box center [889, 263] width 328 height 167
click at [730, 299] on image at bounding box center [889, 263] width 328 height 167
click at [744, 338] on image at bounding box center [889, 263] width 328 height 167
click at [837, 321] on image at bounding box center [889, 263] width 328 height 167
click at [966, 331] on image at bounding box center [889, 263] width 328 height 167
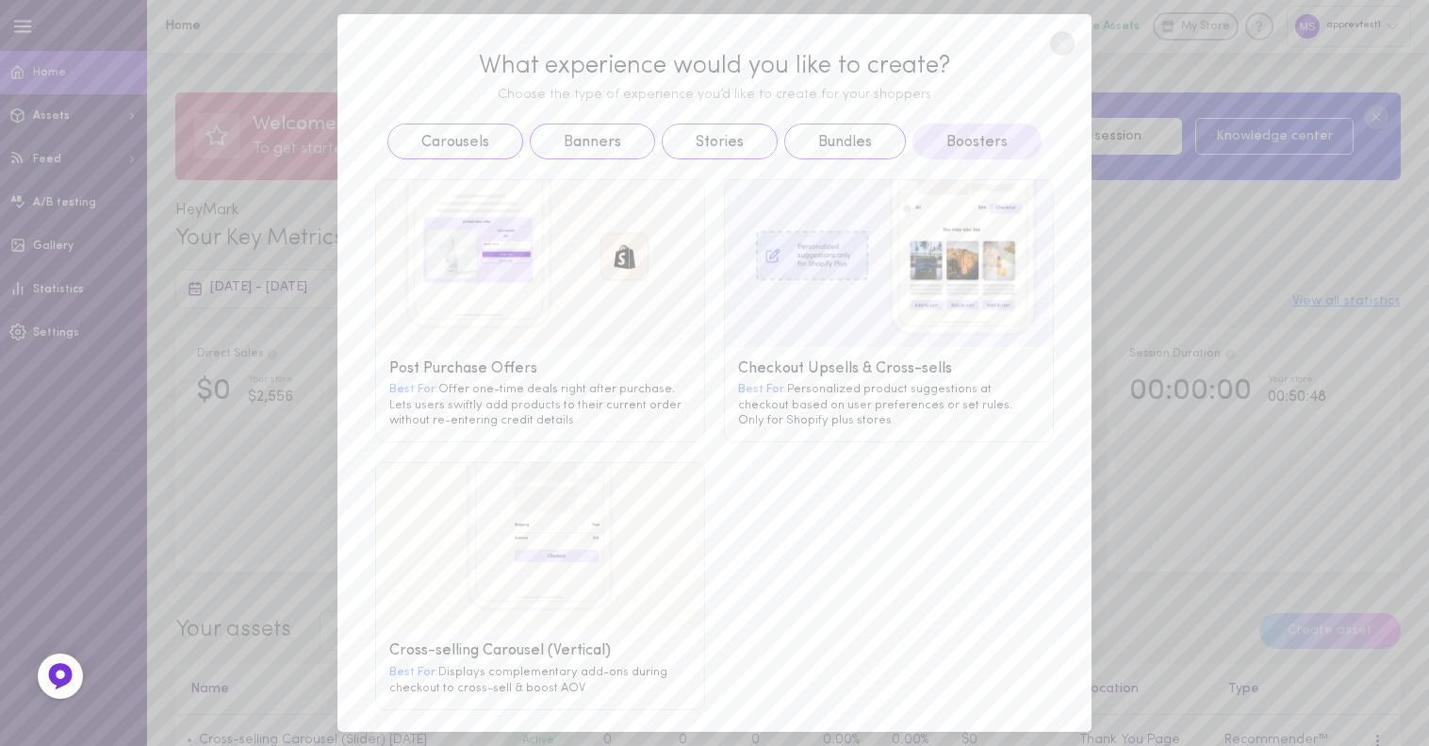
drag, startPoint x: 1015, startPoint y: 324, endPoint x: 1014, endPoint y: 338, distance: 14.3
click at [1015, 323] on image at bounding box center [889, 263] width 328 height 167
click at [1001, 374] on div "Checkout Upsells & Cross-sells Best For: Personalized product suggestions at ch…" at bounding box center [889, 394] width 328 height 94
click at [988, 406] on div "Best For: Personalized product suggestions at checkout based on user preference…" at bounding box center [889, 404] width 302 height 46
click at [807, 398] on div "Best For: Personalized product suggestions at checkout based on user preference…" at bounding box center [889, 404] width 302 height 46
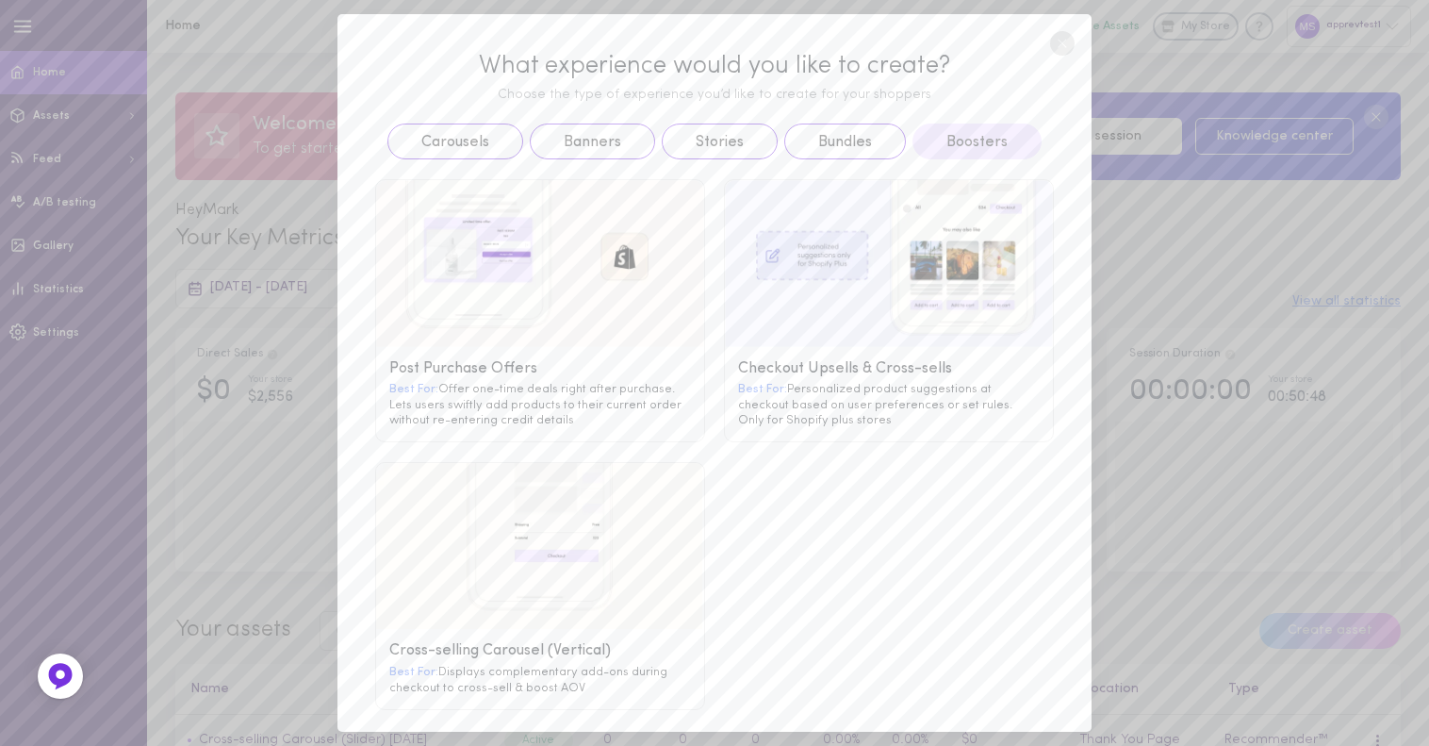
click at [745, 400] on div "Best For: Personalized product suggestions at checkout based on user preference…" at bounding box center [889, 404] width 302 height 46
click at [738, 381] on div "Best For: Personalized product suggestions at checkout based on user preference…" at bounding box center [889, 404] width 302 height 46
click at [725, 254] on g at bounding box center [889, 263] width 328 height 167
click at [726, 192] on g at bounding box center [889, 263] width 328 height 167
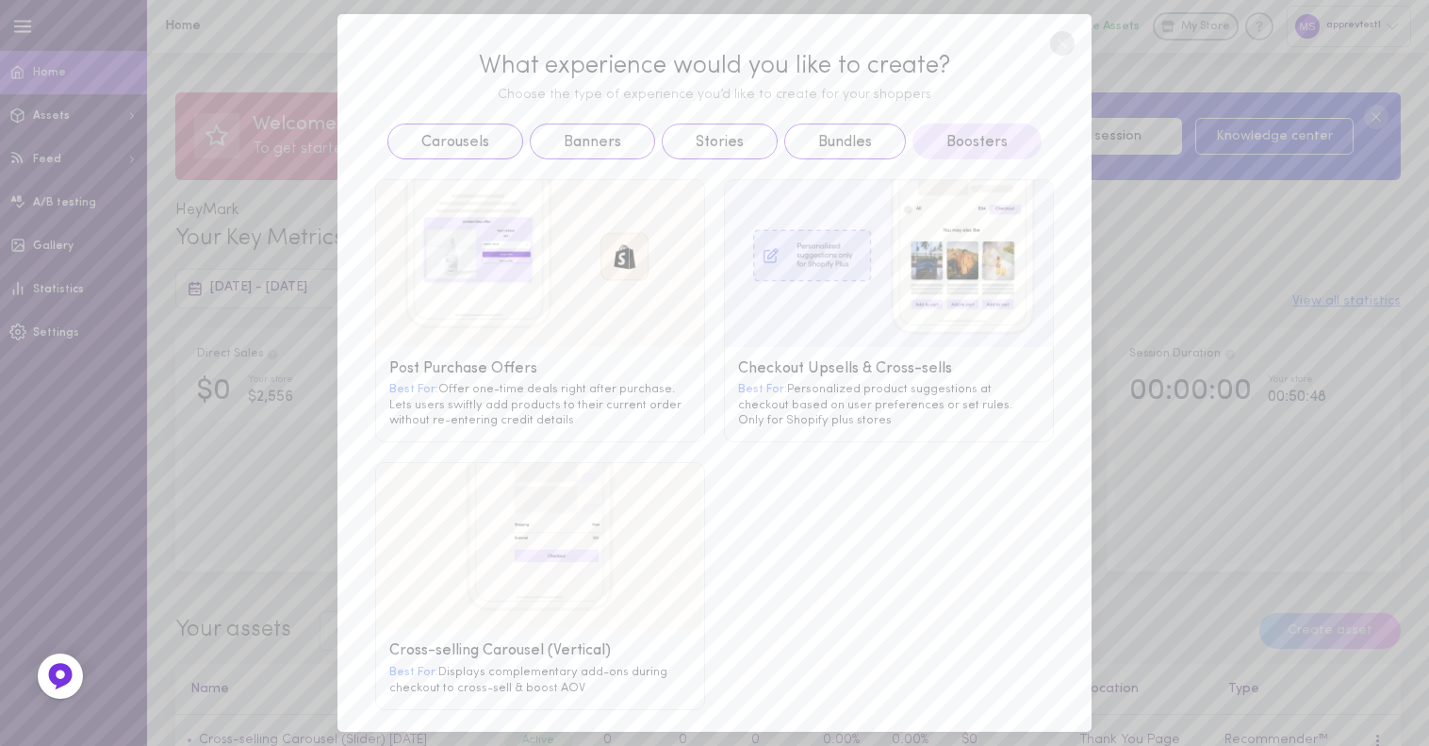
click at [725, 180] on g at bounding box center [889, 263] width 328 height 167
click at [705, 170] on div "Post Purchase Offers Best For: Offer one-time deals right after purchase. Lets …" at bounding box center [715, 434] width 698 height 551
click at [800, 177] on div "Post Purchase Offers Best For: Offer one-time deals right after purchase. Lets …" at bounding box center [715, 434] width 698 height 551
click at [853, 191] on g at bounding box center [889, 263] width 328 height 167
click at [590, 222] on g at bounding box center [540, 263] width 328 height 167
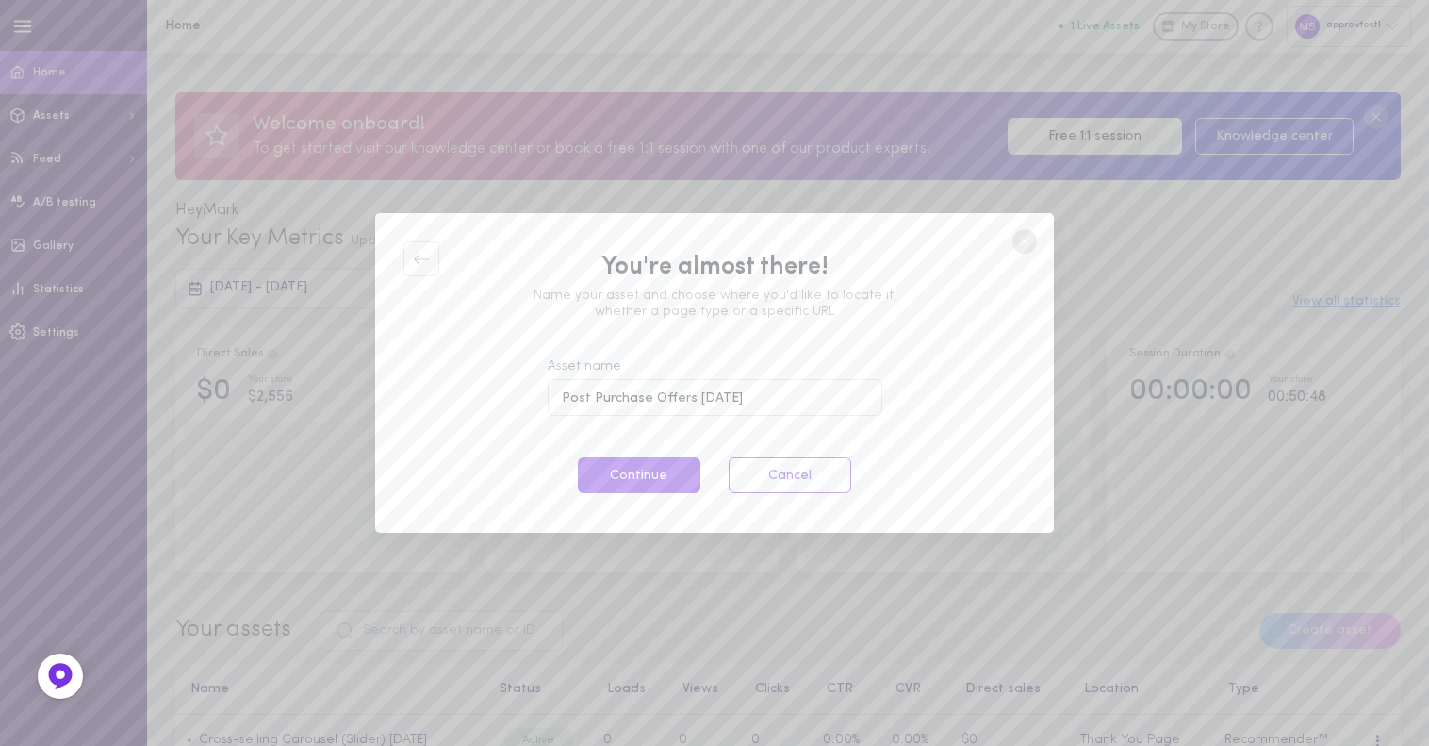
click at [1034, 242] on circle at bounding box center [1025, 241] width 25 height 25
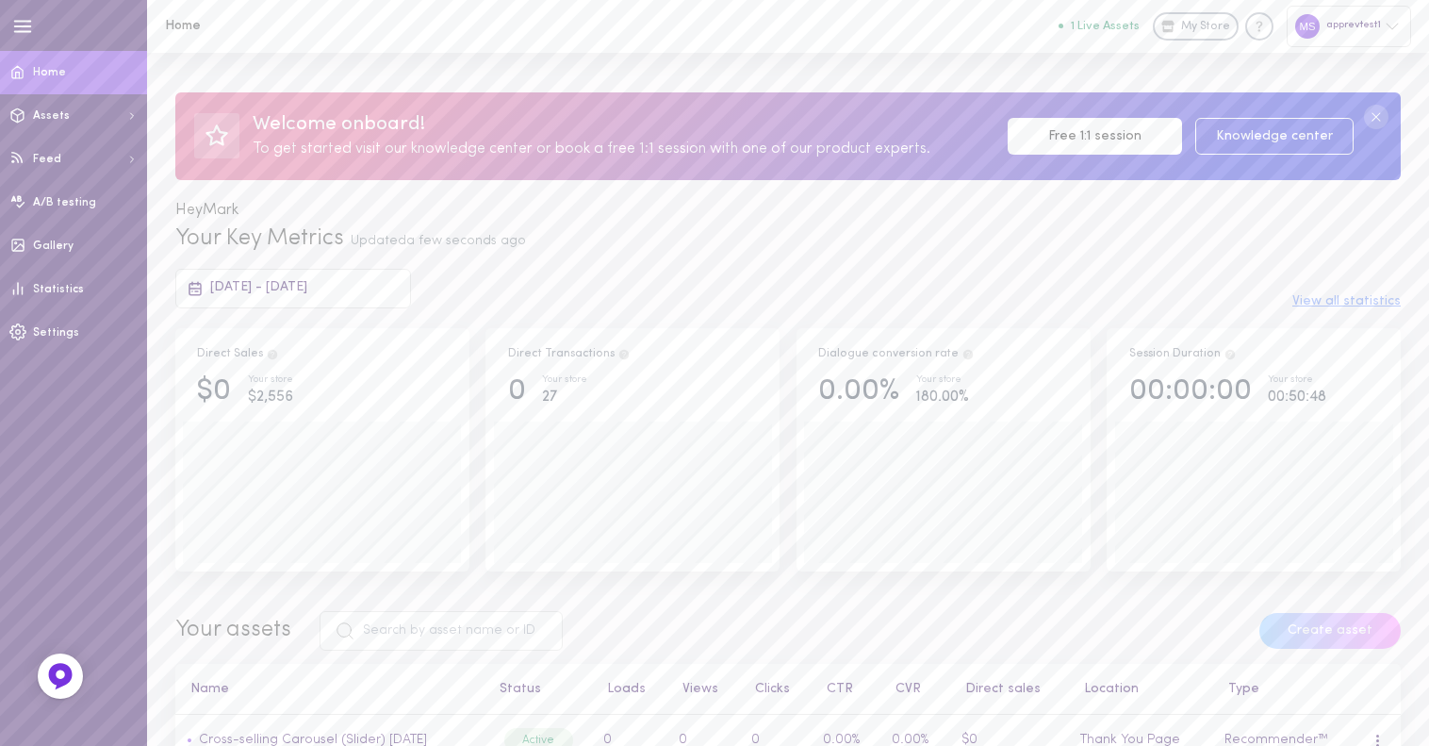
click at [1122, 25] on button "1 Live Assets" at bounding box center [1099, 26] width 81 height 12
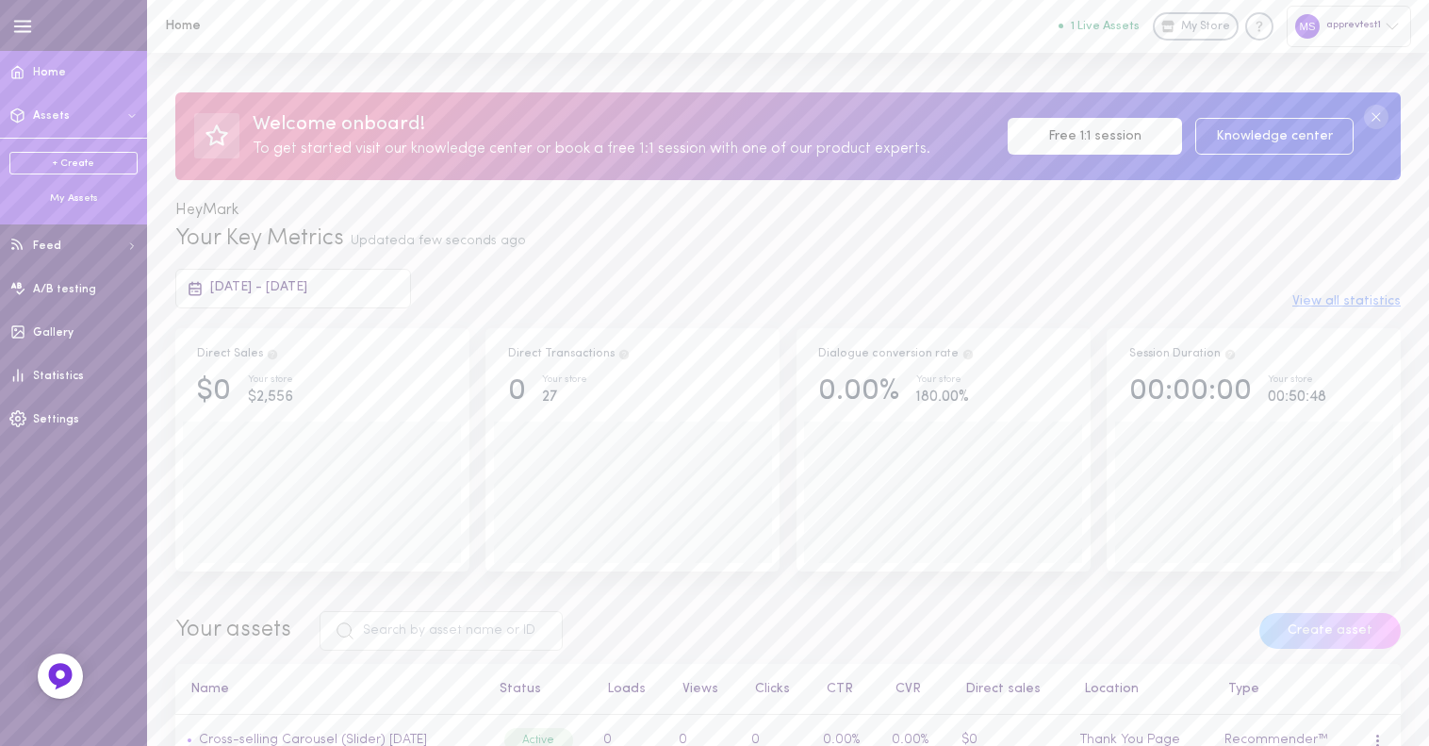
click at [59, 115] on span "Assets" at bounding box center [51, 115] width 37 height 11
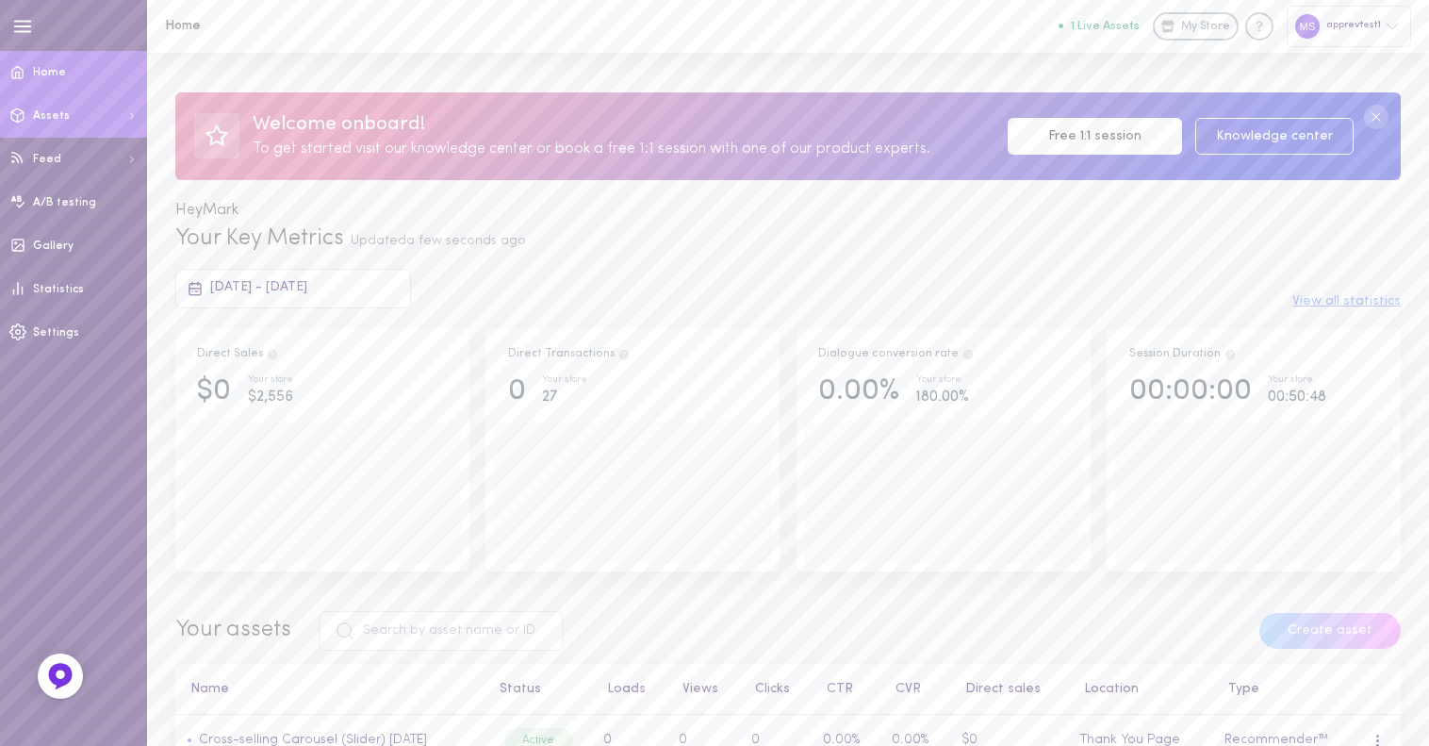
click at [59, 115] on span "Assets" at bounding box center [51, 115] width 37 height 11
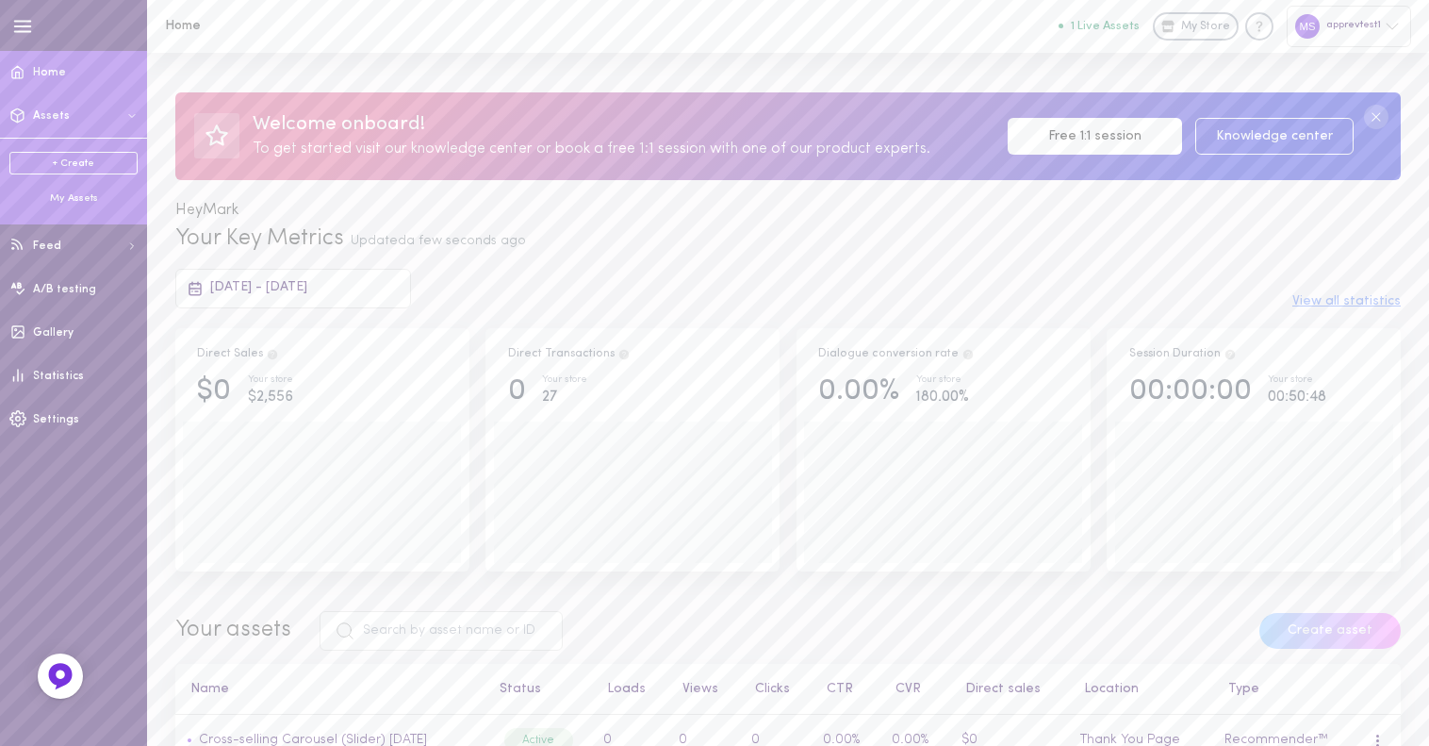
click at [67, 157] on link "+ Create" at bounding box center [73, 163] width 128 height 23
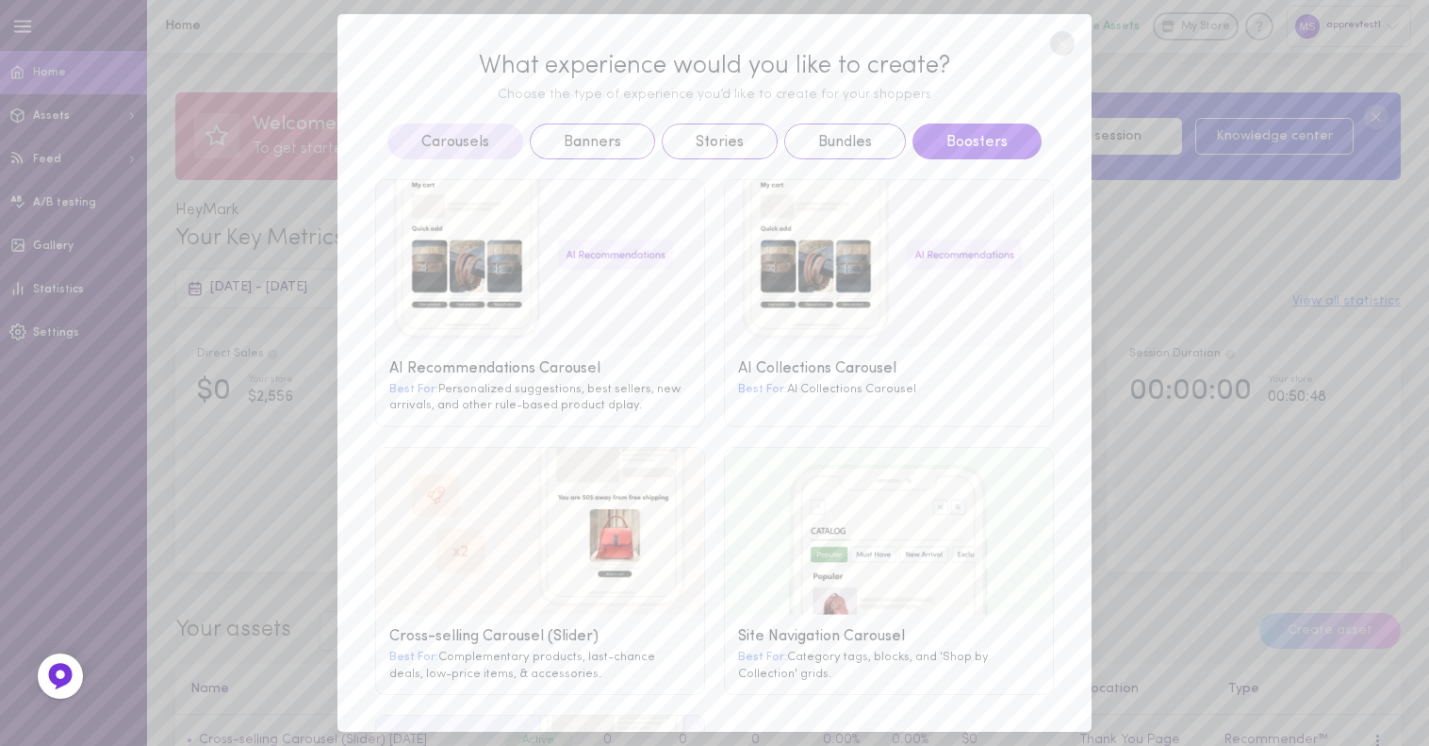
click at [1001, 134] on button "Boosters" at bounding box center [977, 142] width 129 height 36
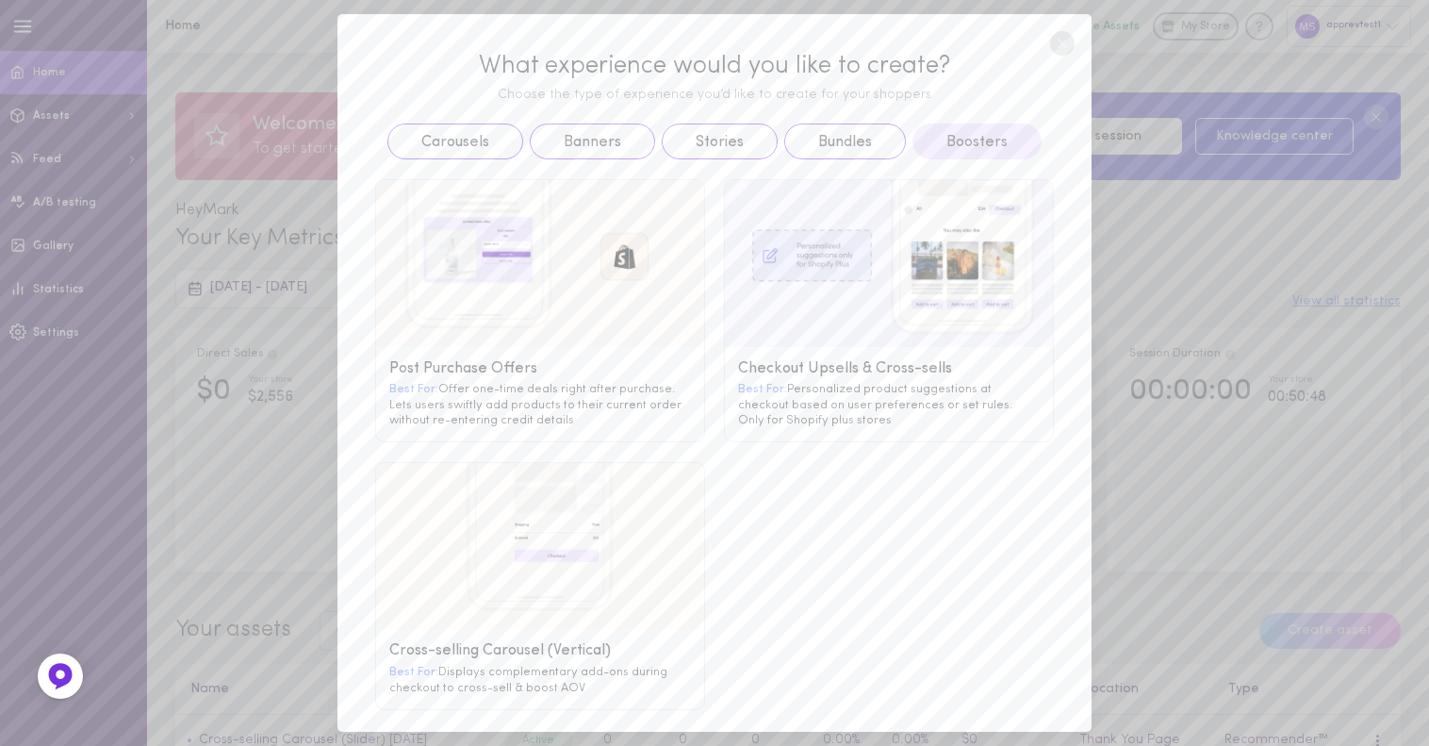
click at [820, 252] on g at bounding box center [889, 263] width 328 height 167
click at [818, 326] on g at bounding box center [889, 263] width 328 height 167
click at [789, 381] on div "Best For: Personalized product suggestions at checkout based on user preference…" at bounding box center [889, 404] width 302 height 46
click at [783, 381] on div "Best For: Personalized product suggestions at checkout based on user preference…" at bounding box center [889, 404] width 302 height 46
click at [851, 381] on div "Best For: Personalized product suggestions at checkout based on user preference…" at bounding box center [889, 404] width 302 height 46
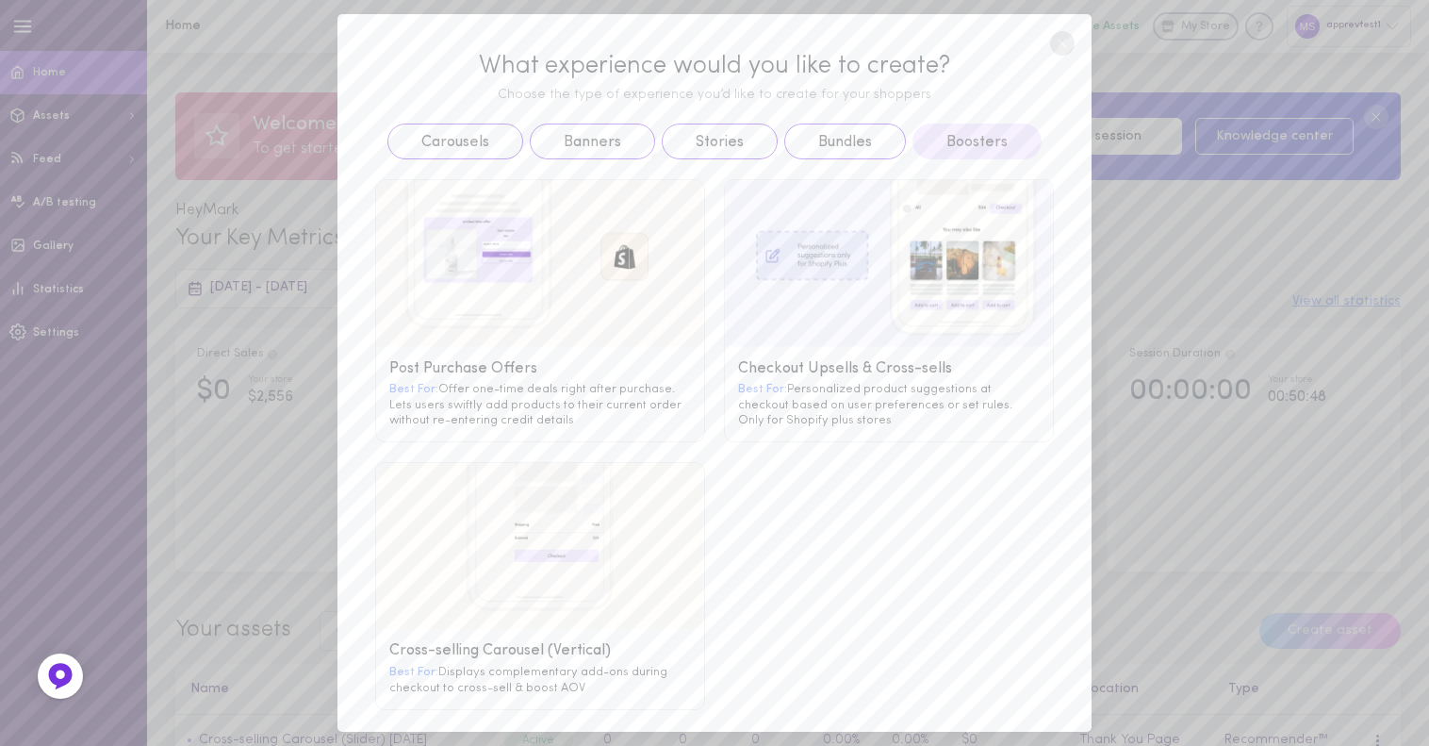
drag, startPoint x: 933, startPoint y: 360, endPoint x: 938, endPoint y: 295, distance: 65.3
click at [933, 360] on div "Checkout Upsells & Cross-sells" at bounding box center [889, 369] width 302 height 18
click at [938, 292] on g at bounding box center [889, 263] width 328 height 167
drag, startPoint x: 973, startPoint y: 253, endPoint x: 982, endPoint y: 237, distance: 18.6
click at [977, 248] on g at bounding box center [889, 263] width 328 height 167
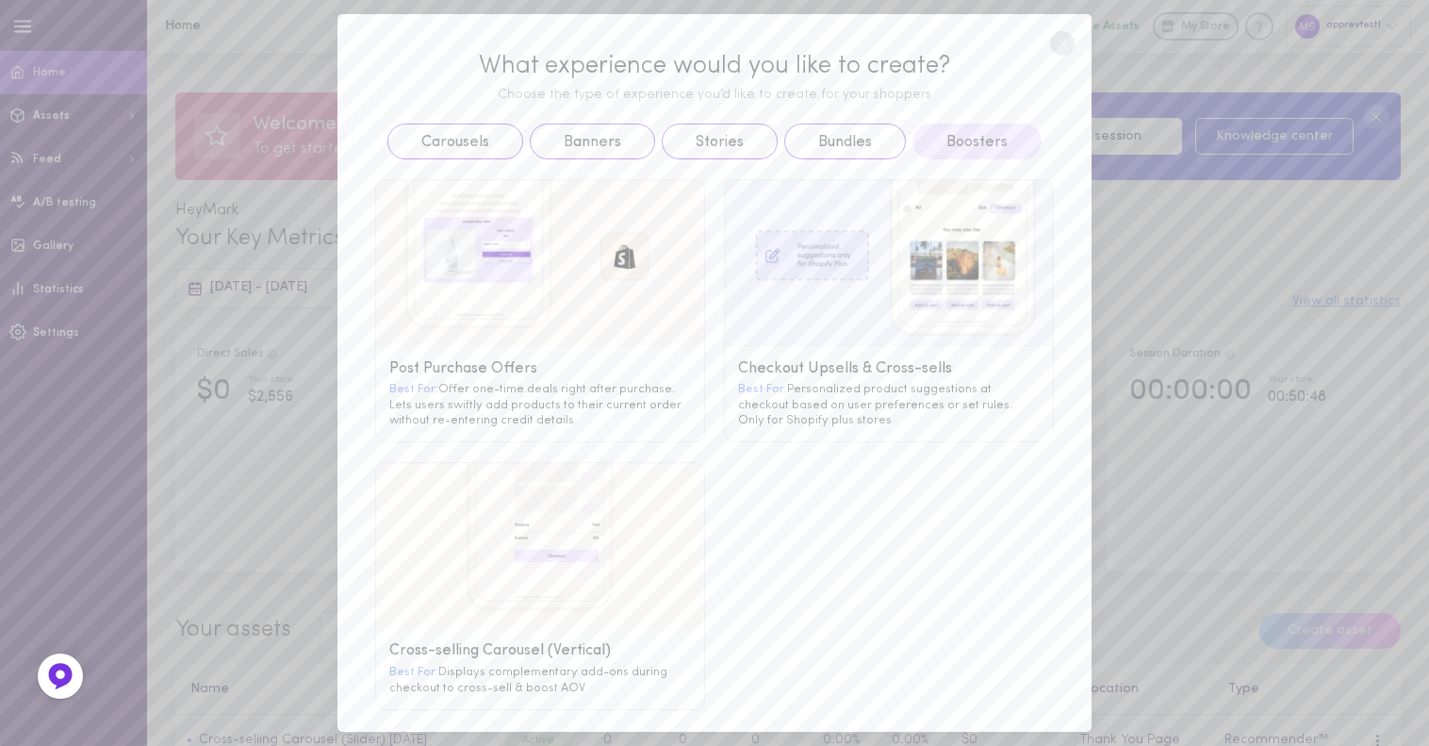
click at [959, 214] on g at bounding box center [889, 263] width 328 height 167
drag, startPoint x: 853, startPoint y: 194, endPoint x: 768, endPoint y: 193, distance: 85.8
click at [843, 195] on g at bounding box center [889, 263] width 328 height 167
drag, startPoint x: 768, startPoint y: 193, endPoint x: 751, endPoint y: 226, distance: 36.7
click at [763, 200] on g at bounding box center [889, 263] width 328 height 167
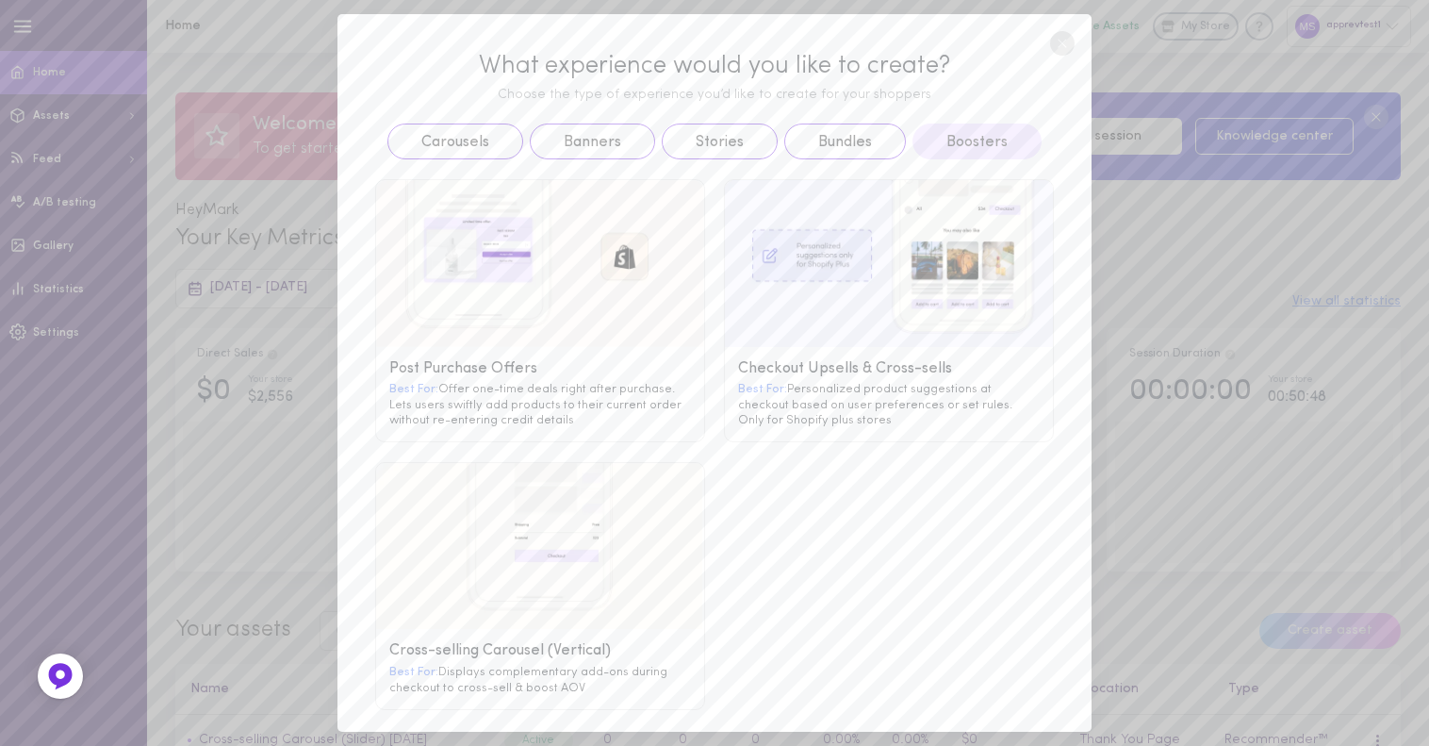
drag, startPoint x: 751, startPoint y: 226, endPoint x: 817, endPoint y: 252, distance: 70.7
click at [779, 237] on g at bounding box center [889, 263] width 328 height 167
drag, startPoint x: 862, startPoint y: 272, endPoint x: 855, endPoint y: 345, distance: 73.8
click at [868, 309] on g at bounding box center [889, 263] width 328 height 167
drag, startPoint x: 855, startPoint y: 345, endPoint x: 760, endPoint y: 371, distance: 98.6
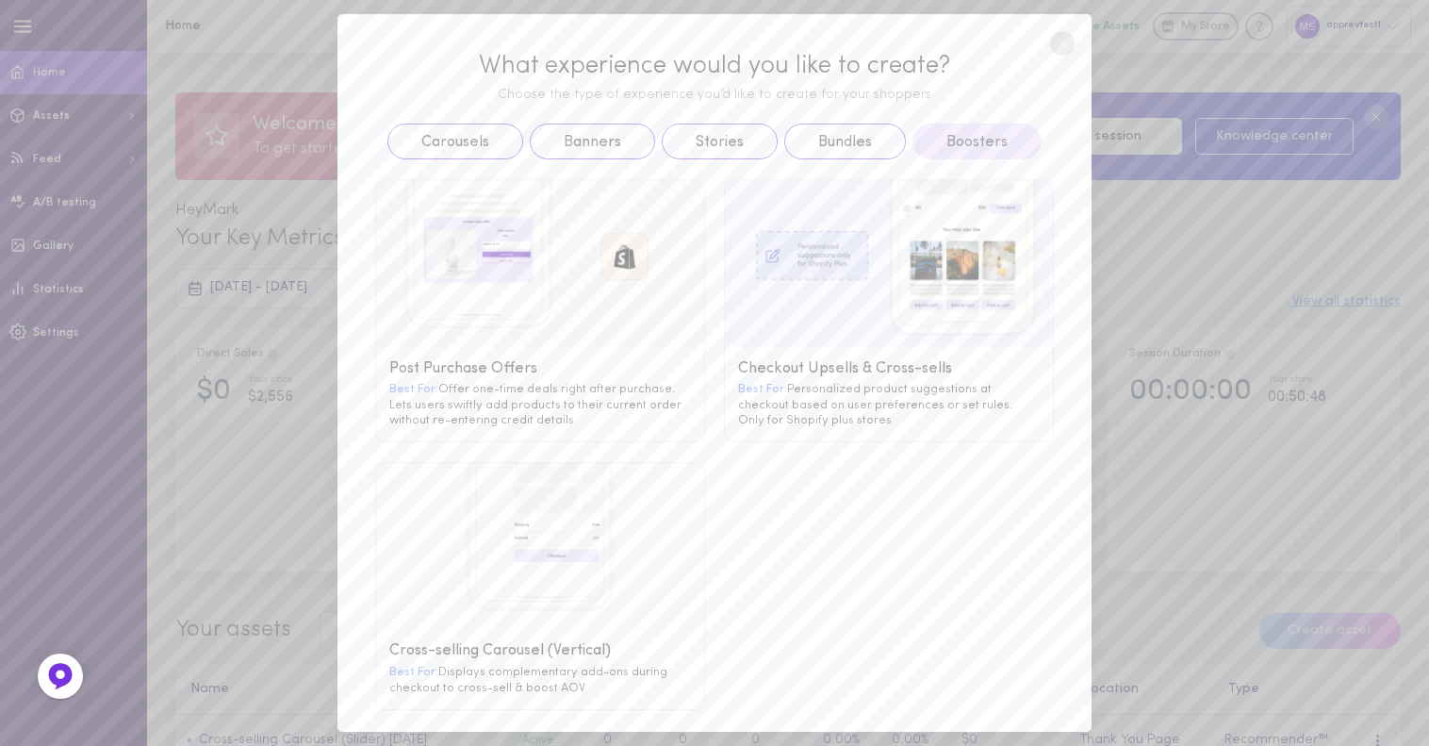
click at [834, 357] on div "Checkout Upsells & Cross-sells Best For: Personalized product suggestions at ch…" at bounding box center [889, 394] width 328 height 94
click at [760, 371] on div "Checkout Upsells & Cross-sells" at bounding box center [889, 369] width 302 height 18
drag, startPoint x: 810, startPoint y: 403, endPoint x: 867, endPoint y: 404, distance: 56.6
click at [830, 404] on div "Best For: Personalized product suggestions at checkout based on user preference…" at bounding box center [889, 404] width 302 height 46
drag, startPoint x: 867, startPoint y: 404, endPoint x: 812, endPoint y: 343, distance: 82.1
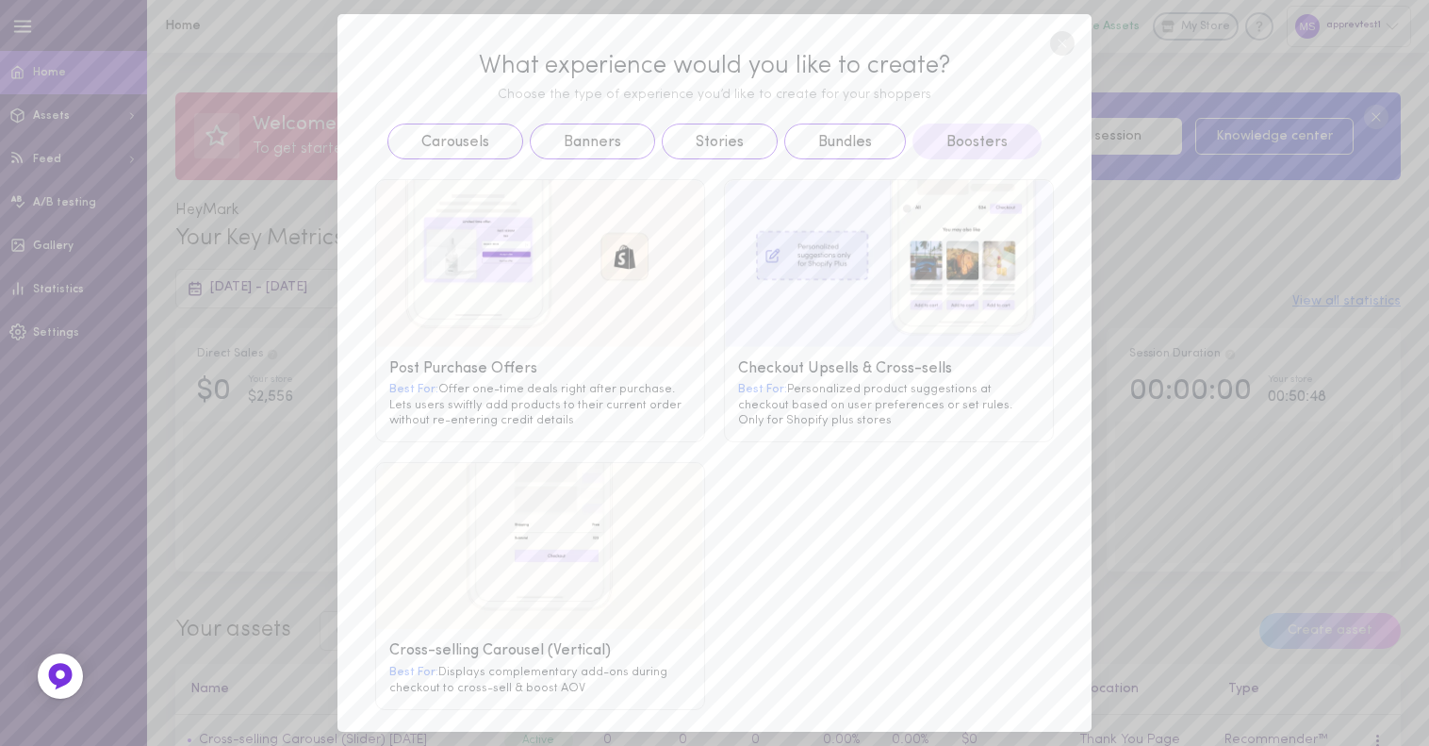
click at [868, 404] on div "Best For: Personalized product suggestions at checkout based on user preference…" at bounding box center [889, 404] width 302 height 46
drag, startPoint x: 812, startPoint y: 343, endPoint x: 791, endPoint y: 371, distance: 35.1
click at [795, 362] on div "Checkout Upsells & Cross-sells Best For: Personalized product suggestions at ch…" at bounding box center [889, 394] width 328 height 94
click at [820, 399] on div "Best For: Personalized product suggestions at checkout based on user preference…" at bounding box center [889, 404] width 302 height 46
drag, startPoint x: 862, startPoint y: 407, endPoint x: 900, endPoint y: 399, distance: 39.6
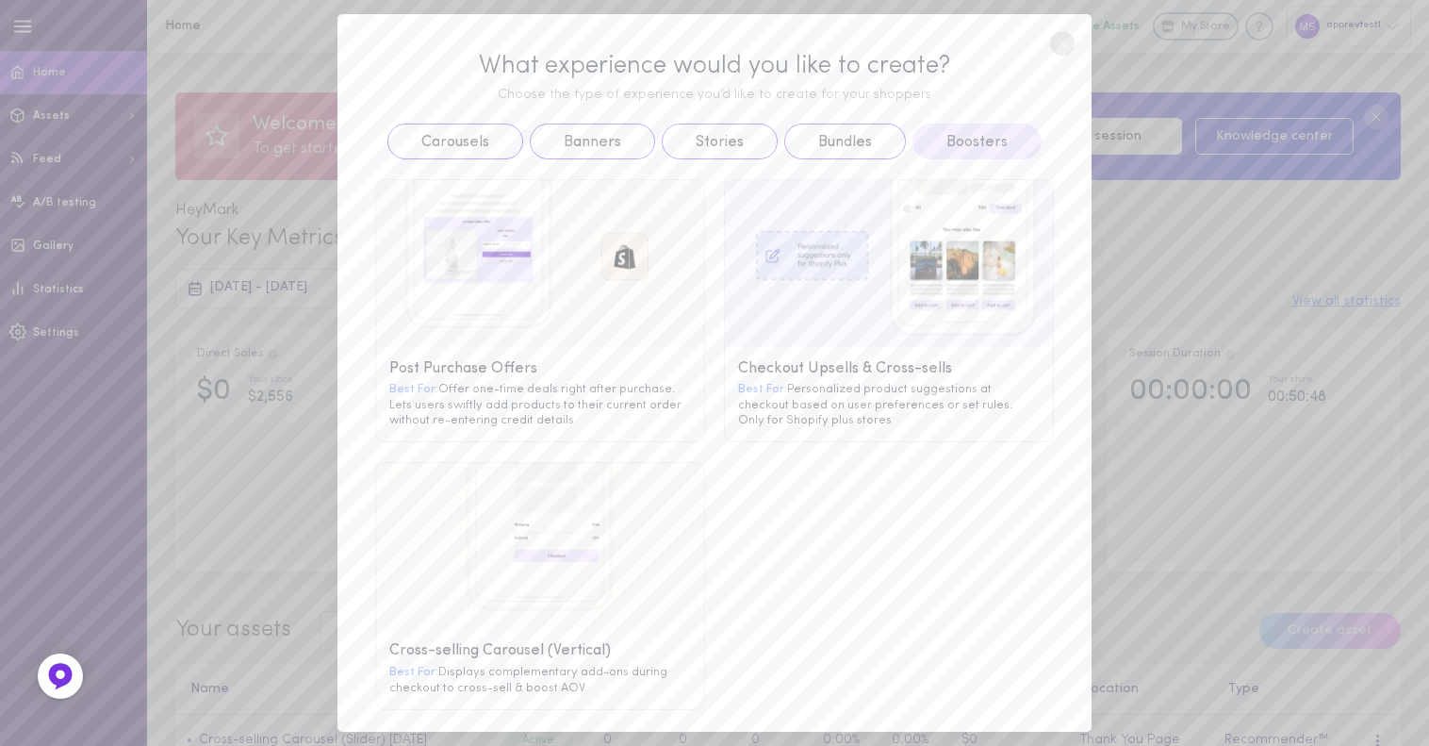
click at [867, 407] on div "Best For: Personalized product suggestions at checkout based on user preference…" at bounding box center [889, 404] width 302 height 46
click at [926, 394] on div "Best For: Personalized product suggestions at checkout based on user preference…" at bounding box center [889, 404] width 302 height 46
click at [987, 311] on div "Checkout Upsells & Cross-sells Best For: Personalized product suggestions at ch…" at bounding box center [889, 310] width 330 height 263
click at [995, 273] on g at bounding box center [889, 263] width 328 height 167
click at [985, 227] on g at bounding box center [889, 263] width 328 height 167
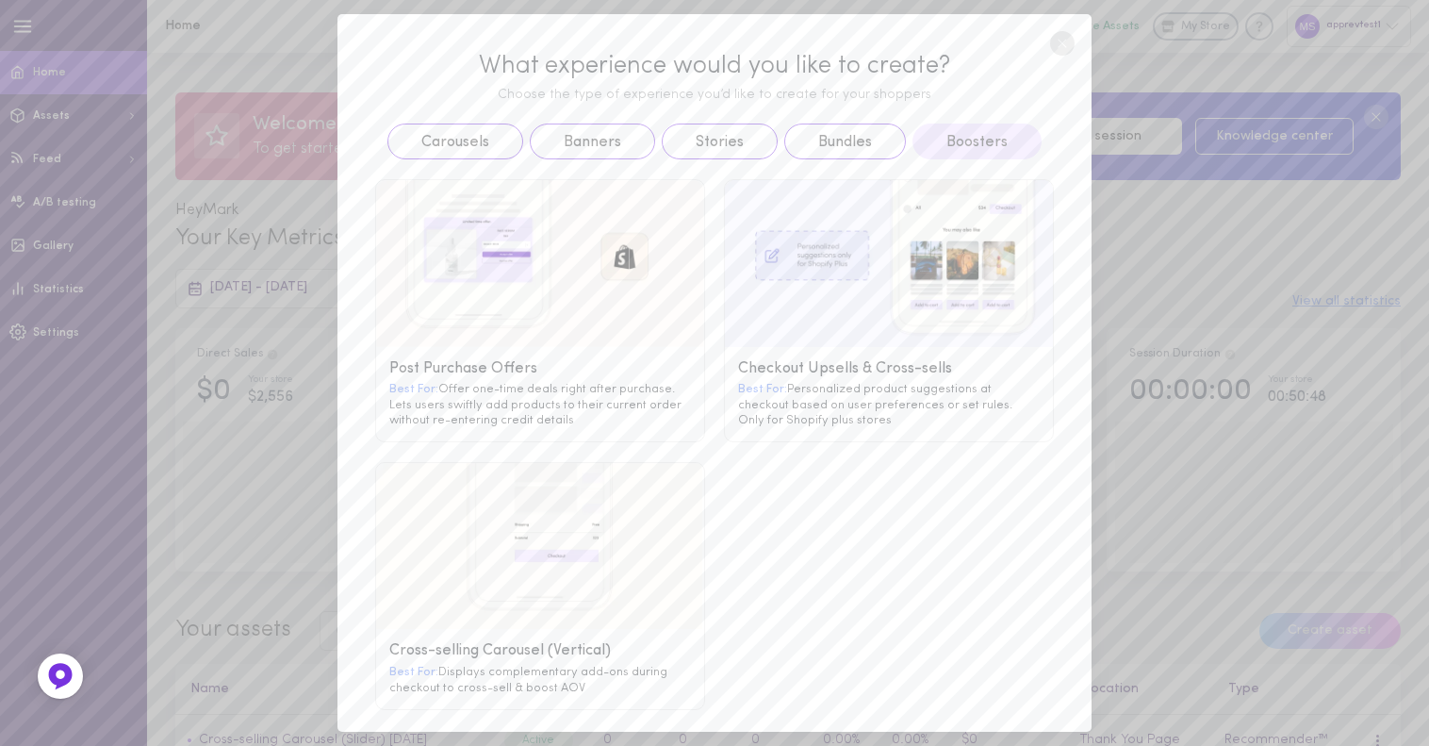
drag, startPoint x: 972, startPoint y: 202, endPoint x: 770, endPoint y: 194, distance: 201.9
click at [939, 202] on g at bounding box center [889, 263] width 328 height 167
drag, startPoint x: 760, startPoint y: 190, endPoint x: 729, endPoint y: 216, distance: 40.2
click at [753, 201] on g at bounding box center [889, 263] width 328 height 167
drag, startPoint x: 729, startPoint y: 216, endPoint x: 741, endPoint y: 270, distance: 55.1
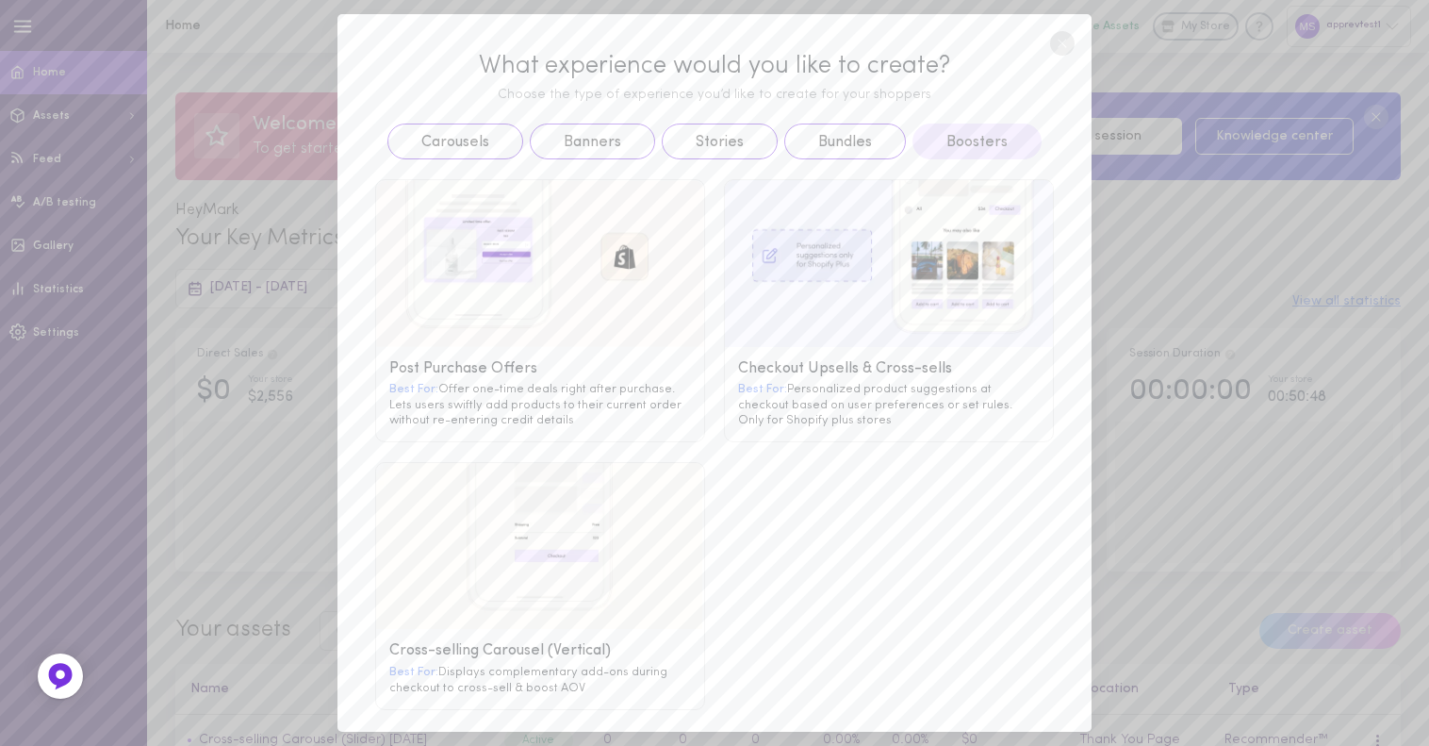
click at [730, 229] on g at bounding box center [889, 263] width 328 height 167
drag, startPoint x: 741, startPoint y: 270, endPoint x: 741, endPoint y: 297, distance: 27.3
click at [741, 297] on g at bounding box center [889, 263] width 328 height 167
drag, startPoint x: 736, startPoint y: 340, endPoint x: 755, endPoint y: 405, distance: 67.7
click at [747, 387] on div "Checkout Upsells & Cross-sells Best For: Personalized product suggestions at ch…" at bounding box center [889, 310] width 330 height 263
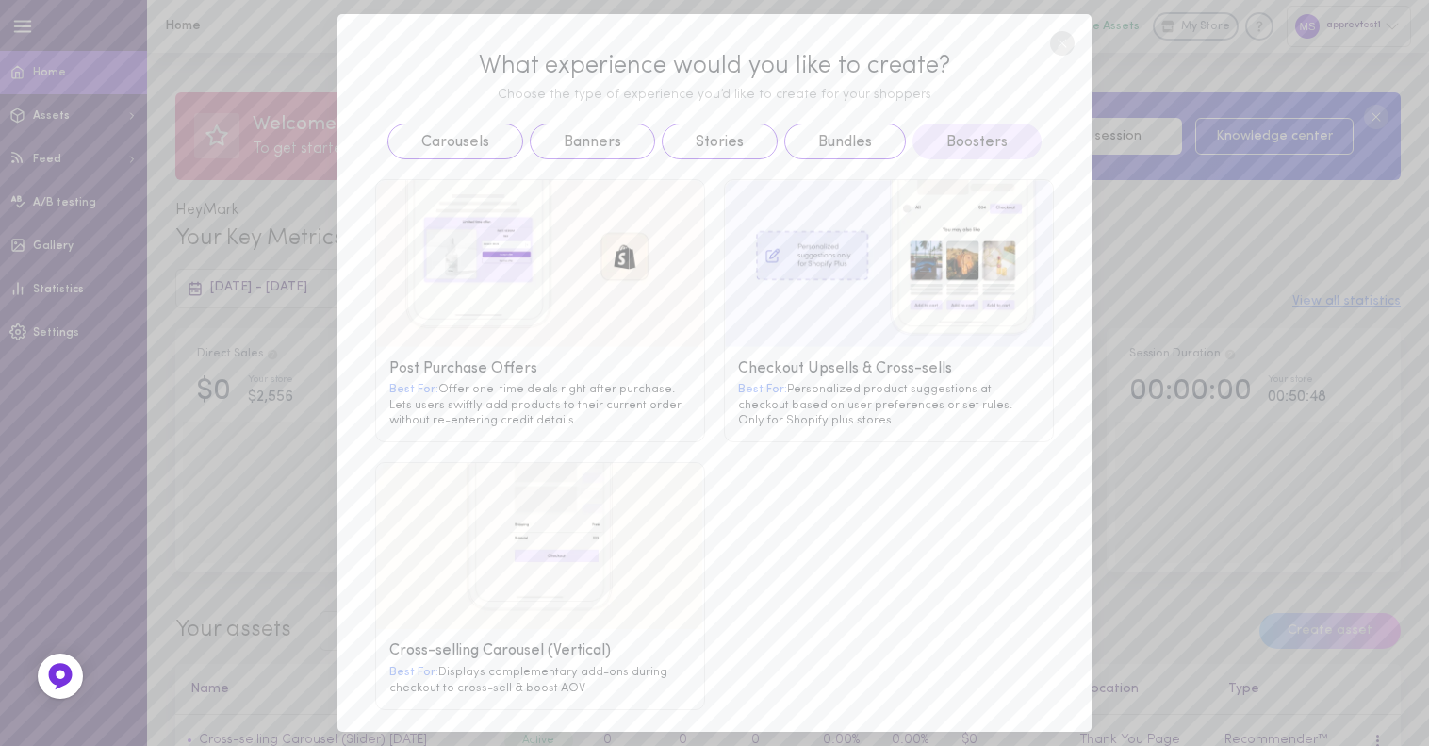
drag, startPoint x: 755, startPoint y: 405, endPoint x: 765, endPoint y: 418, distance: 15.5
click at [755, 406] on div "Best For: Personalized product suggestions at checkout based on user preference…" at bounding box center [889, 404] width 302 height 46
drag, startPoint x: 765, startPoint y: 418, endPoint x: 801, endPoint y: 421, distance: 35.9
click at [774, 420] on div "Best For: Personalized product suggestions at checkout based on user preference…" at bounding box center [889, 404] width 302 height 46
drag, startPoint x: 803, startPoint y: 418, endPoint x: 755, endPoint y: 393, distance: 54.0
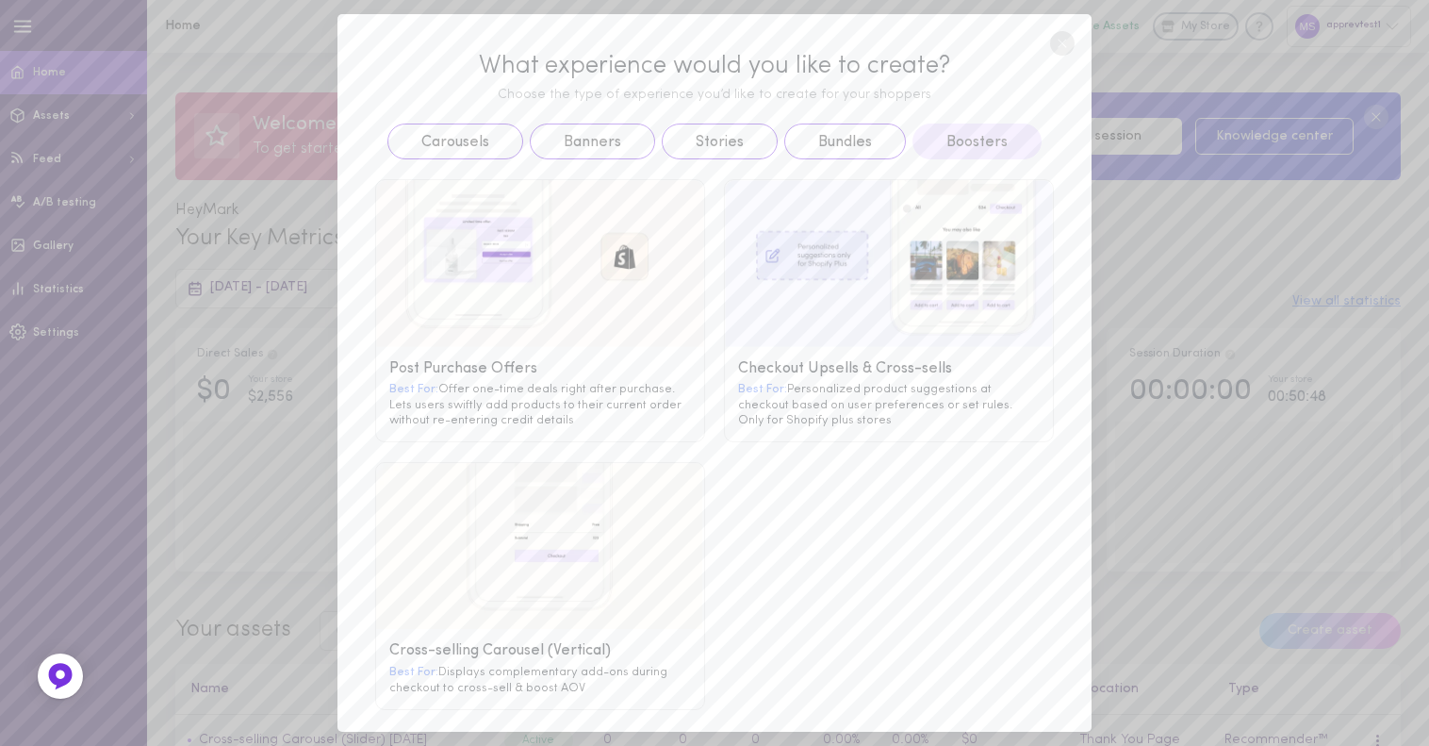
click at [795, 414] on div "Best For: Personalized product suggestions at checkout based on user preference…" at bounding box center [889, 404] width 302 height 46
drag, startPoint x: 755, startPoint y: 393, endPoint x: 743, endPoint y: 379, distance: 18.7
click at [750, 388] on div "Best For: Personalized product suggestions at checkout based on user preference…" at bounding box center [889, 404] width 302 height 46
click at [743, 383] on span "Best For:" at bounding box center [762, 389] width 49 height 12
drag, startPoint x: 816, startPoint y: 380, endPoint x: 903, endPoint y: 408, distance: 92.1
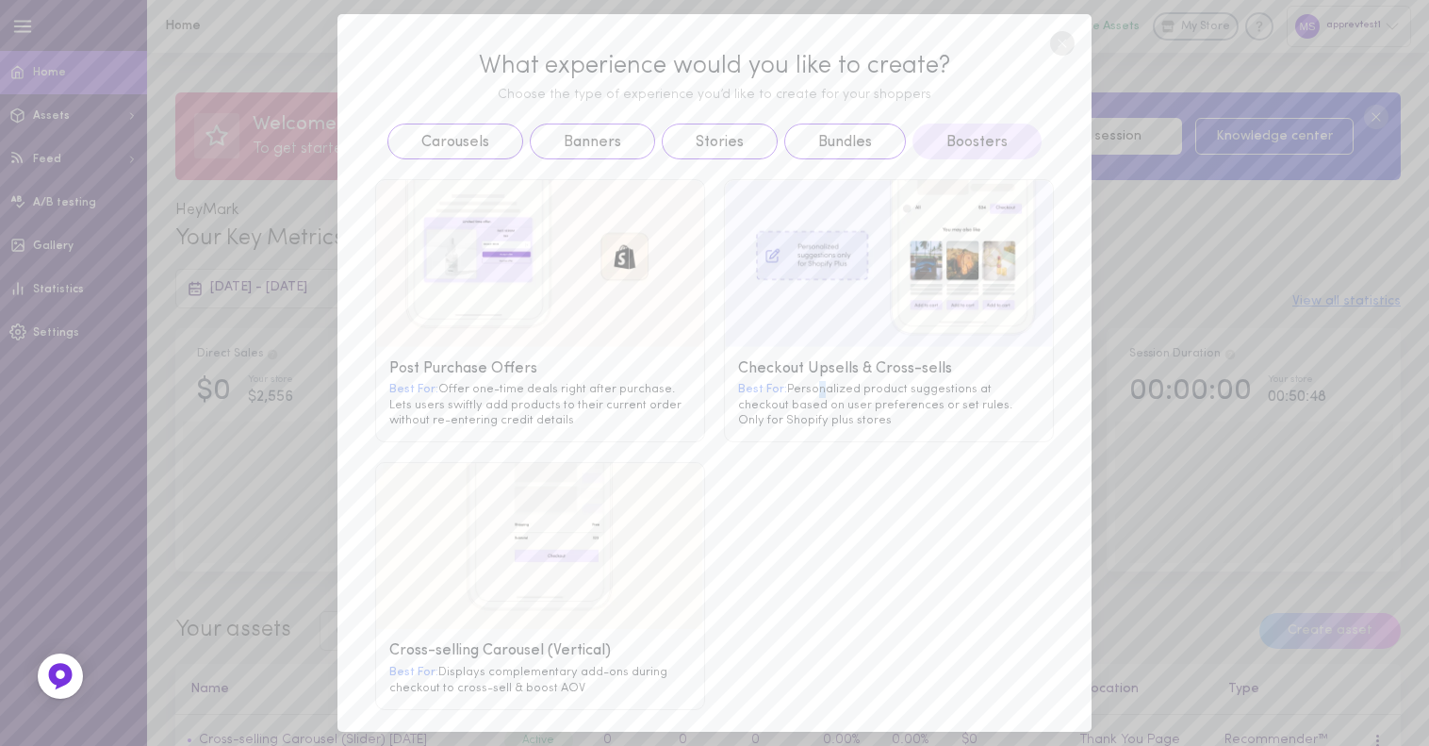
click at [838, 390] on div "Best For: Personalized product suggestions at checkout based on user preference…" at bounding box center [889, 404] width 302 height 46
drag, startPoint x: 903, startPoint y: 408, endPoint x: 989, endPoint y: 363, distance: 97.0
click at [941, 403] on div "Best For: Personalized product suggestions at checkout based on user preference…" at bounding box center [889, 404] width 302 height 46
drag, startPoint x: 989, startPoint y: 363, endPoint x: 1004, endPoint y: 278, distance: 86.2
click at [1003, 329] on div "Checkout Upsells & Cross-sells Best For: Personalized product suggestions at ch…" at bounding box center [889, 310] width 330 height 263
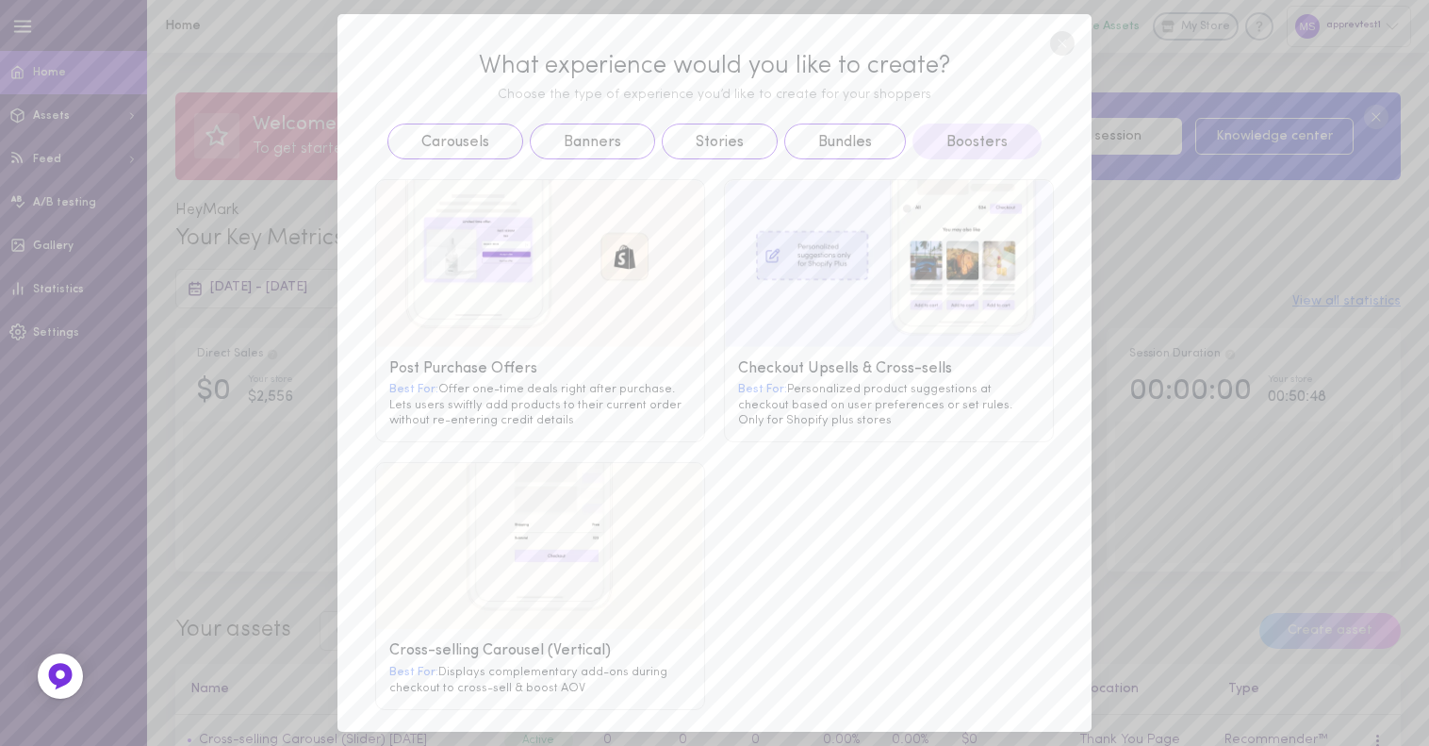
click at [977, 231] on g at bounding box center [889, 263] width 328 height 167
click at [866, 209] on g at bounding box center [889, 263] width 328 height 167
click at [788, 215] on g at bounding box center [889, 263] width 328 height 167
click at [753, 207] on g at bounding box center [889, 263] width 328 height 167
click at [746, 207] on g at bounding box center [889, 263] width 328 height 167
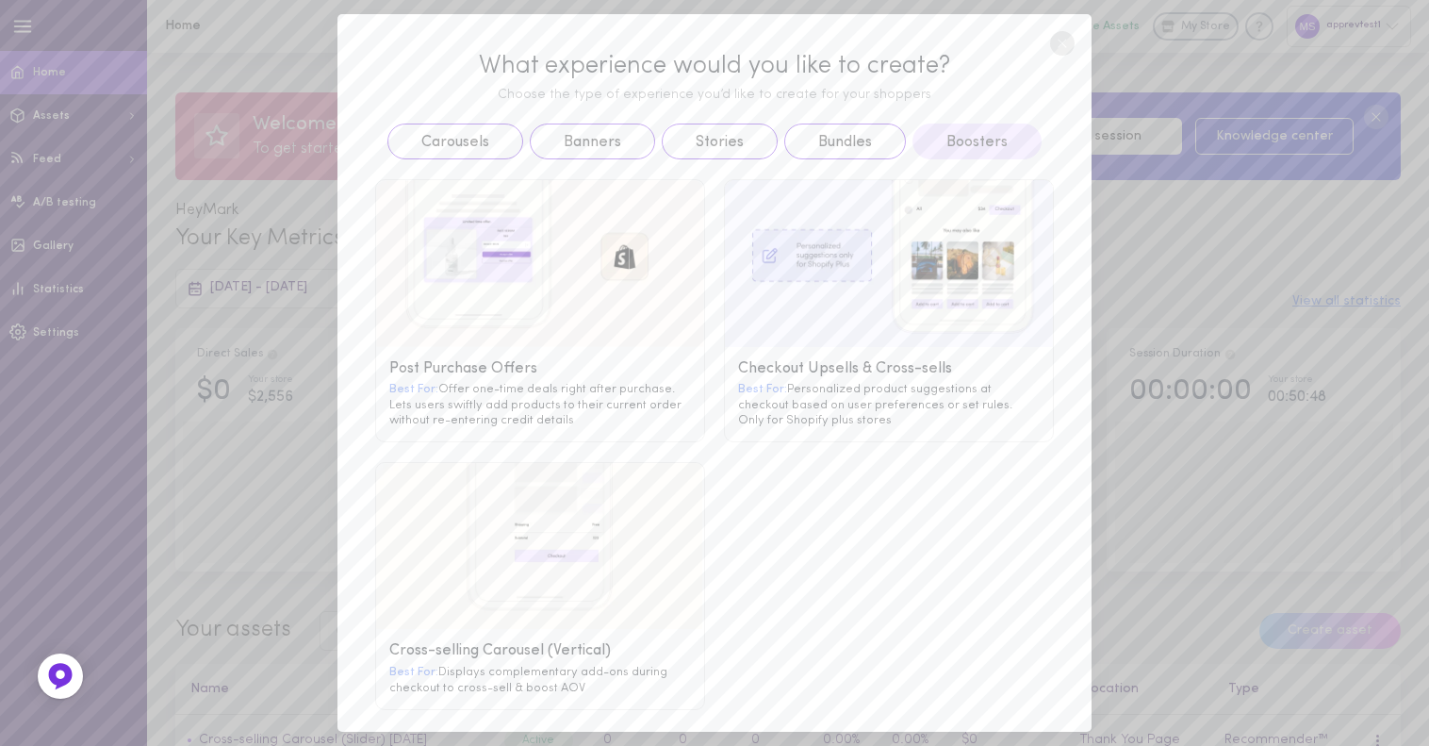
drag, startPoint x: 771, startPoint y: 188, endPoint x: 723, endPoint y: 201, distance: 49.9
click at [751, 190] on g at bounding box center [889, 263] width 328 height 167
drag, startPoint x: 723, startPoint y: 201, endPoint x: 743, endPoint y: 243, distance: 46.8
click at [725, 205] on g at bounding box center [889, 263] width 328 height 167
drag, startPoint x: 908, startPoint y: 249, endPoint x: 943, endPoint y: 259, distance: 36.4
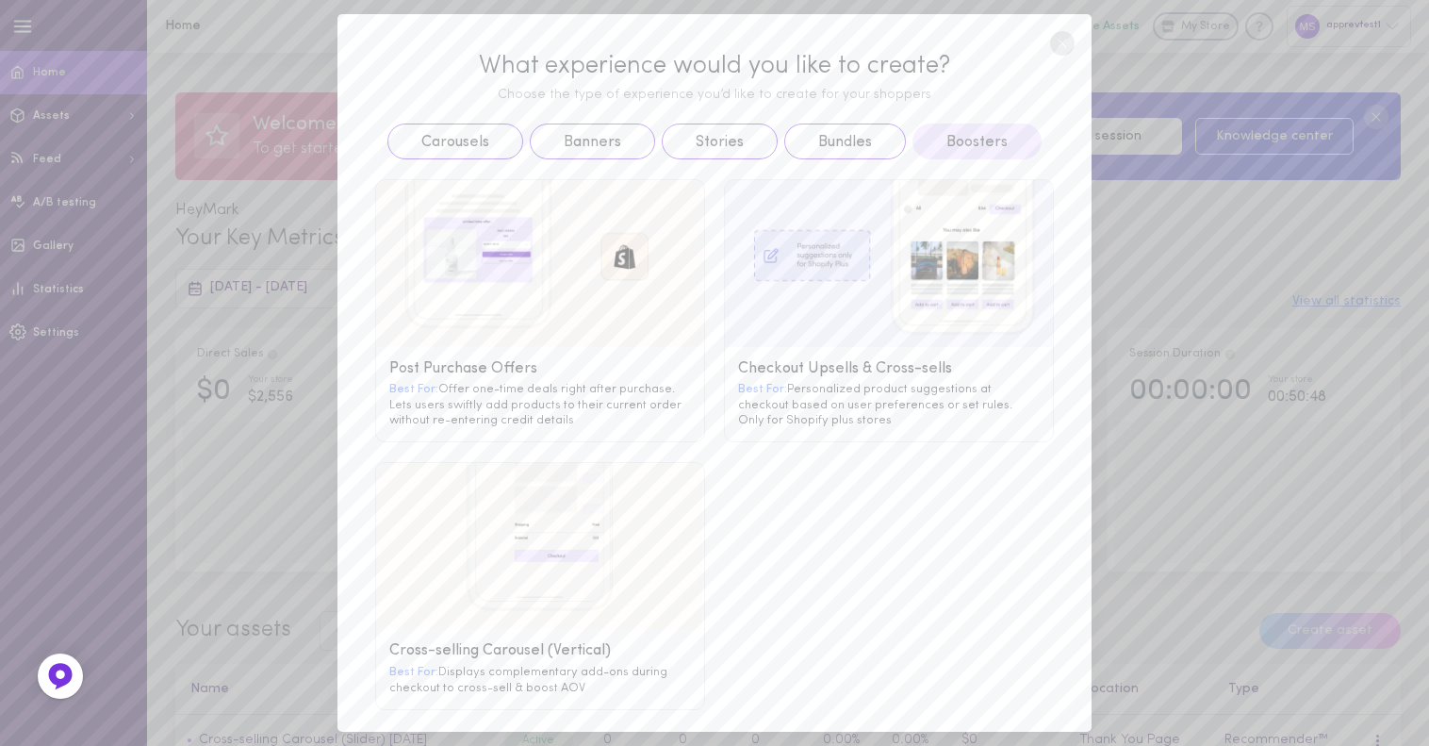
click at [916, 254] on g at bounding box center [889, 263] width 328 height 167
drag, startPoint x: 943, startPoint y: 259, endPoint x: 945, endPoint y: 282, distance: 22.7
click at [946, 272] on g at bounding box center [889, 263] width 328 height 167
click at [945, 282] on g at bounding box center [889, 263] width 328 height 167
click at [549, 253] on g at bounding box center [540, 263] width 328 height 167
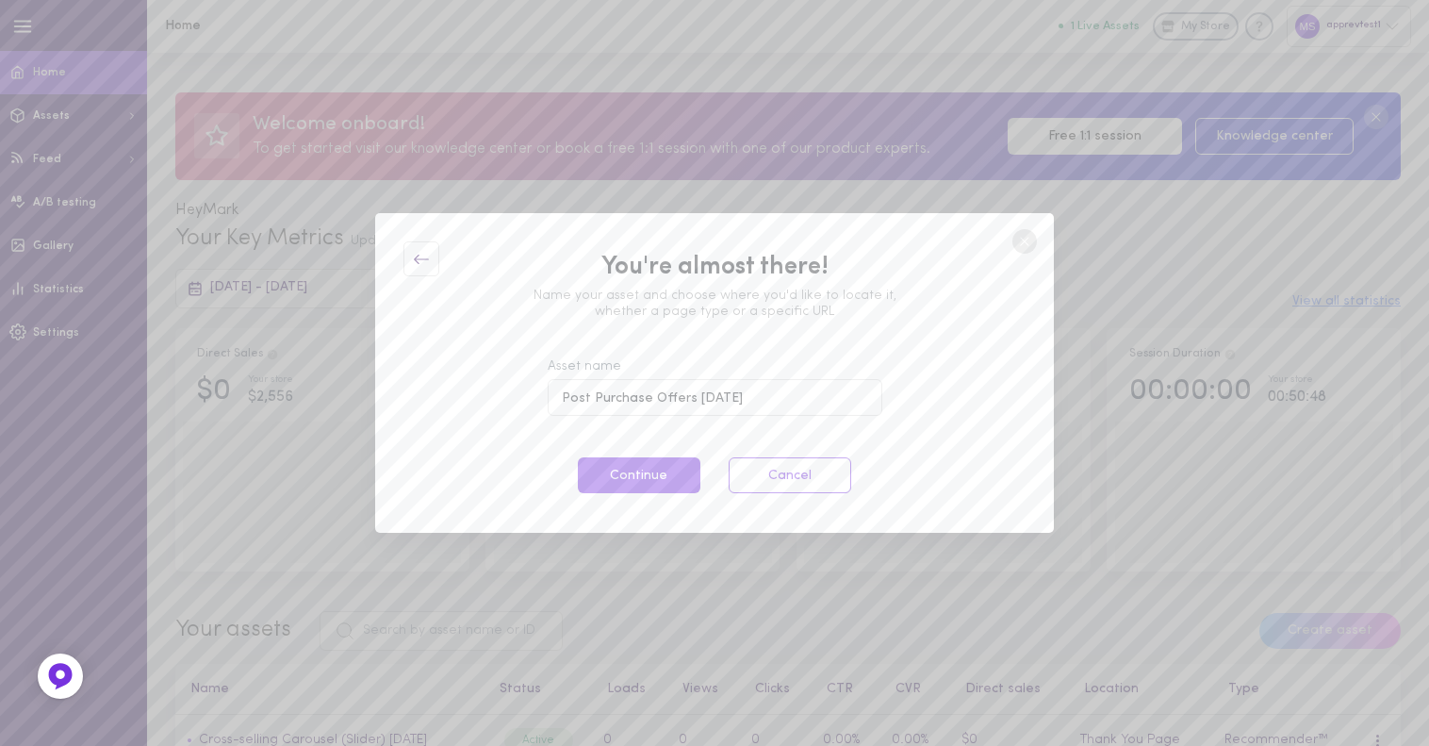
click at [422, 260] on icon at bounding box center [421, 259] width 17 height 17
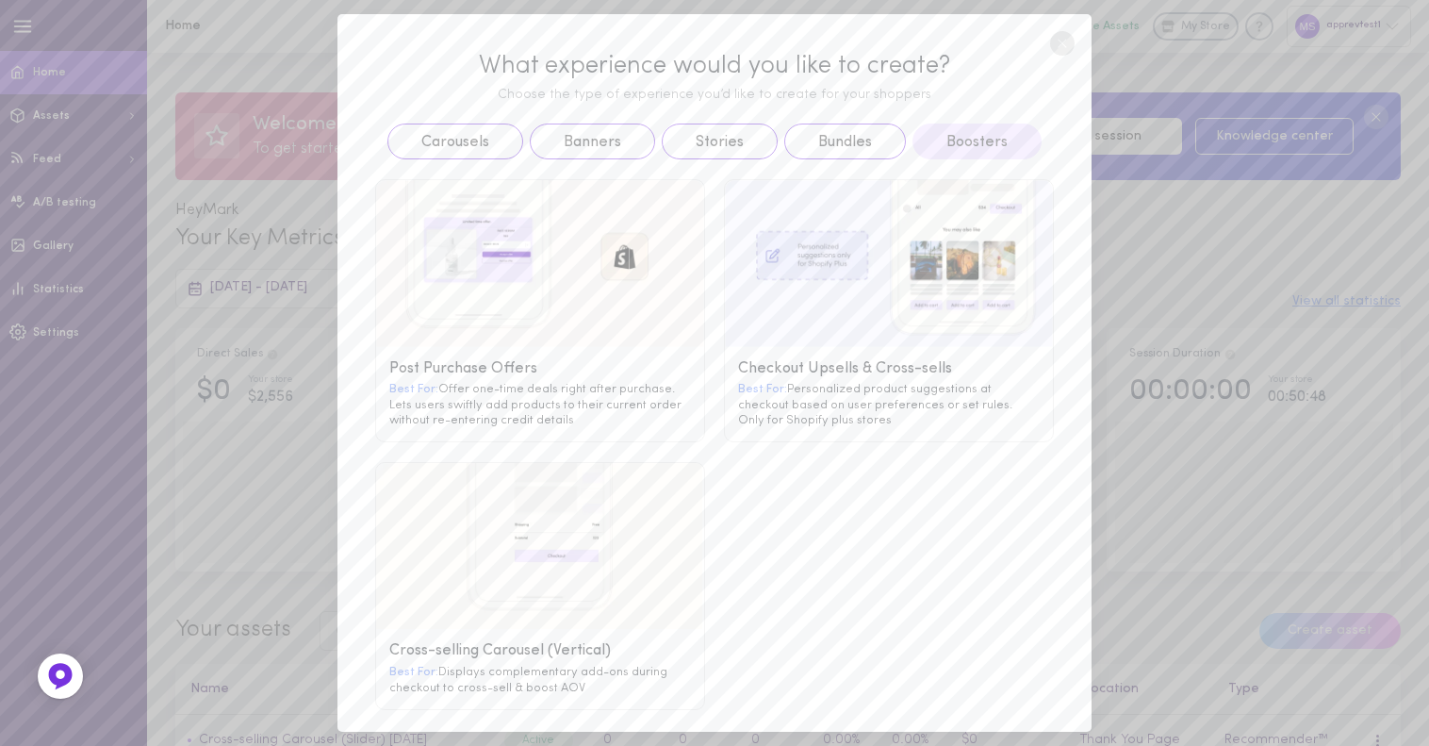
click at [951, 140] on button "Boosters" at bounding box center [977, 142] width 129 height 36
click at [526, 518] on g at bounding box center [540, 546] width 328 height 167
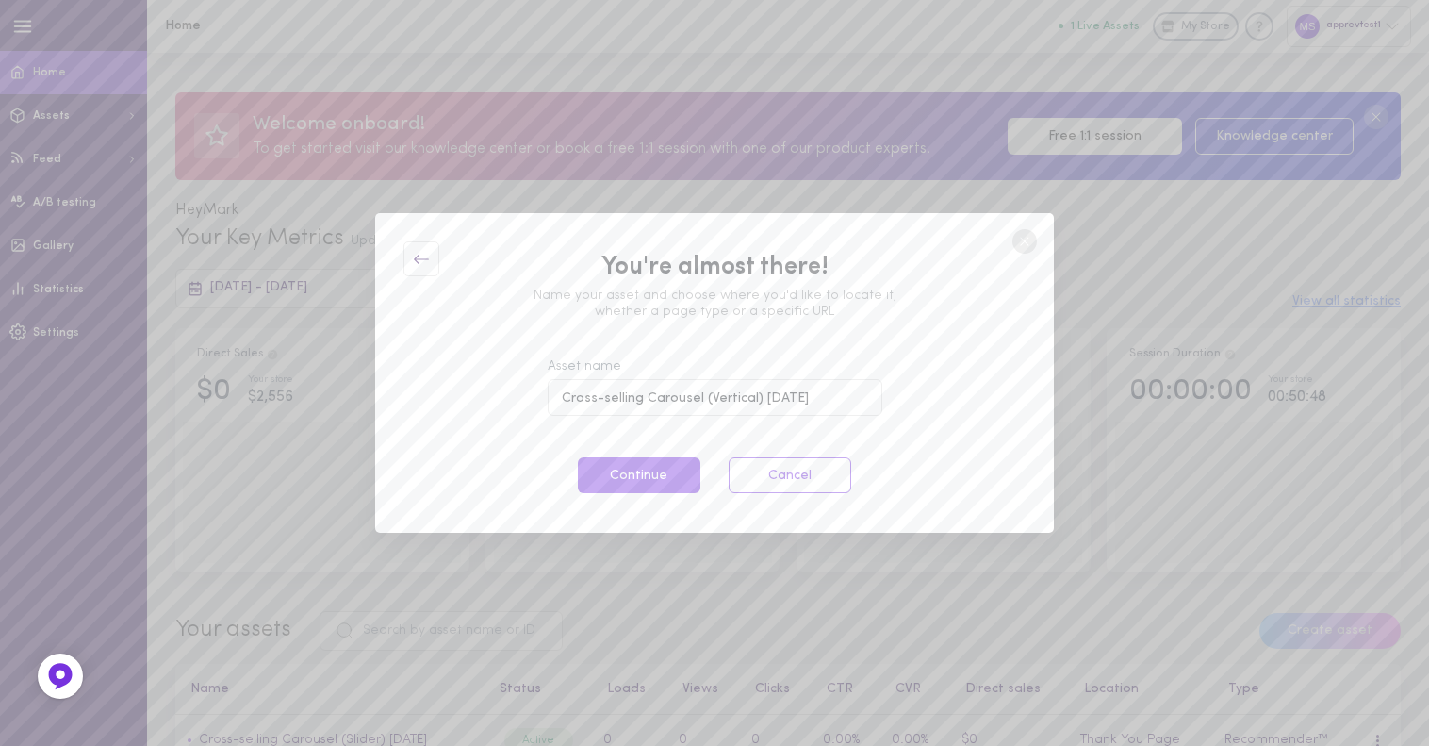
click at [431, 256] on link at bounding box center [422, 259] width 36 height 36
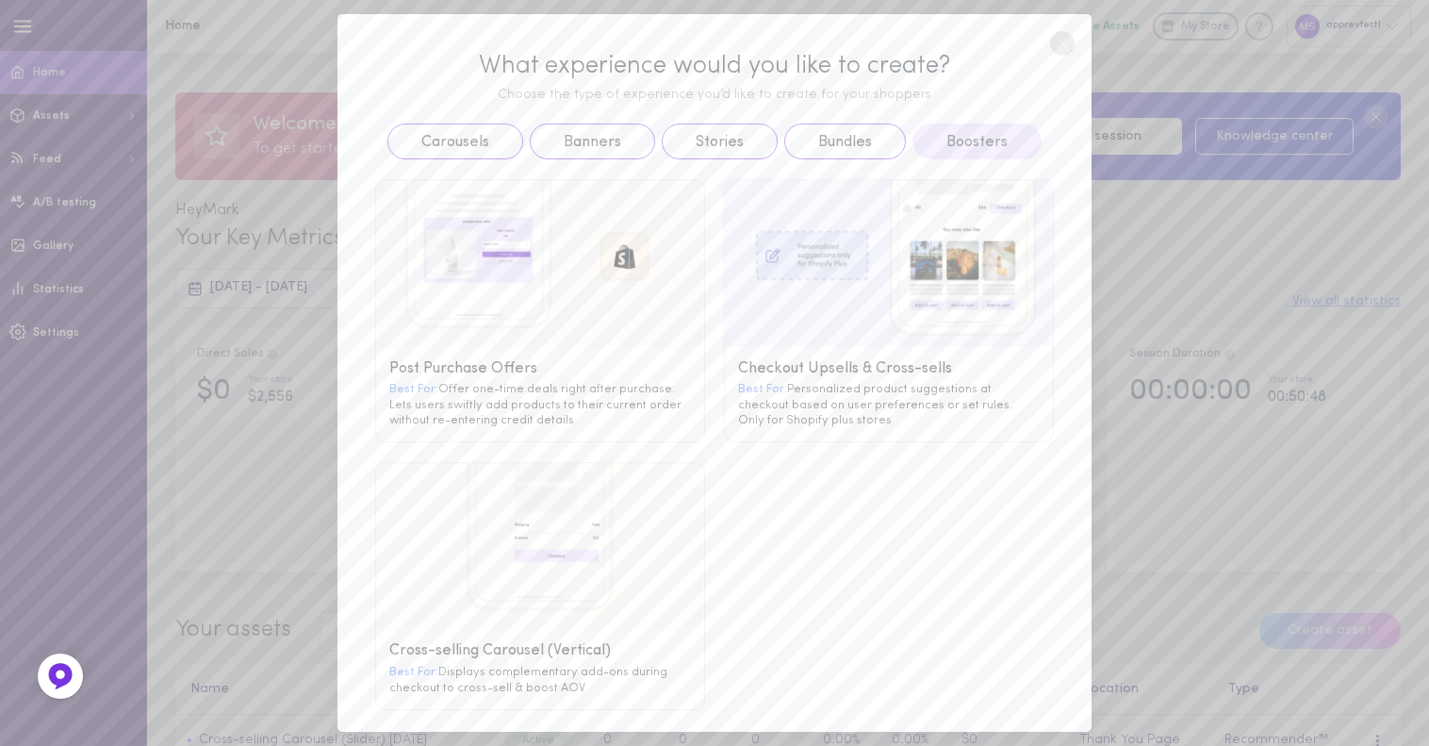
click at [1004, 145] on button "Boosters" at bounding box center [977, 142] width 129 height 36
click at [831, 244] on g at bounding box center [889, 263] width 328 height 167
drag, startPoint x: 894, startPoint y: 224, endPoint x: 947, endPoint y: 268, distance: 68.3
click at [906, 237] on g at bounding box center [889, 263] width 328 height 167
drag, startPoint x: 948, startPoint y: 271, endPoint x: 966, endPoint y: 390, distance: 121.1
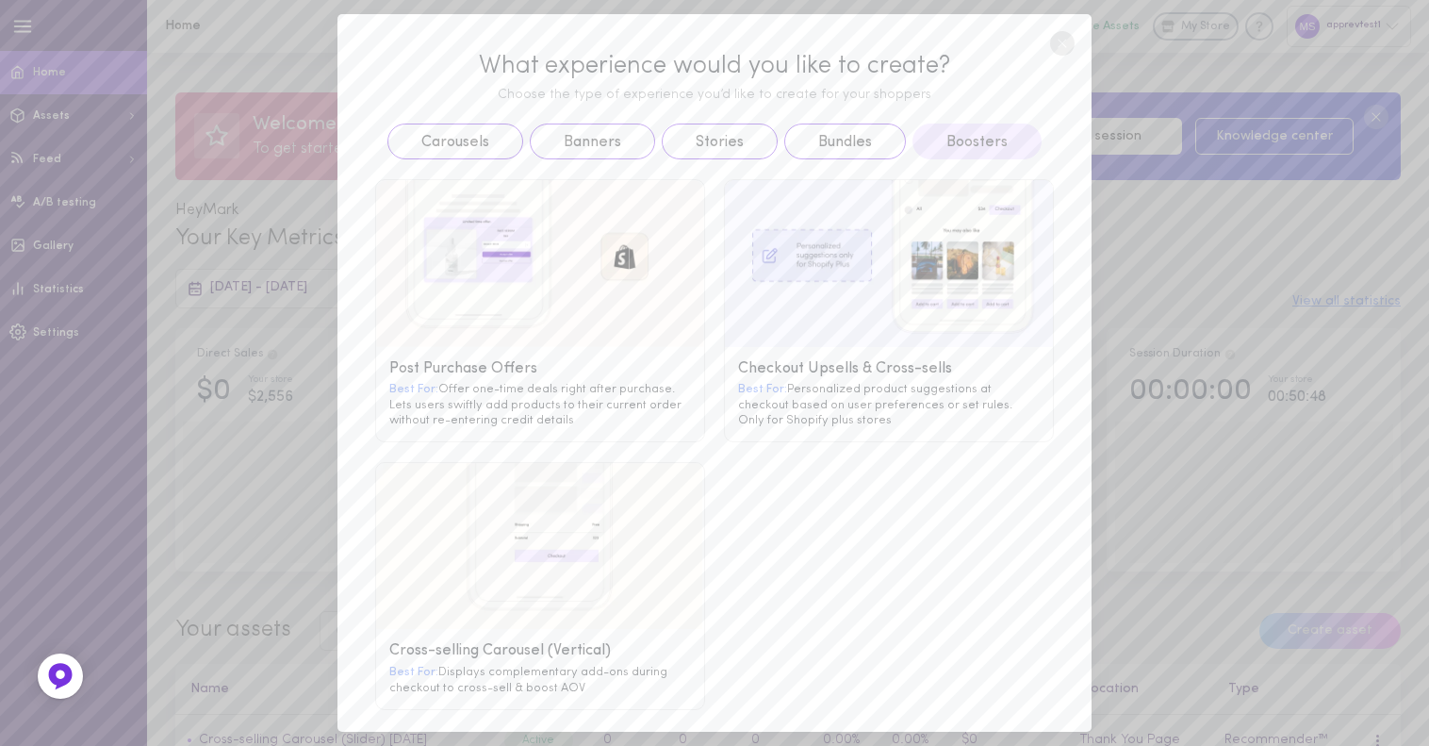
click at [962, 298] on g at bounding box center [889, 263] width 328 height 167
drag, startPoint x: 966, startPoint y: 390, endPoint x: 932, endPoint y: 417, distance: 43.0
click at [947, 407] on div "Best For: Personalized product suggestions at checkout based on user preference…" at bounding box center [889, 404] width 302 height 46
drag
click at [904, 429] on div "Checkout Upsells & Cross-sells Best For: Personalized product suggestions at ch…" at bounding box center [889, 394] width 328 height 94
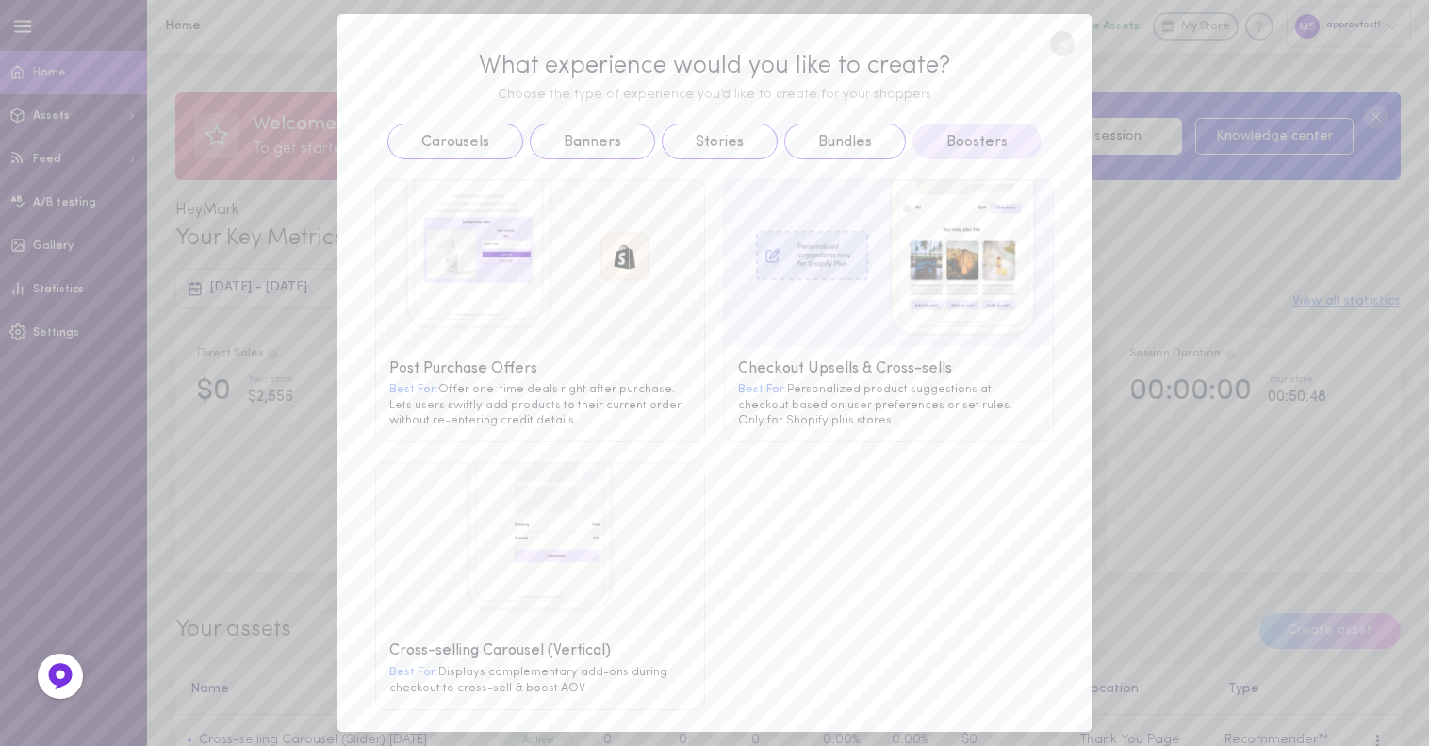
click at [808, 418] on div "Best For: Personalized product suggestions at checkout based on user preference…" at bounding box center [889, 404] width 302 height 46
click at [756, 371] on div "Checkout Upsells & Cross-sells Best For: Personalized product suggestions at ch…" at bounding box center [889, 394] width 328 height 94
click at [789, 322] on g at bounding box center [889, 263] width 328 height 167
click at [852, 333] on g at bounding box center [889, 263] width 328 height 167
click at [905, 299] on g at bounding box center [889, 263] width 328 height 167
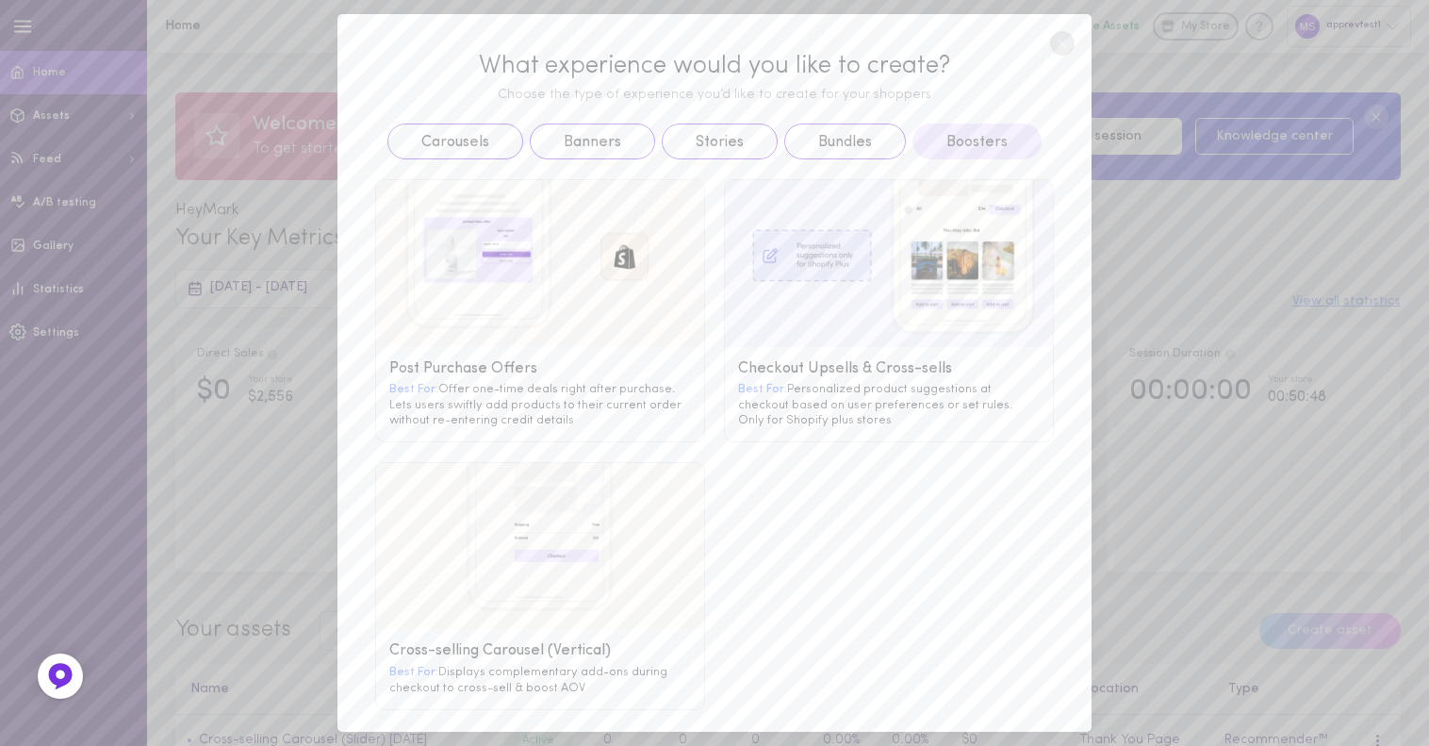
click at [856, 252] on g at bounding box center [889, 263] width 328 height 167
click at [771, 228] on g at bounding box center [889, 263] width 328 height 167
click at [735, 218] on g at bounding box center [889, 263] width 328 height 167
click at [801, 197] on g at bounding box center [889, 263] width 328 height 167
click at [920, 232] on g at bounding box center [889, 263] width 328 height 167
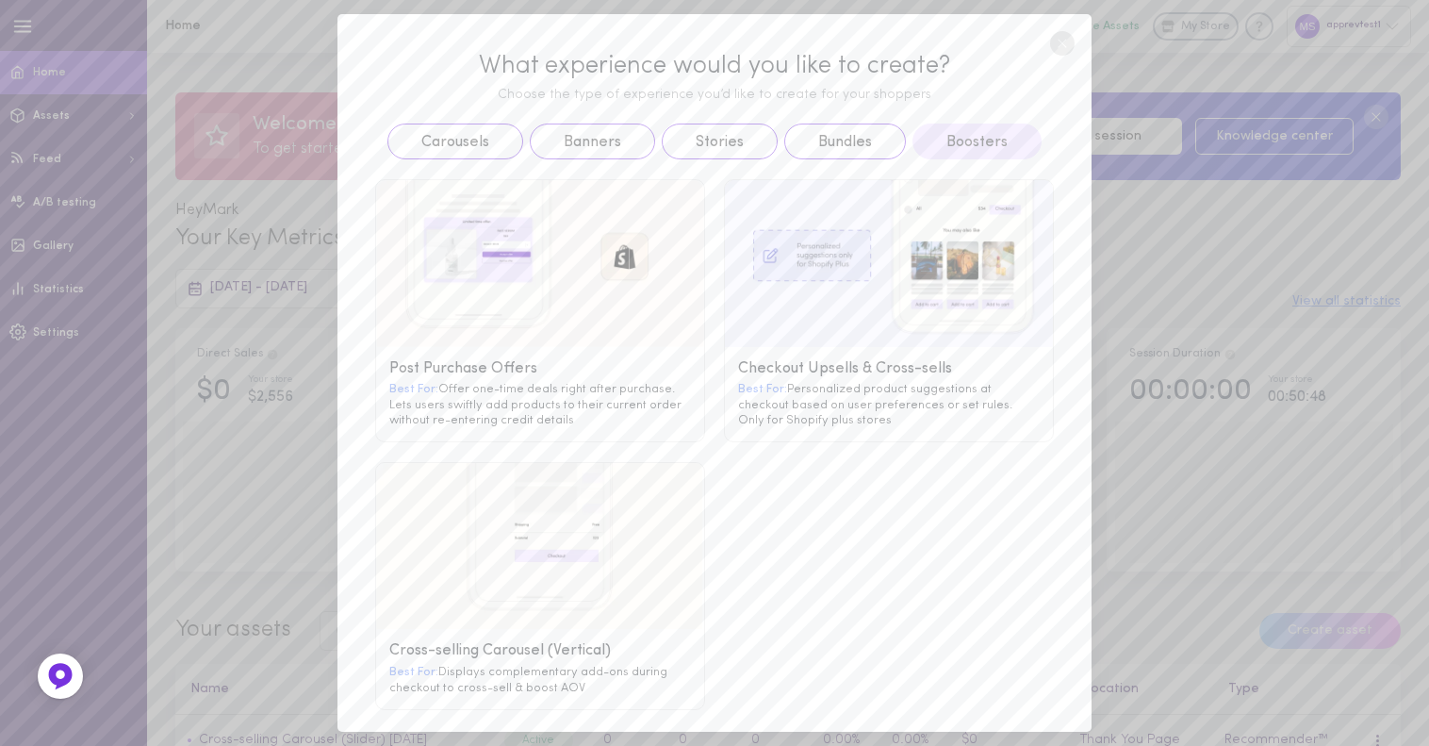
click at [948, 290] on g at bounding box center [889, 263] width 328 height 167
click at [900, 353] on div "Checkout Upsells & Cross-sells Best For: Personalized product suggestions at ch…" at bounding box center [889, 394] width 328 height 94
click at [747, 332] on g at bounding box center [889, 263] width 328 height 167
click at [768, 387] on div "Checkout Upsells & Cross-sells Best For: Personalized product suggestions at ch…" at bounding box center [889, 394] width 328 height 94
click at [854, 396] on div "Best For: Personalized product suggestions at checkout based on user preference…" at bounding box center [889, 404] width 302 height 46
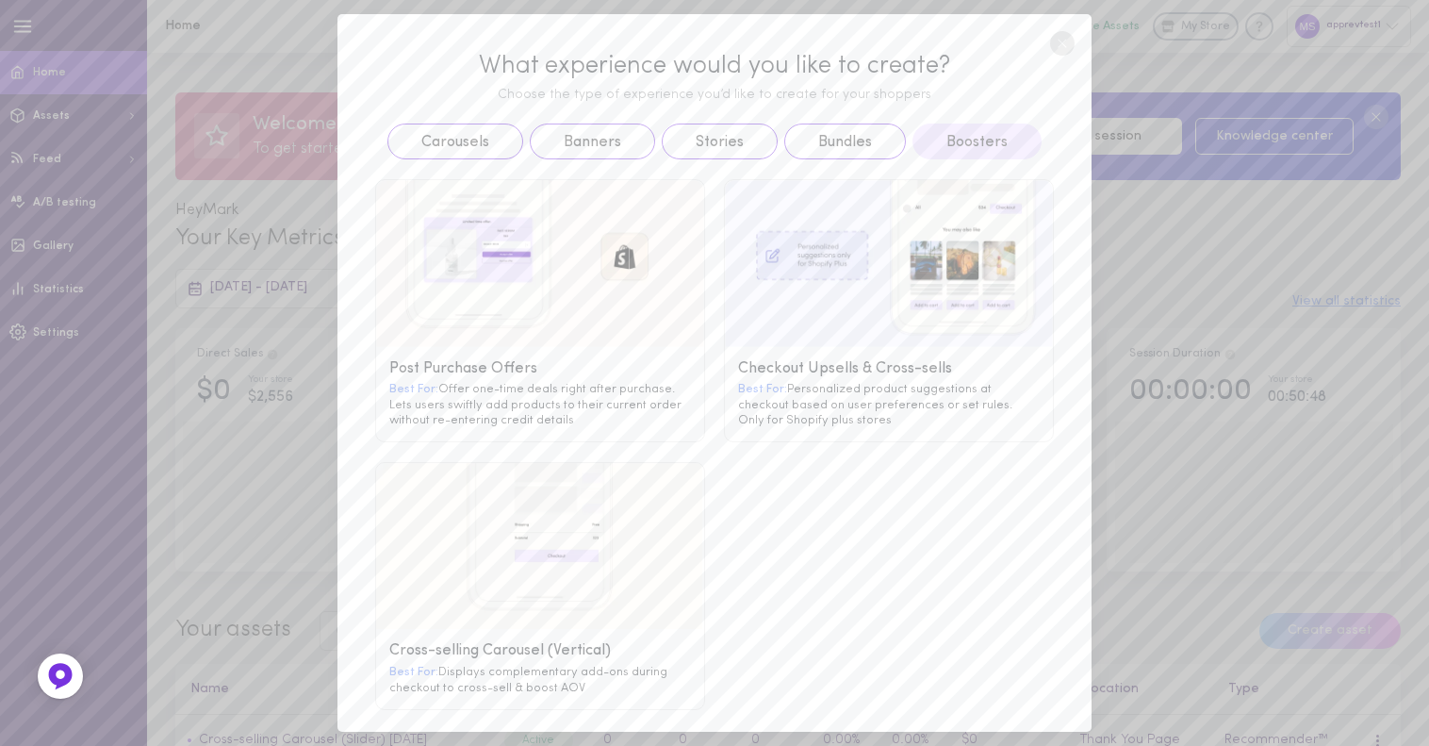
click at [904, 403] on div "Best For: Personalized product suggestions at checkout based on user preference…" at bounding box center [889, 404] width 302 height 46
click at [879, 411] on div "Best For: Personalized product suggestions at checkout based on user preference…" at bounding box center [889, 404] width 302 height 46
click at [950, 313] on div "Checkout Upsells & Cross-sells Best For: Personalized product suggestions at ch…" at bounding box center [889, 310] width 330 height 263
click at [910, 238] on g at bounding box center [889, 263] width 328 height 167
click at [747, 199] on g at bounding box center [889, 263] width 328 height 167
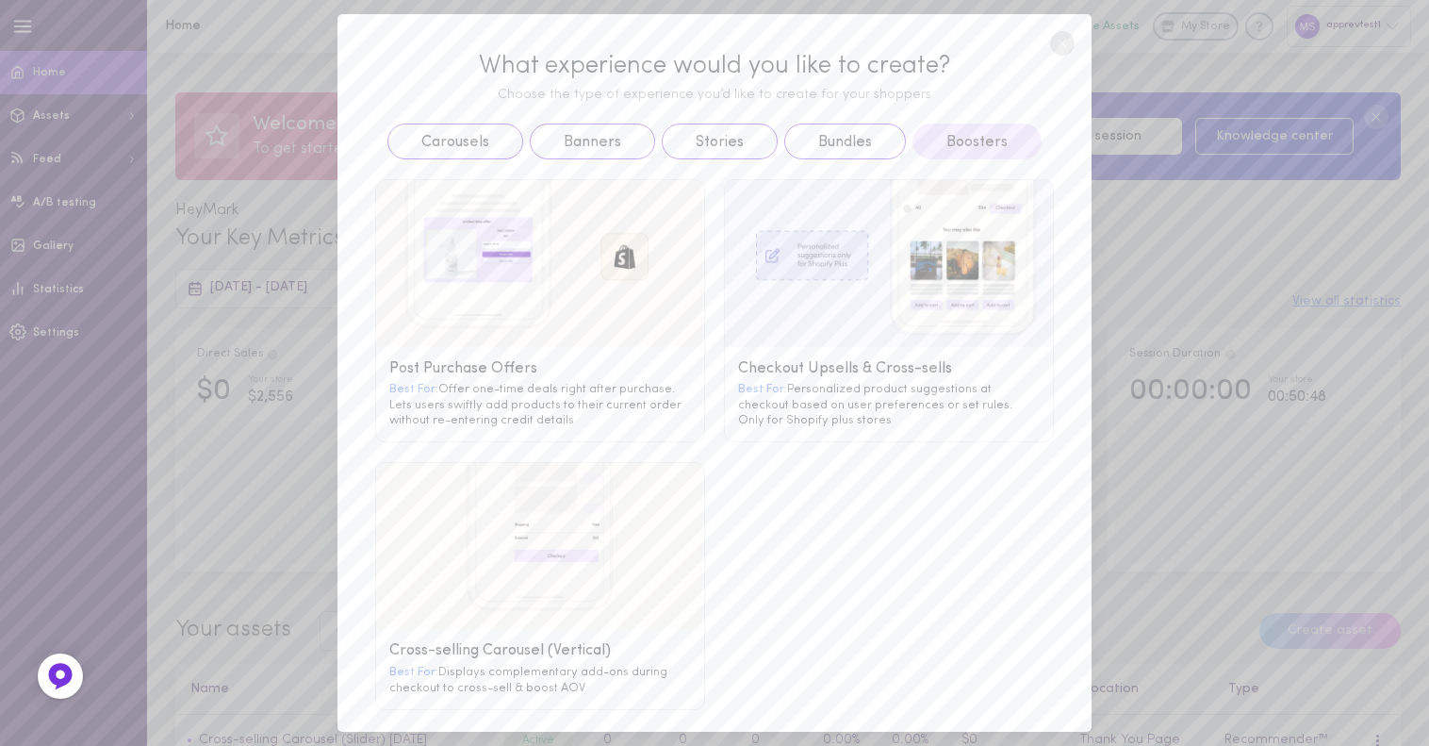
click at [768, 276] on g at bounding box center [889, 263] width 328 height 167
click at [803, 293] on g at bounding box center [889, 263] width 328 height 167
drag, startPoint x: 1070, startPoint y: 21, endPoint x: 1068, endPoint y: 45, distance: 24.6
click at [1070, 22] on div "What experience would you like to create? Choose the type of experience you’d l…" at bounding box center [715, 373] width 754 height 718
click at [1068, 45] on circle at bounding box center [1062, 43] width 25 height 25
